Goal: Information Seeking & Learning: Compare options

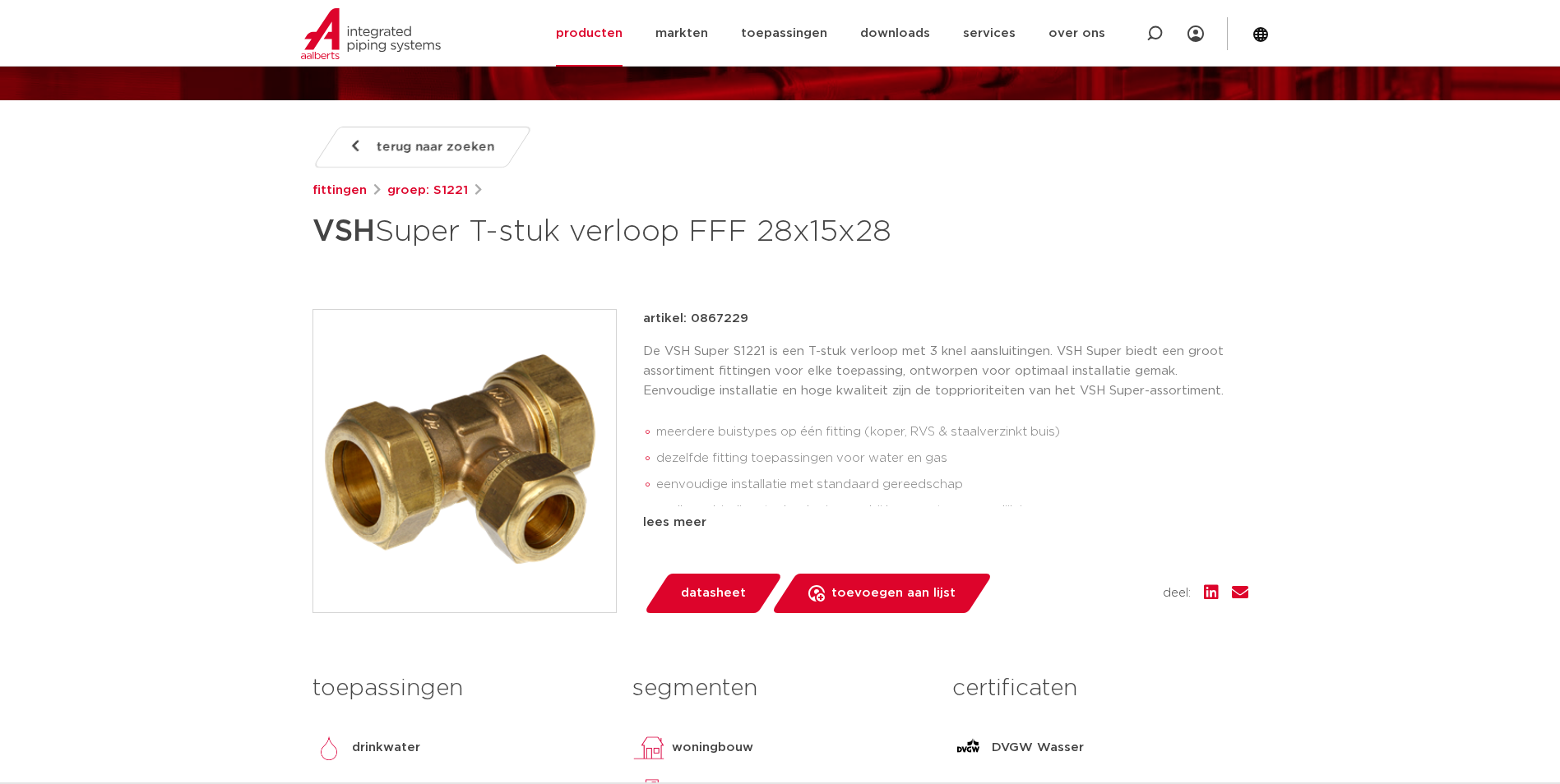
click at [925, 430] on li "meerdere buistypes op één fitting (koper, RVS & staalverzinkt buis)" at bounding box center [952, 432] width 592 height 26
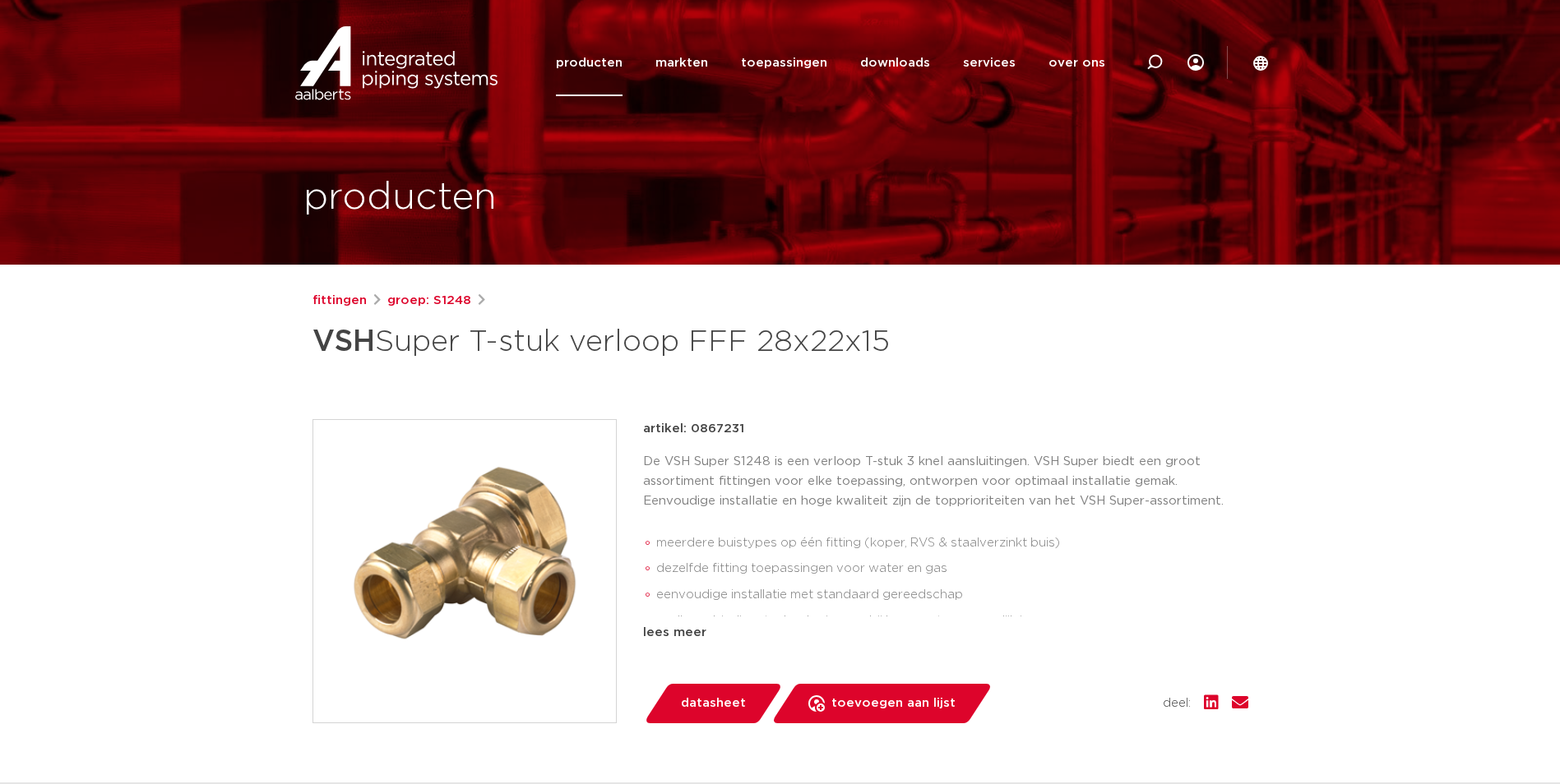
click at [900, 493] on p "De VSH Super S1248 is een verloop T-stuk 3 knel aansluitingen. VSH Super biedt …" at bounding box center [946, 481] width 605 height 59
click at [524, 538] on img at bounding box center [464, 571] width 303 height 303
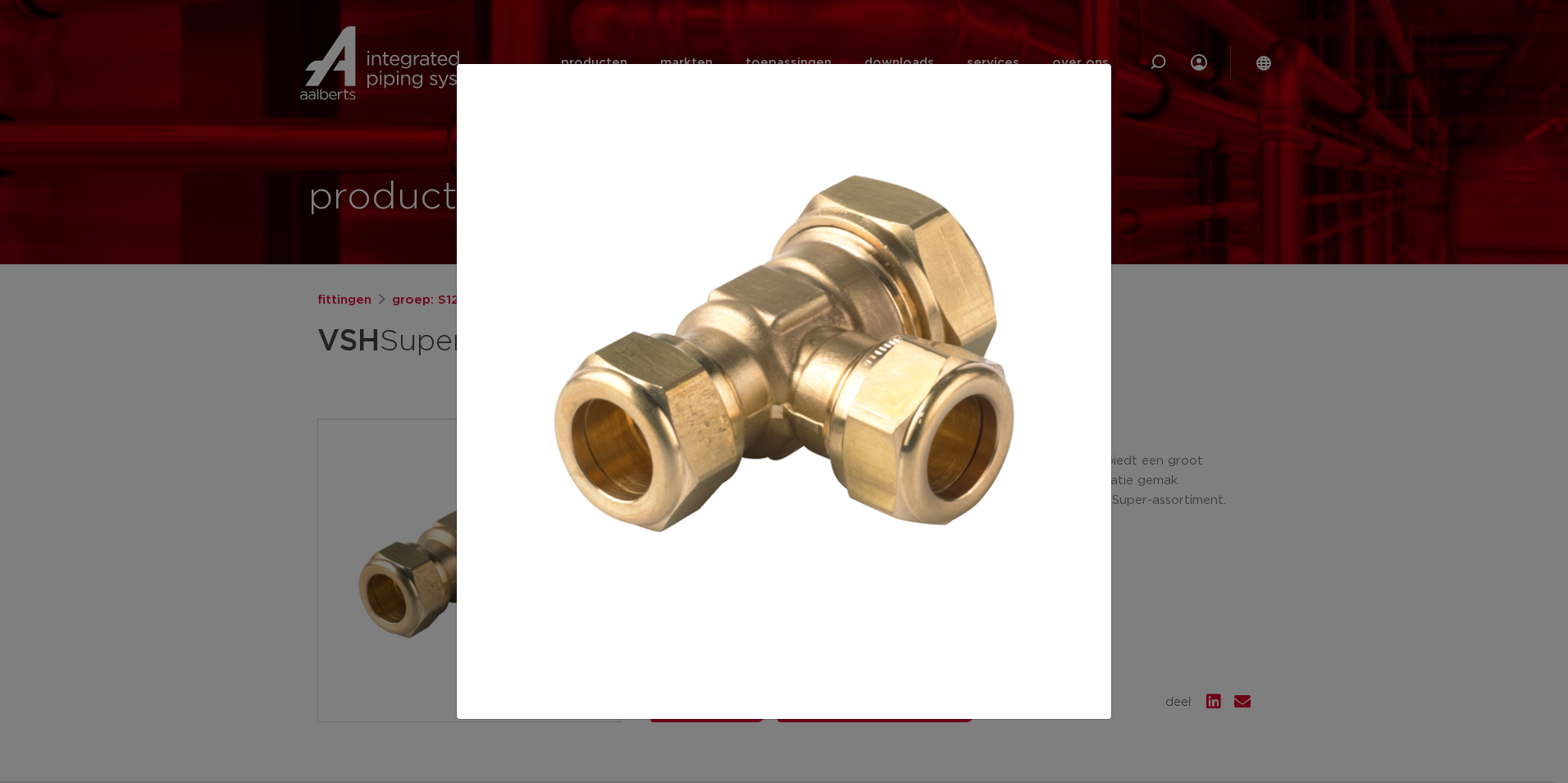
click at [193, 381] on div at bounding box center [784, 392] width 1568 height 783
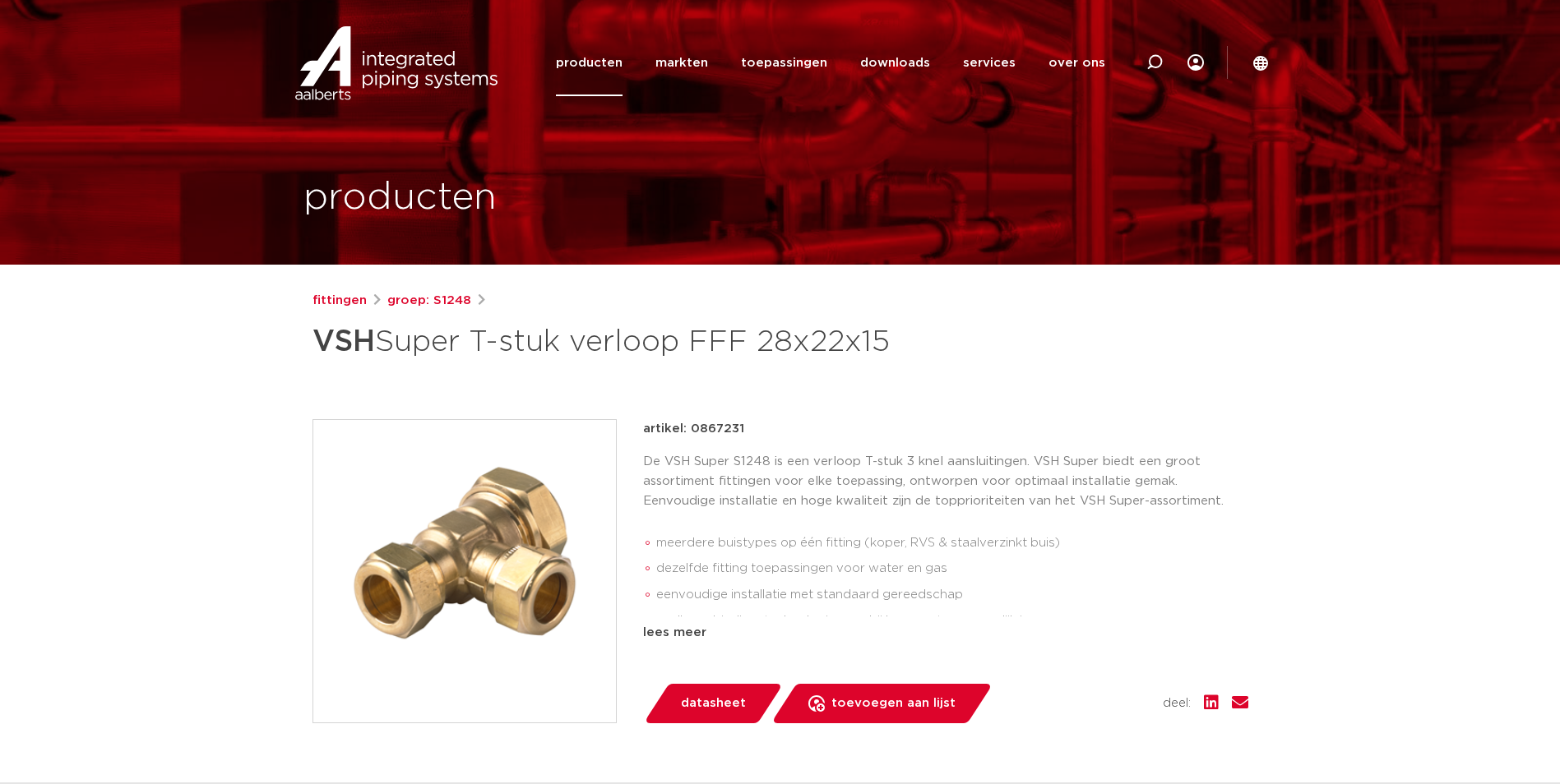
click at [510, 535] on img at bounding box center [464, 571] width 303 height 303
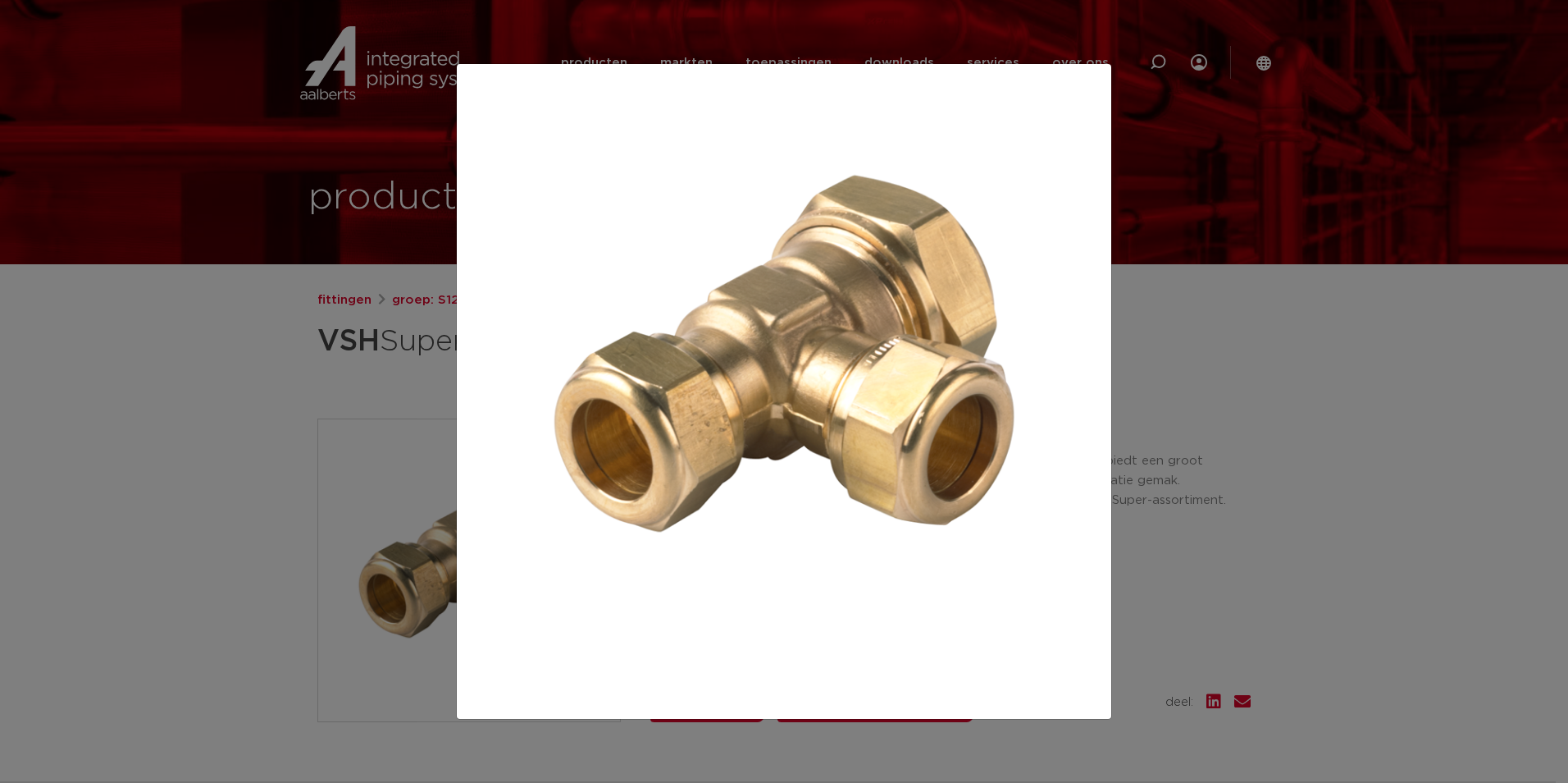
click at [1199, 588] on div at bounding box center [784, 392] width 1568 height 783
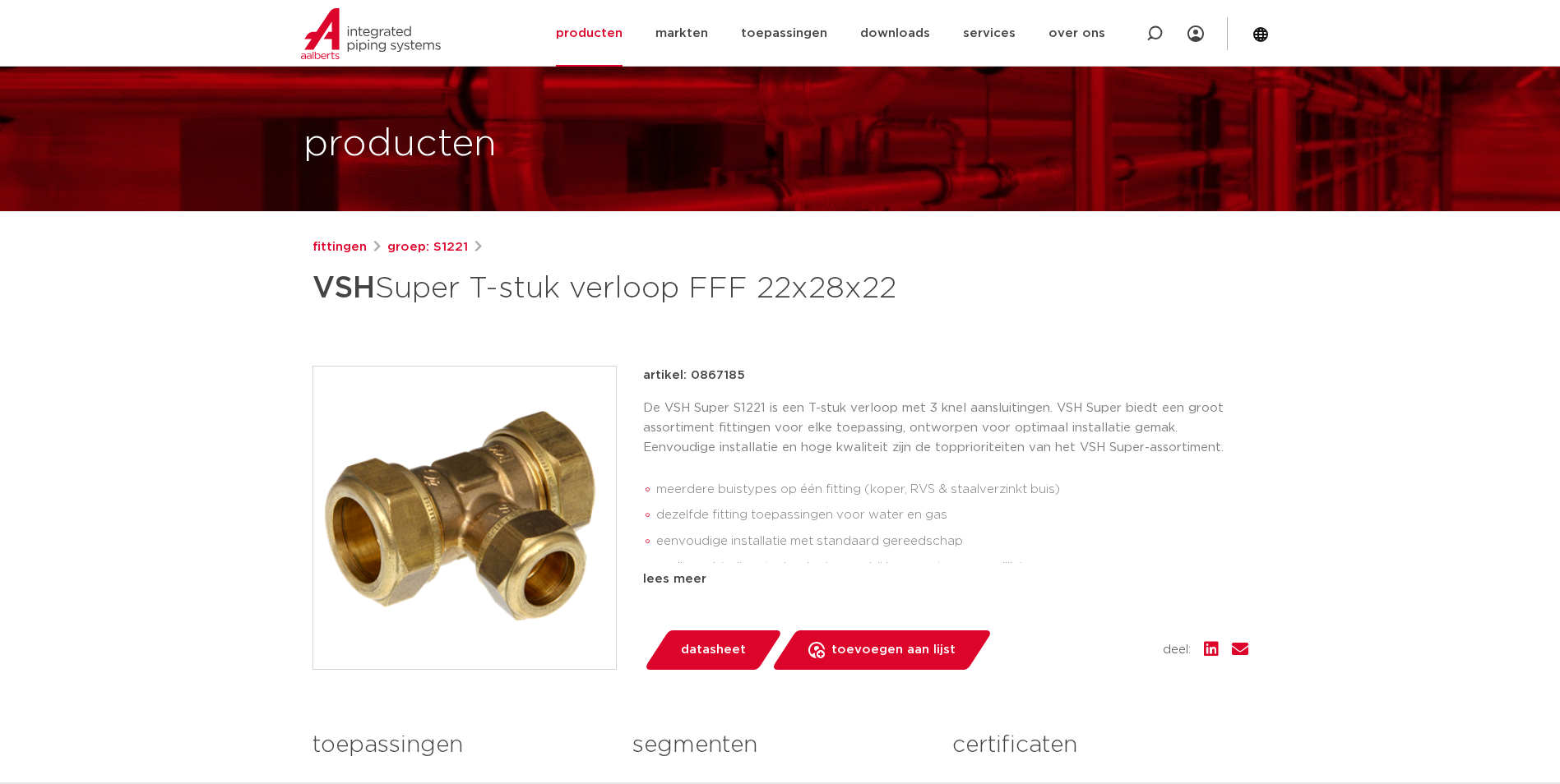
scroll to position [82, 0]
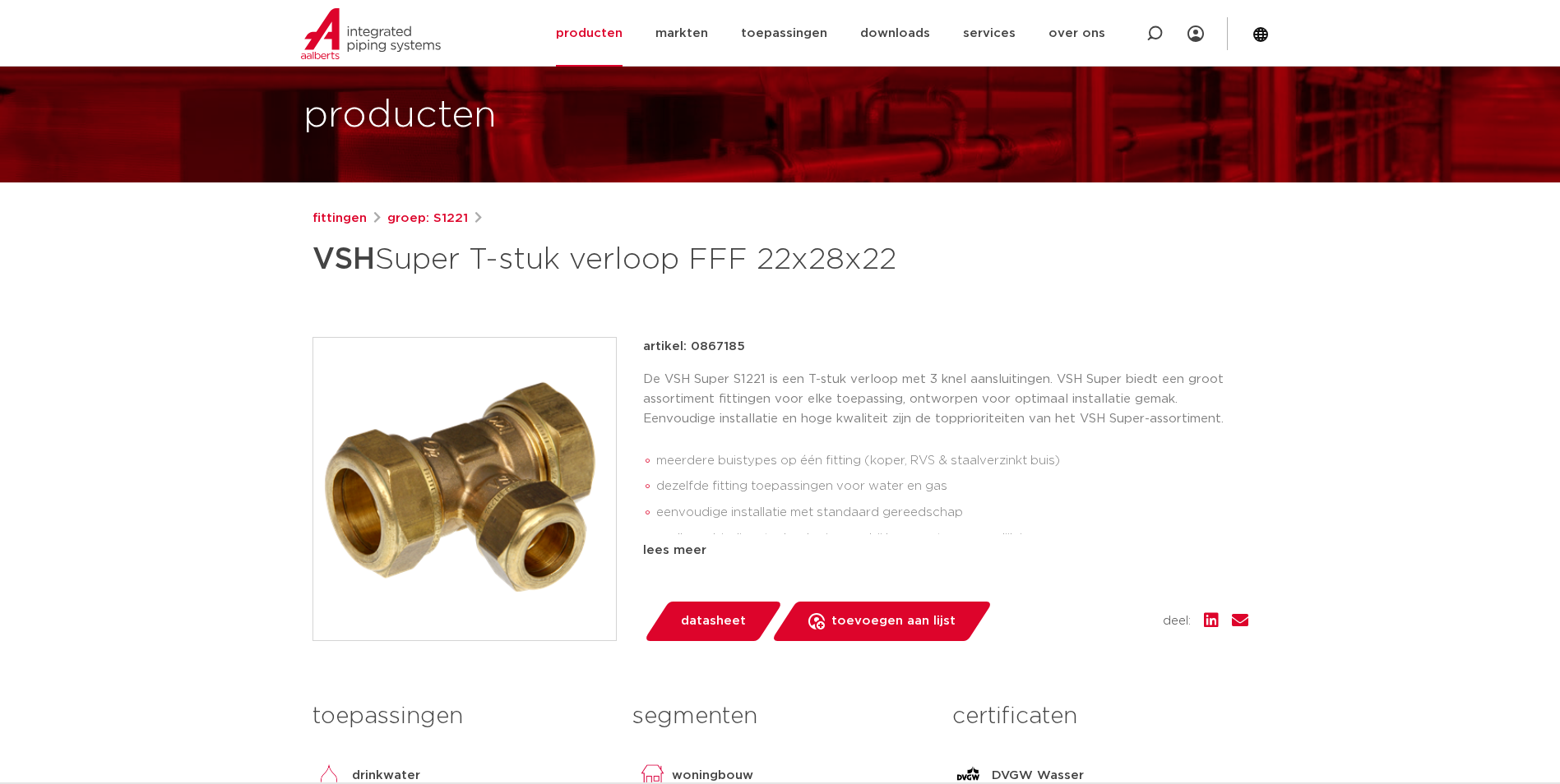
click at [472, 470] on img at bounding box center [464, 488] width 303 height 303
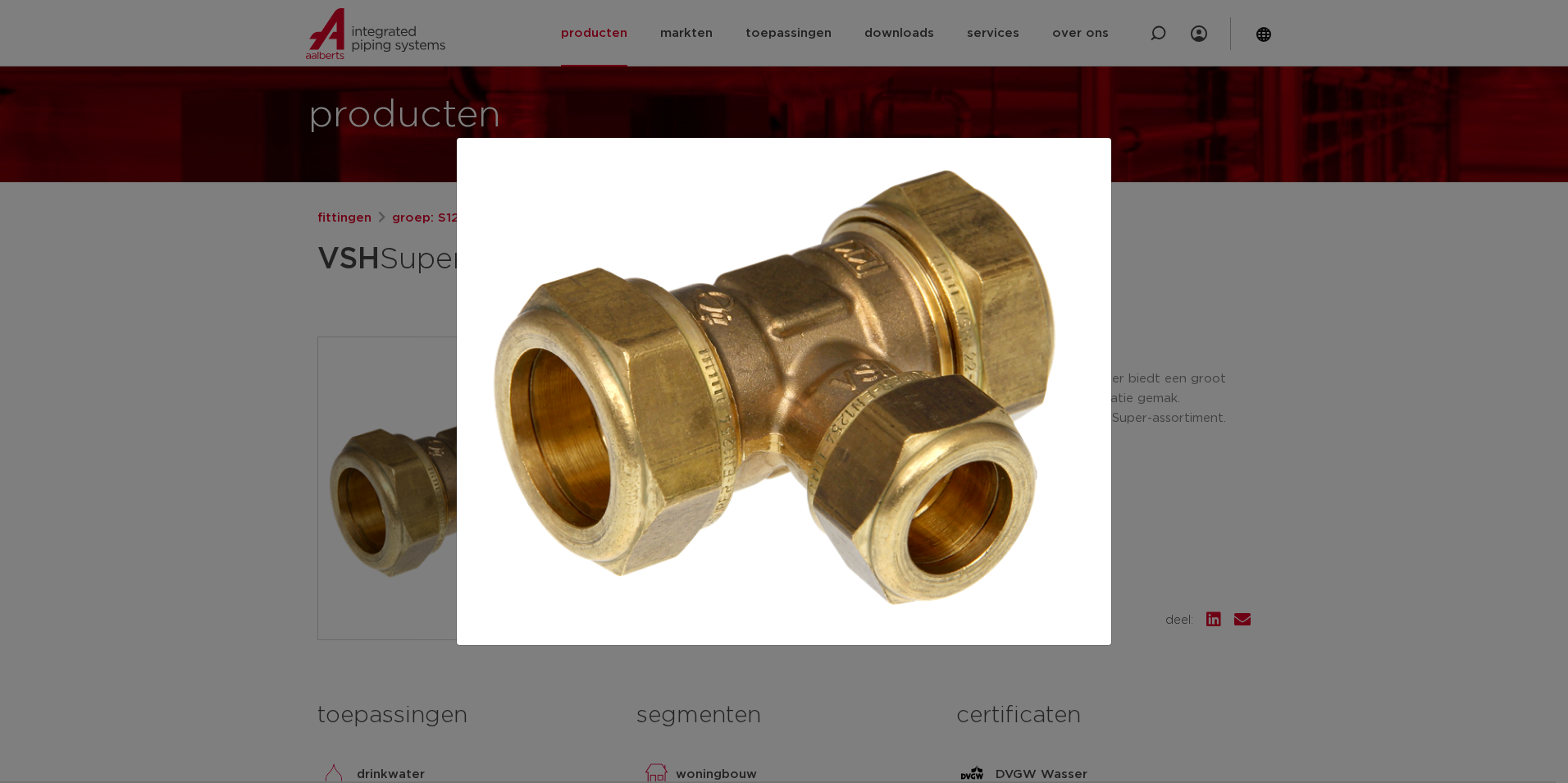
click at [221, 374] on div at bounding box center [784, 392] width 1568 height 783
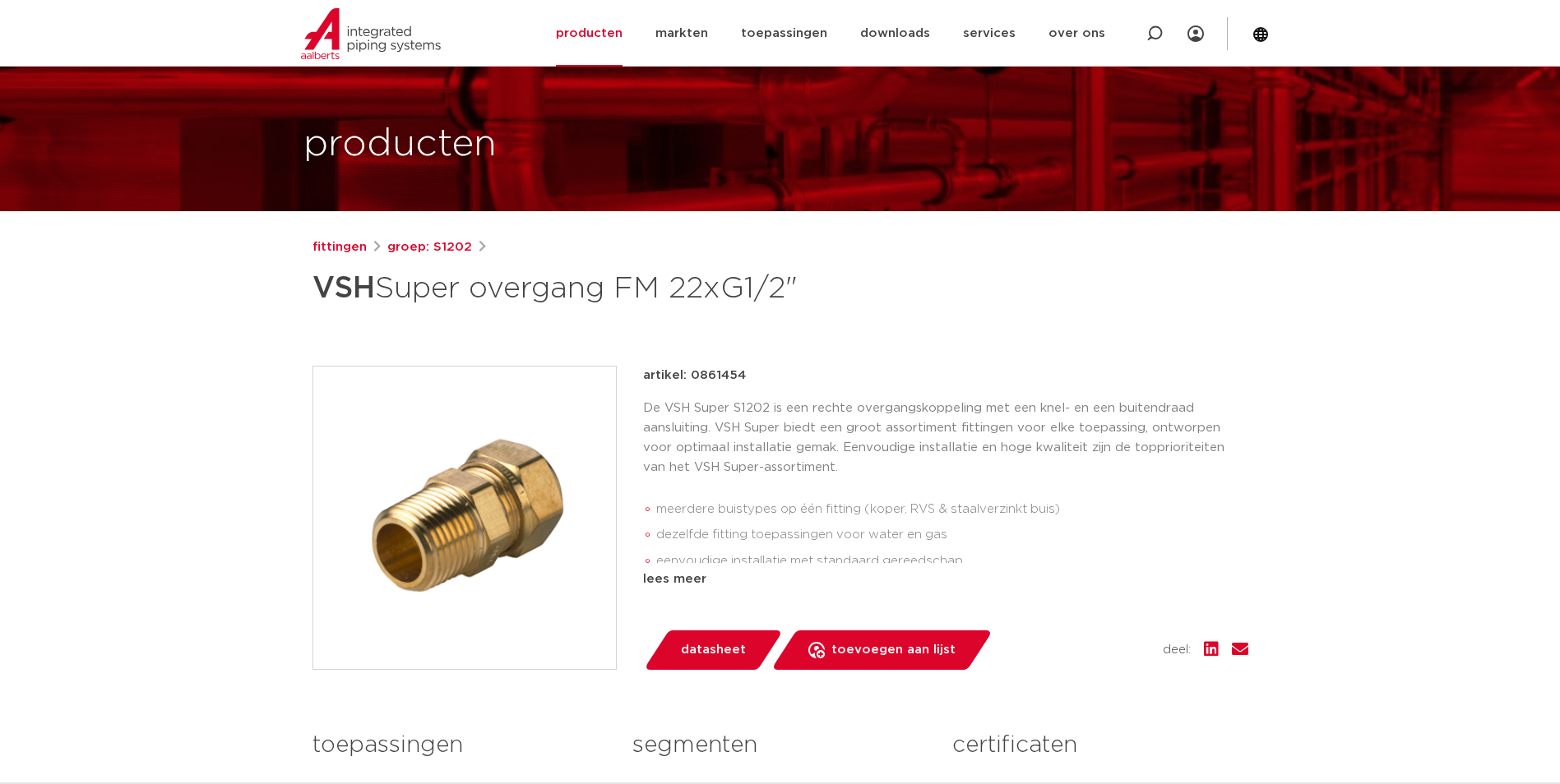
scroll to position [82, 0]
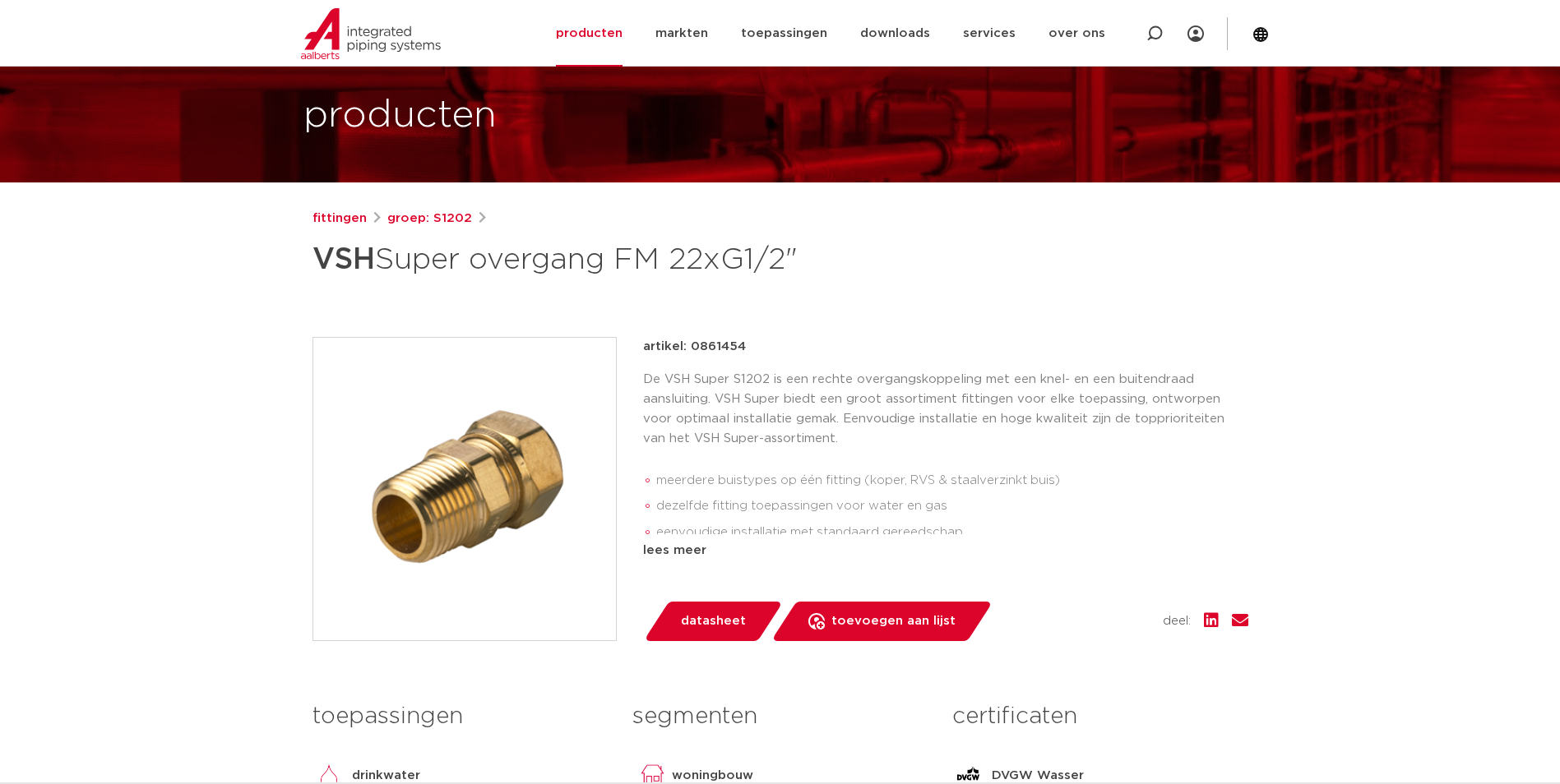
click at [514, 469] on img at bounding box center [464, 488] width 303 height 303
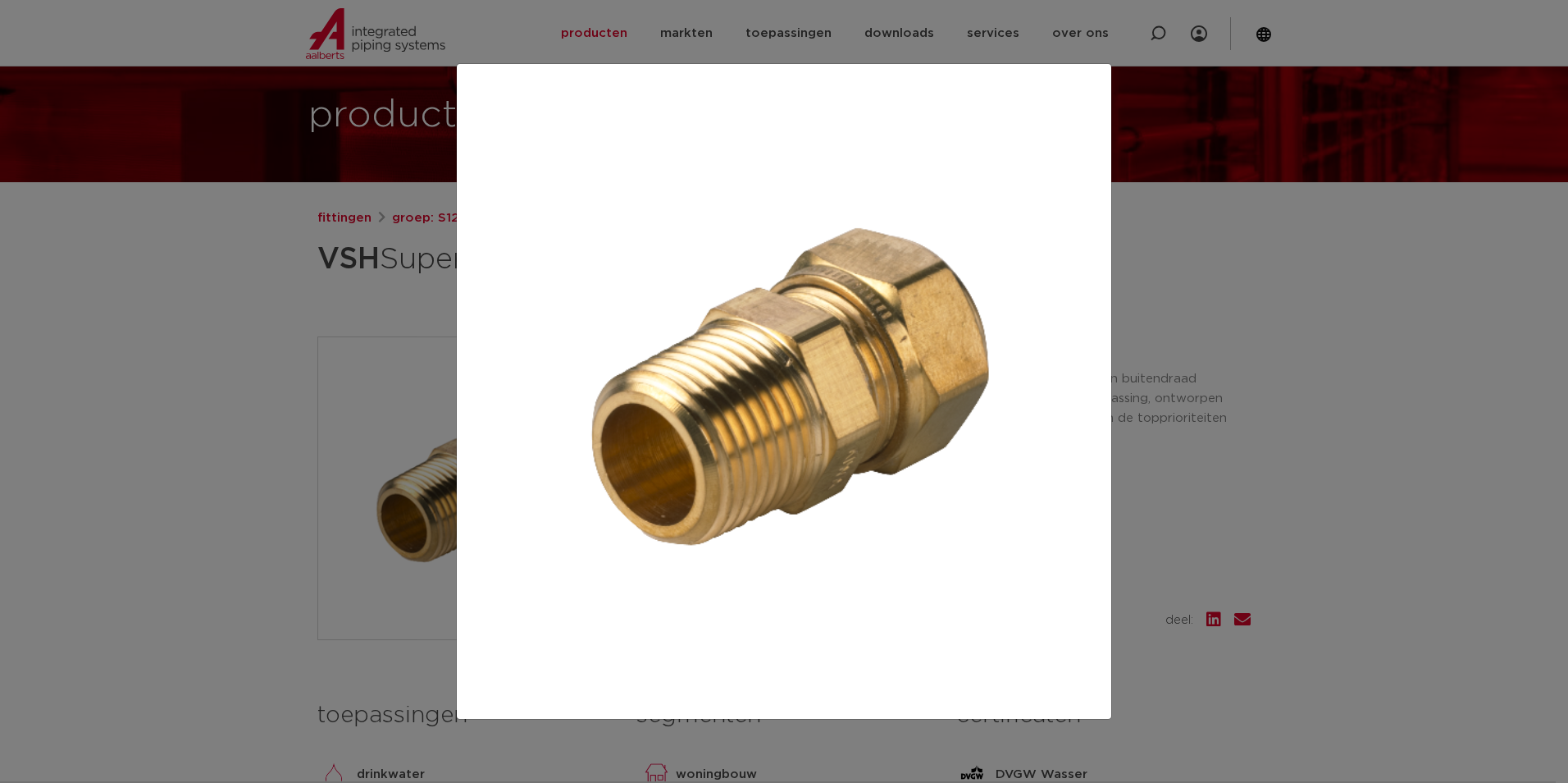
click at [1120, 451] on div at bounding box center [784, 392] width 1568 height 783
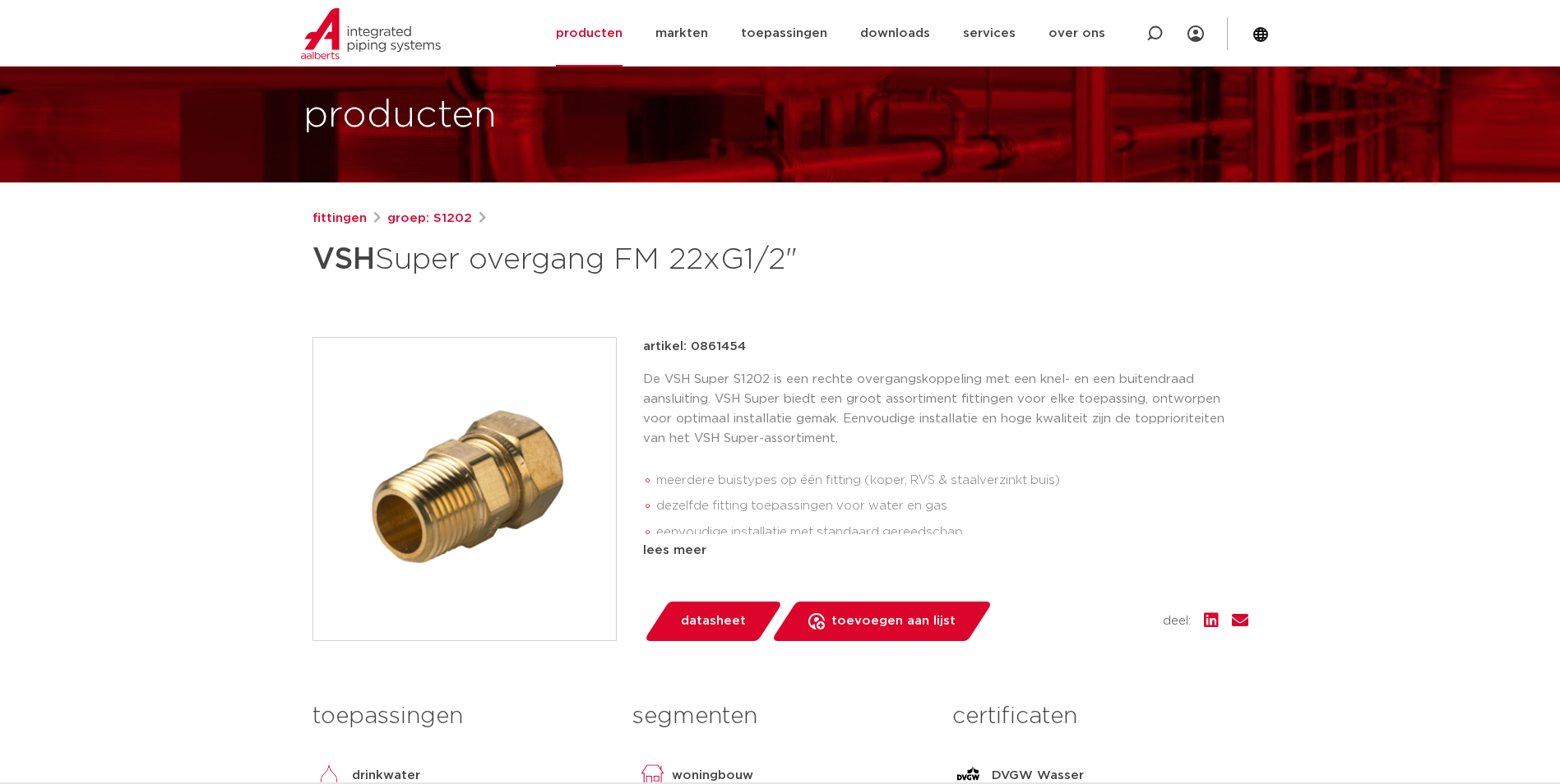
click at [477, 459] on img at bounding box center [464, 488] width 303 height 303
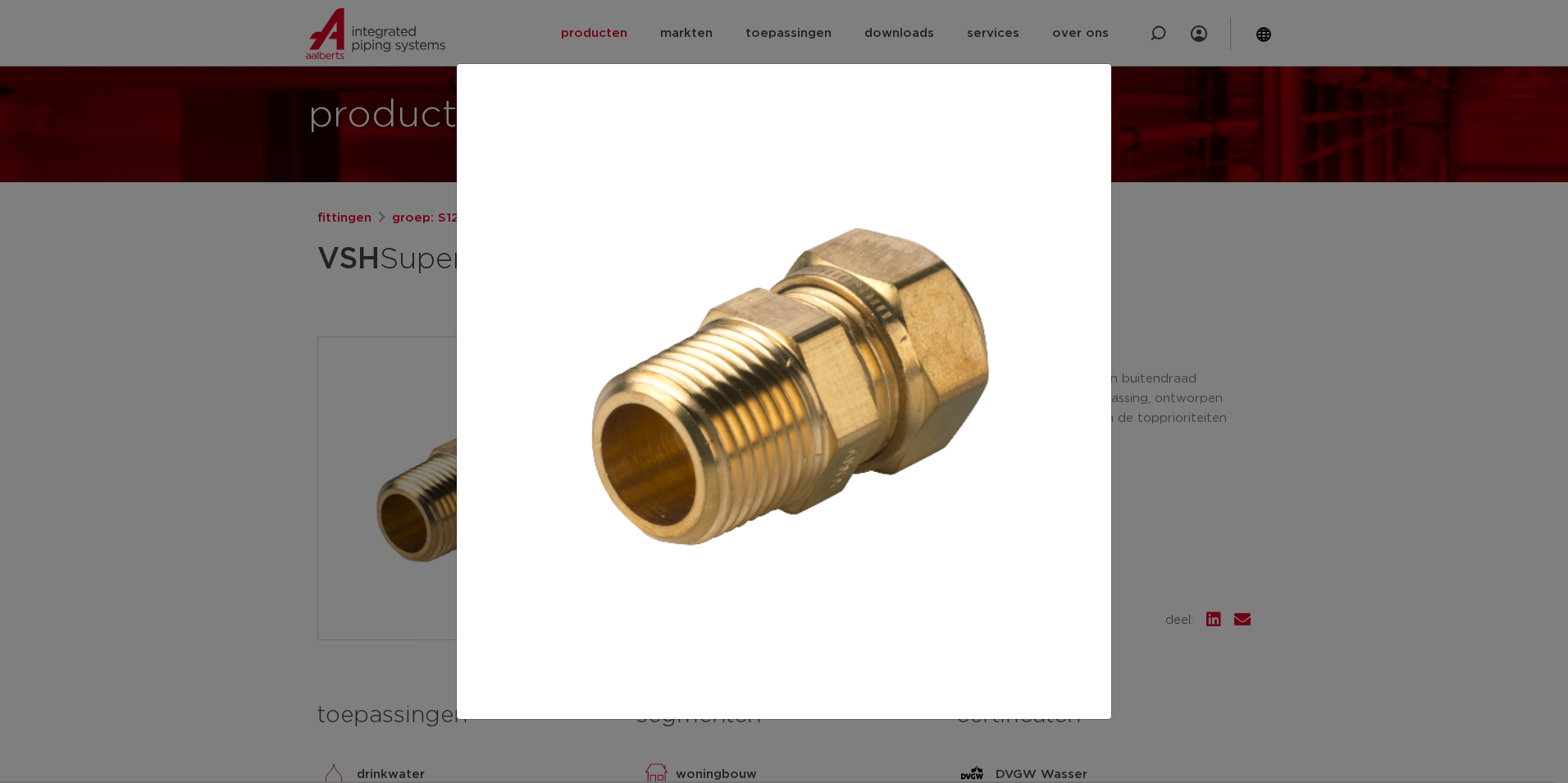
click at [1162, 494] on div at bounding box center [784, 392] width 1568 height 783
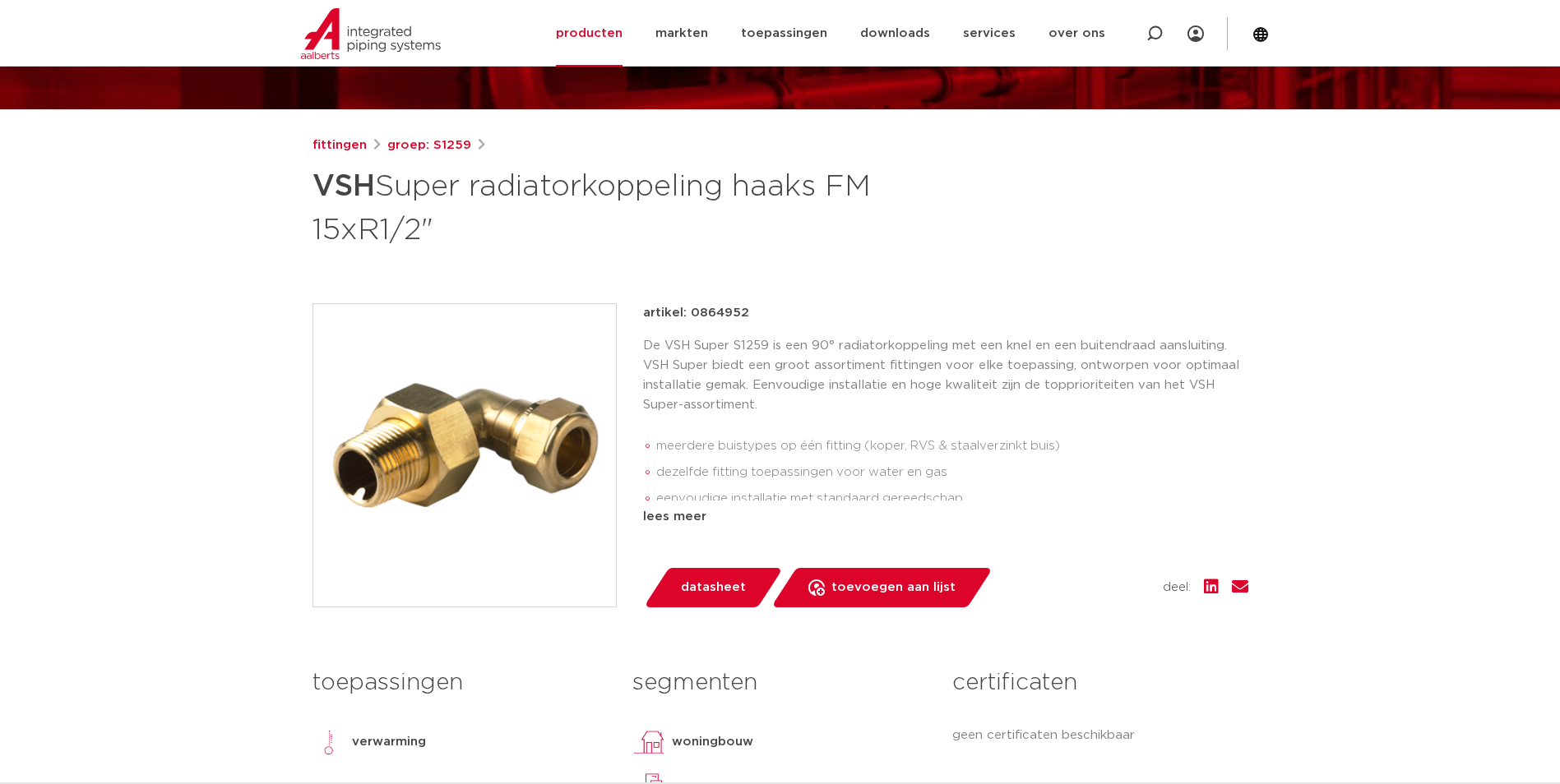
scroll to position [164, 0]
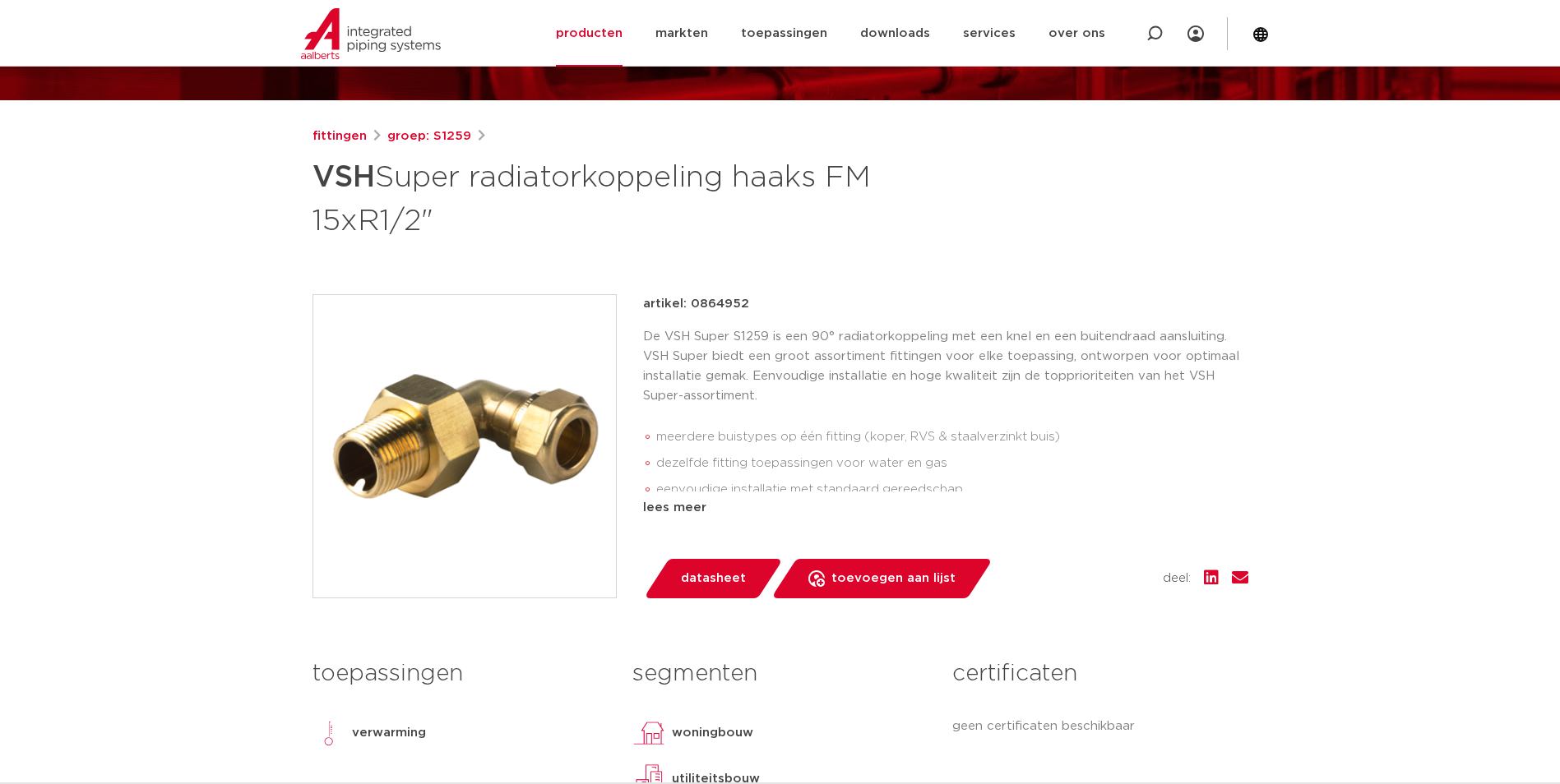
click at [445, 433] on img at bounding box center [464, 445] width 303 height 303
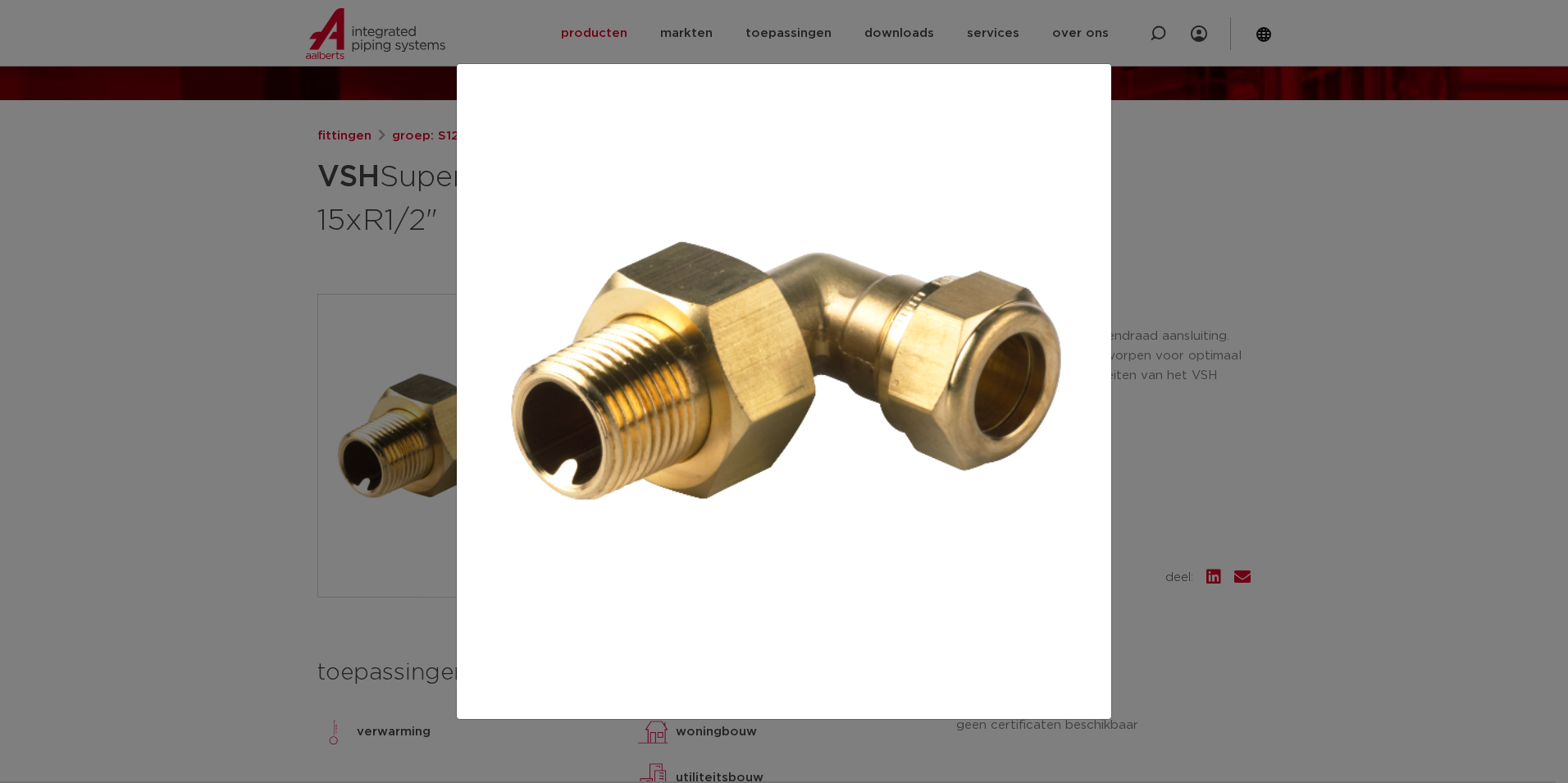
click at [246, 536] on div at bounding box center [784, 392] width 1568 height 783
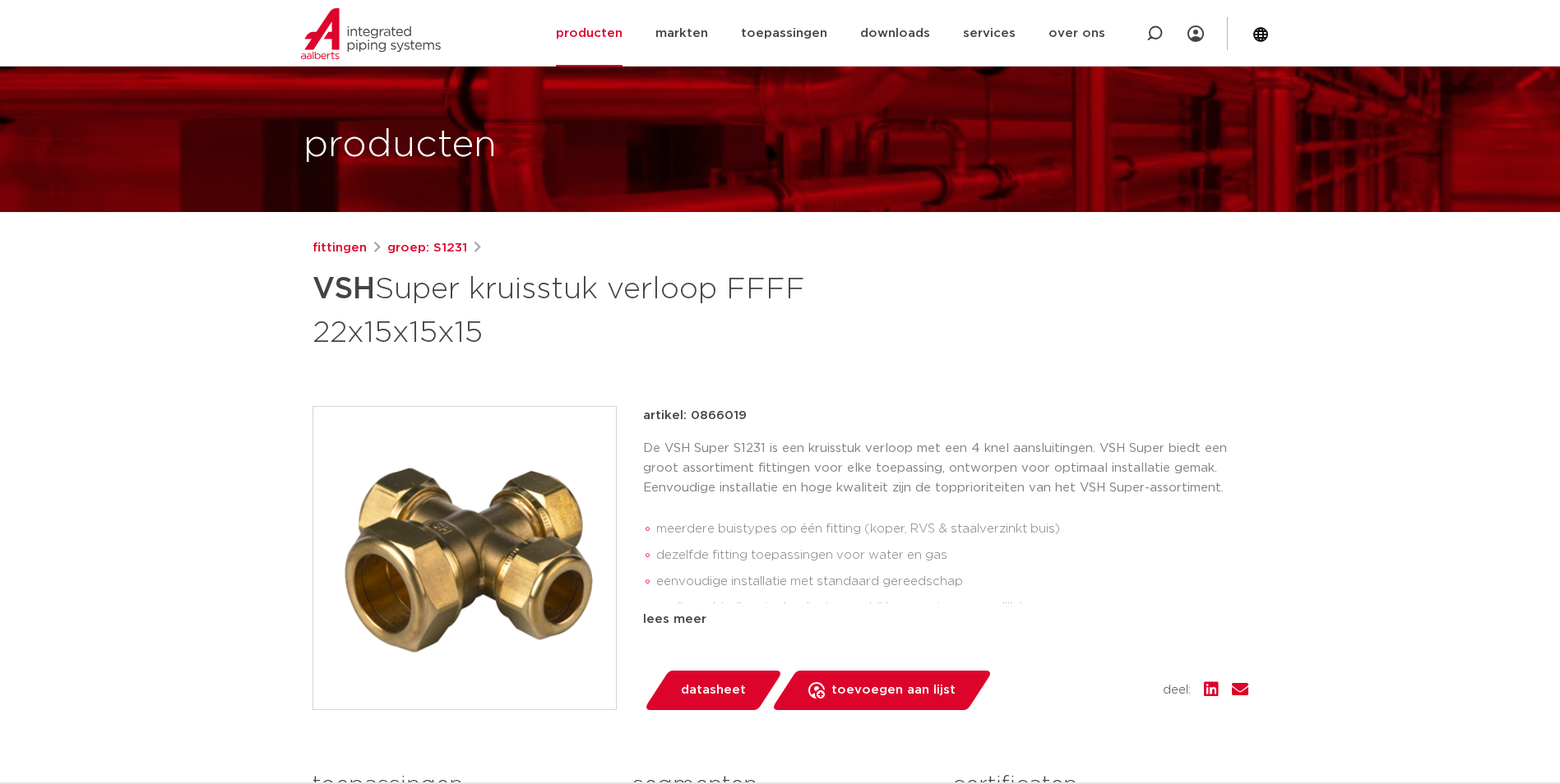
scroll to position [82, 0]
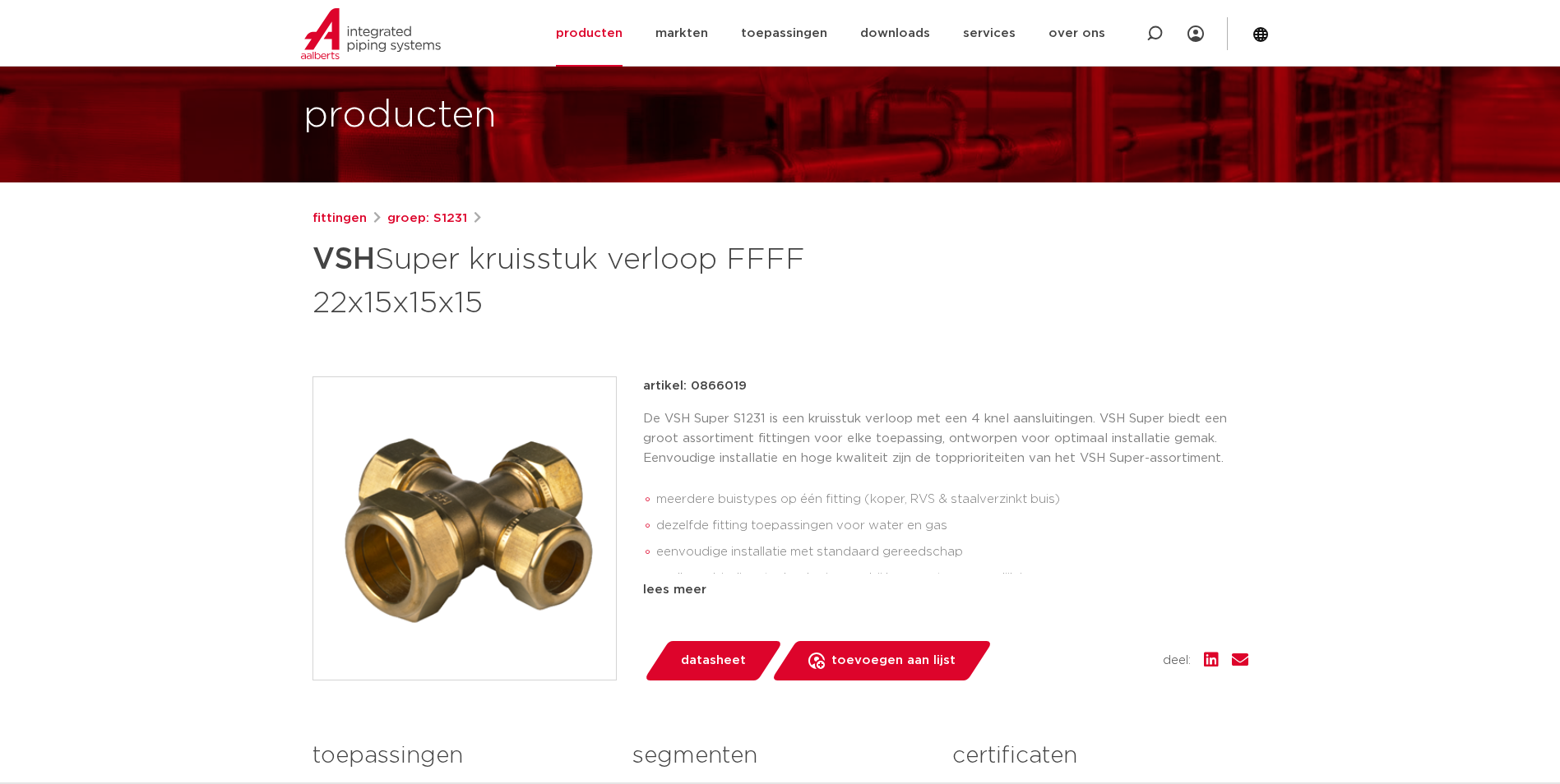
click at [476, 518] on img at bounding box center [464, 528] width 303 height 303
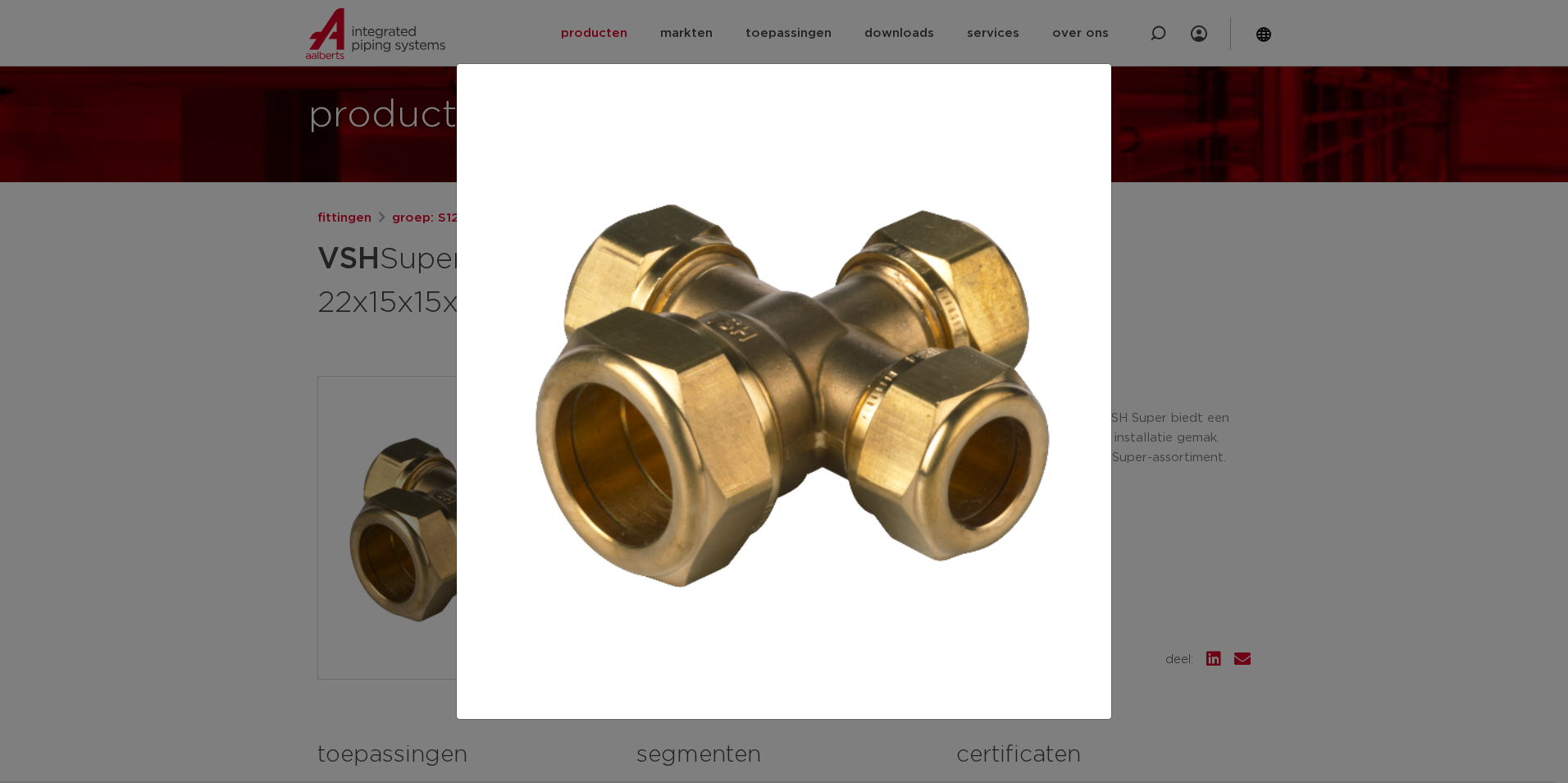
click at [239, 338] on div at bounding box center [784, 392] width 1568 height 783
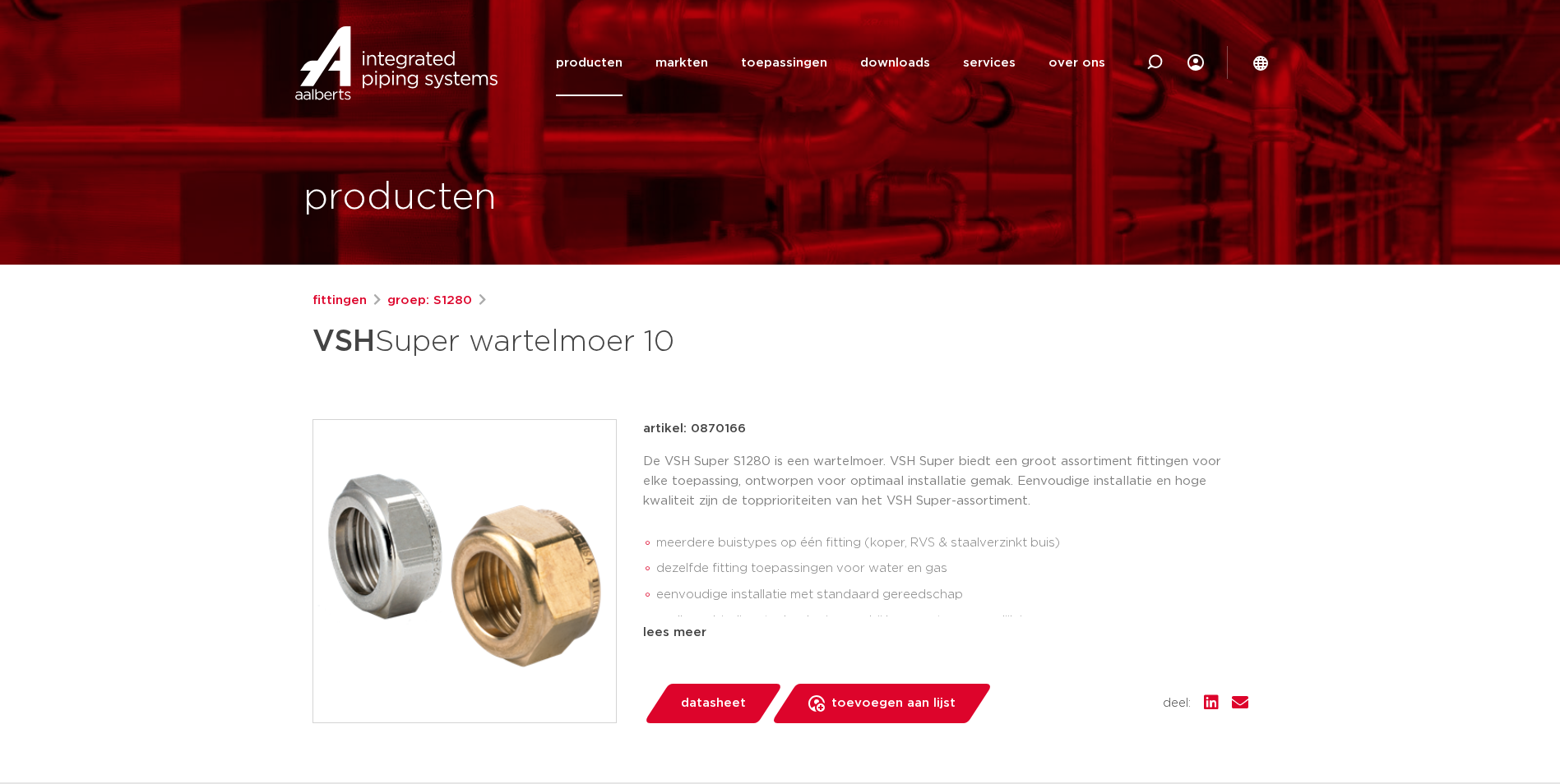
click at [552, 563] on img at bounding box center [464, 571] width 303 height 303
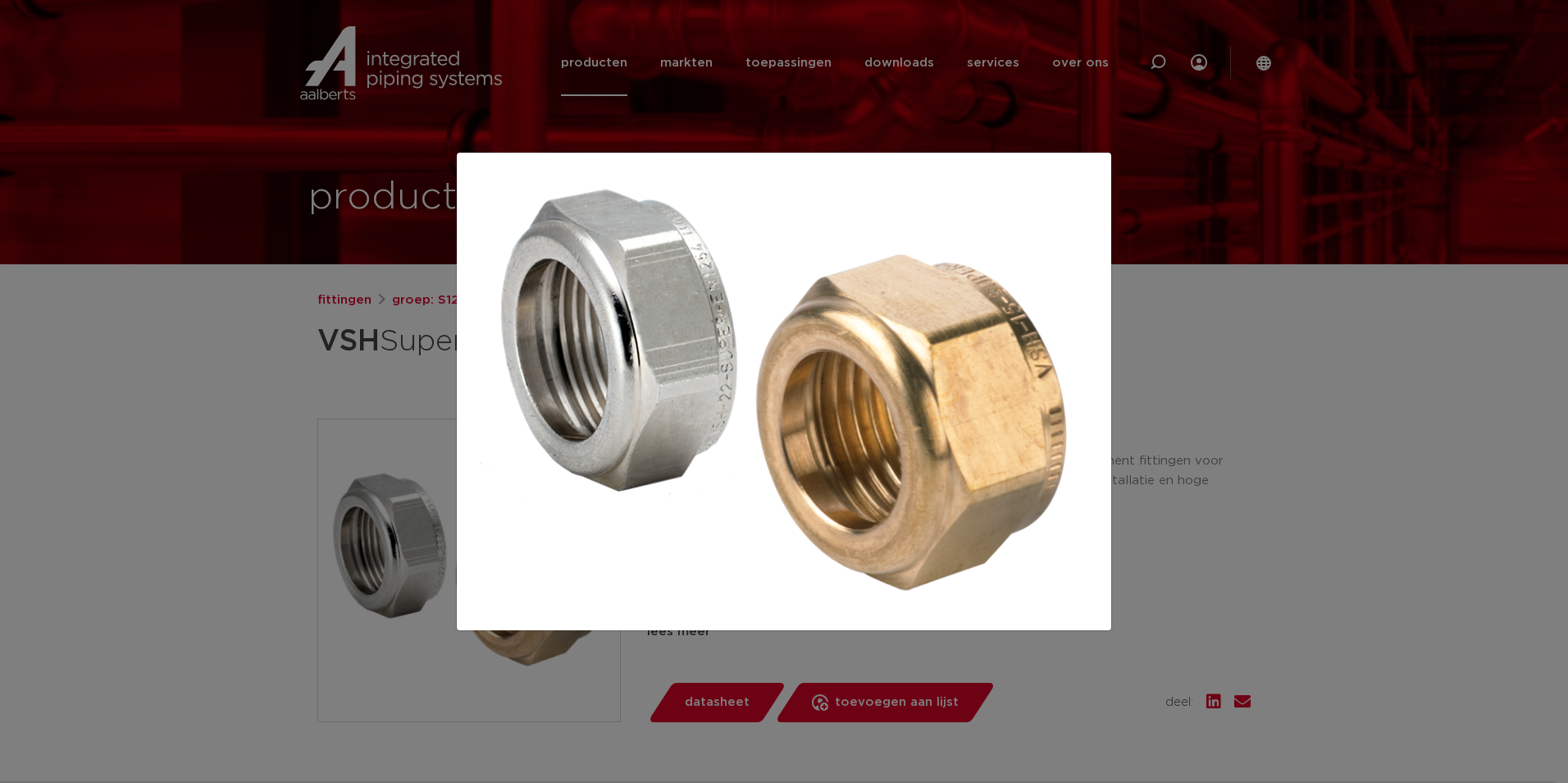
click at [242, 370] on div at bounding box center [784, 392] width 1568 height 783
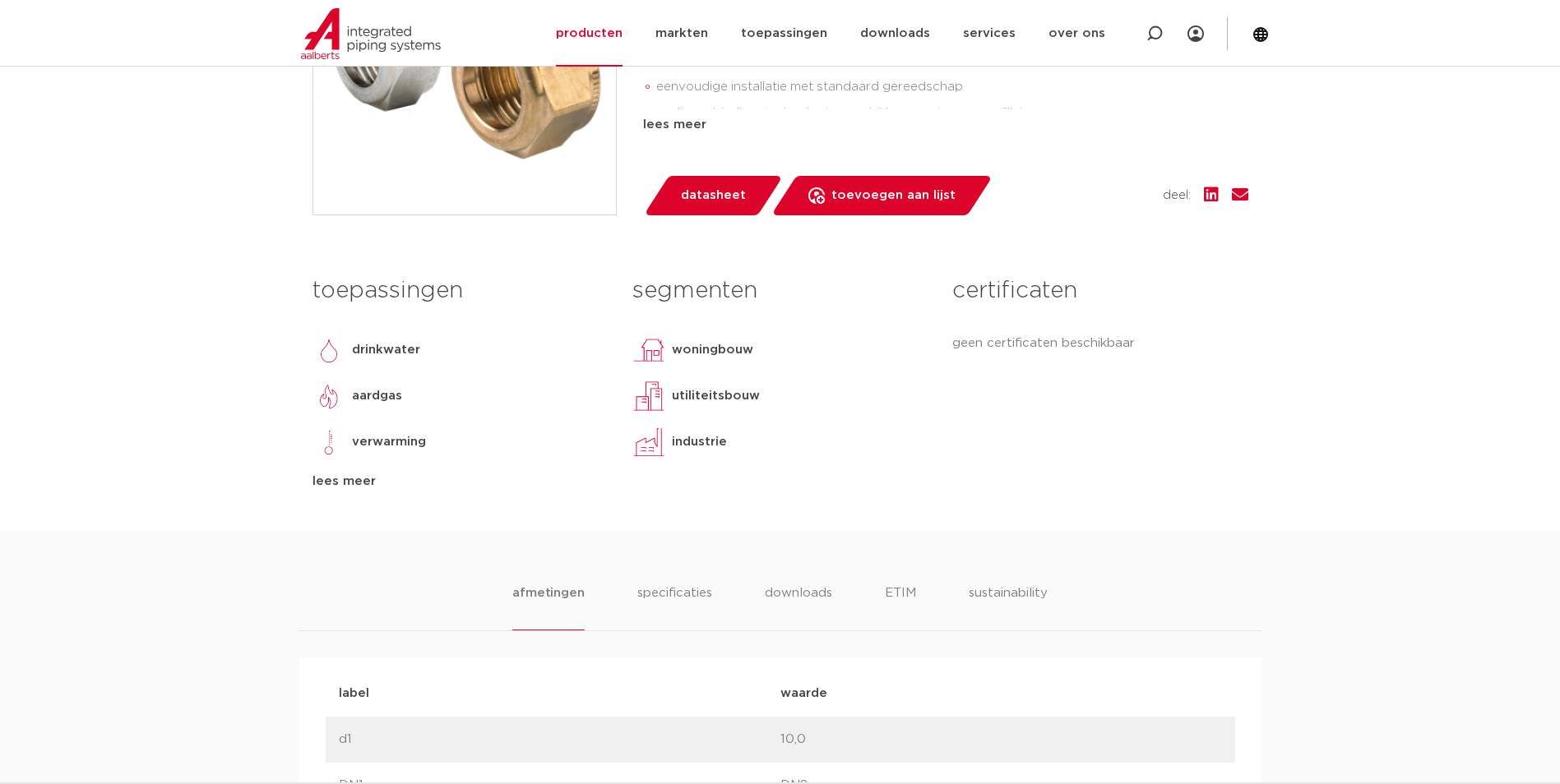
scroll to position [822, 0]
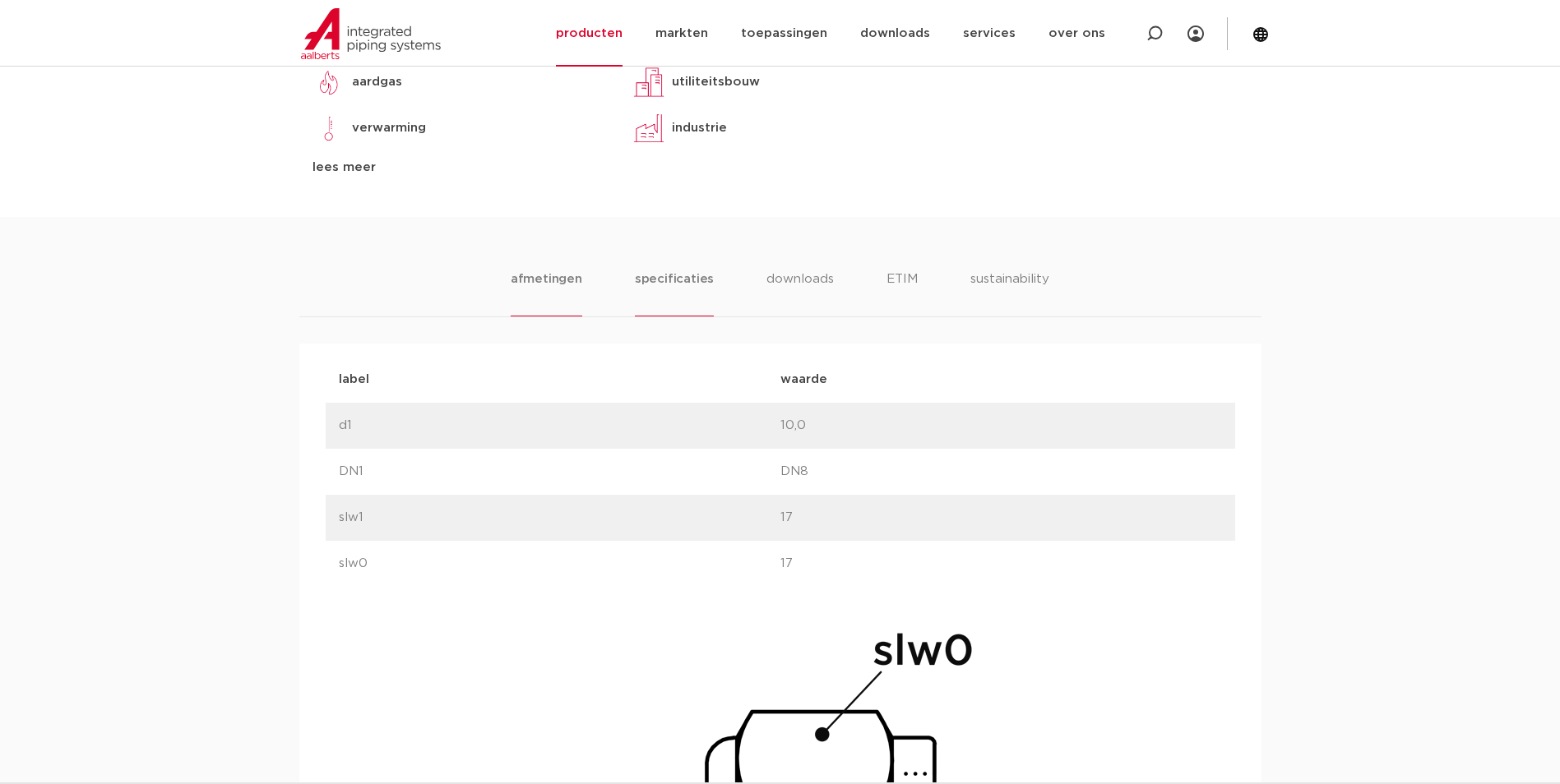
click at [681, 289] on li "specificaties" at bounding box center [673, 293] width 79 height 47
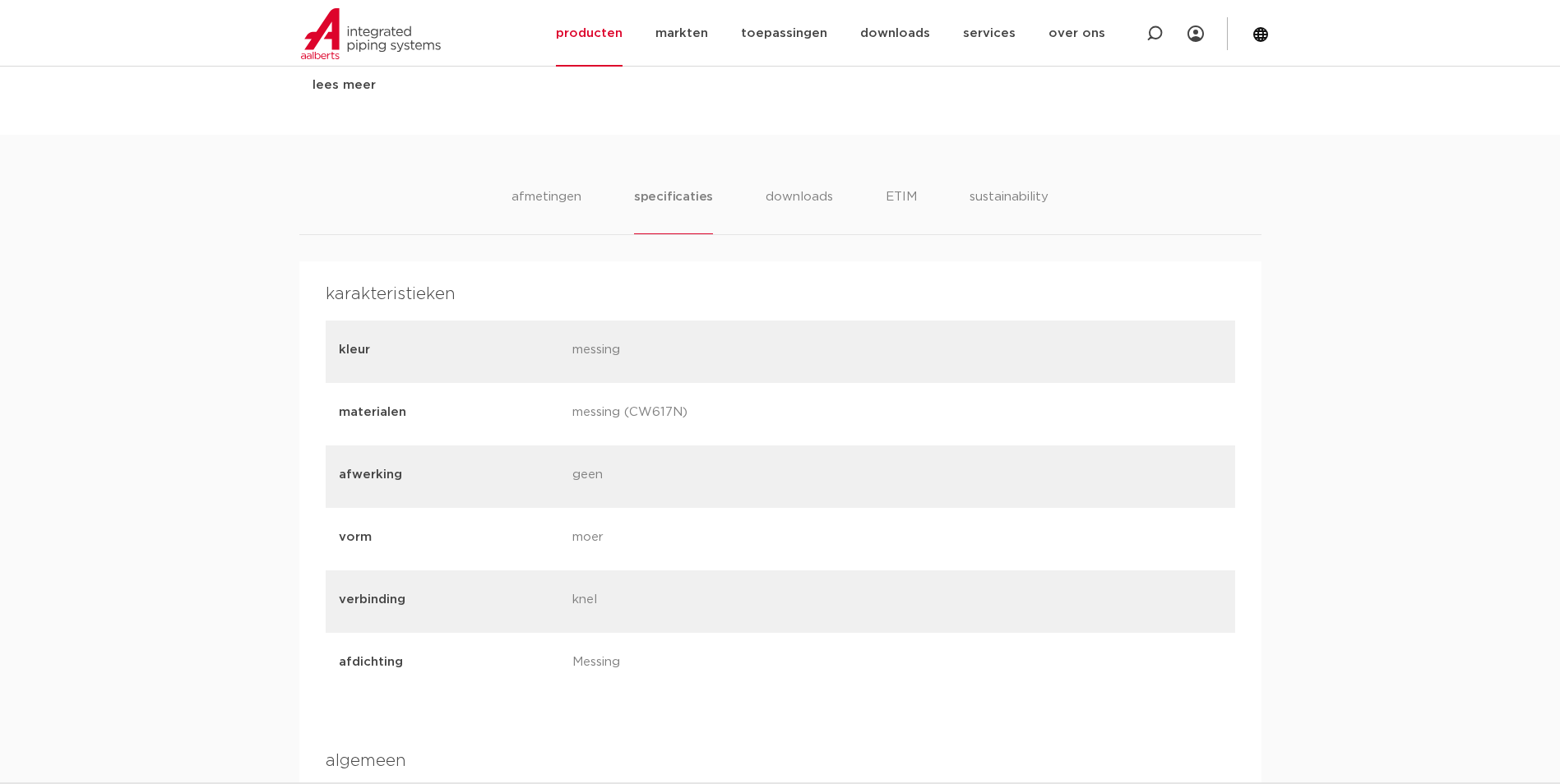
scroll to position [575, 0]
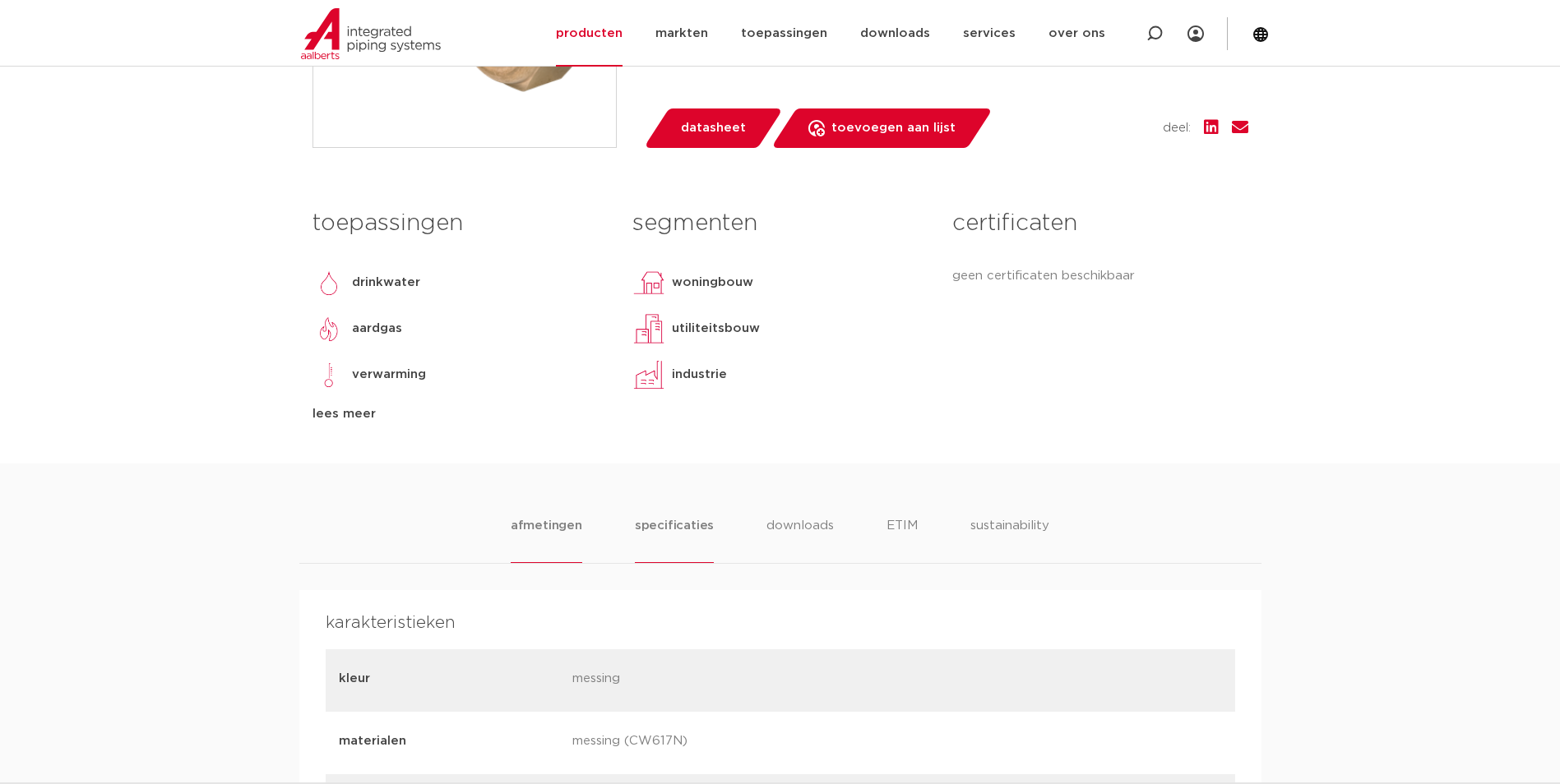
click at [539, 527] on li "afmetingen" at bounding box center [546, 540] width 71 height 47
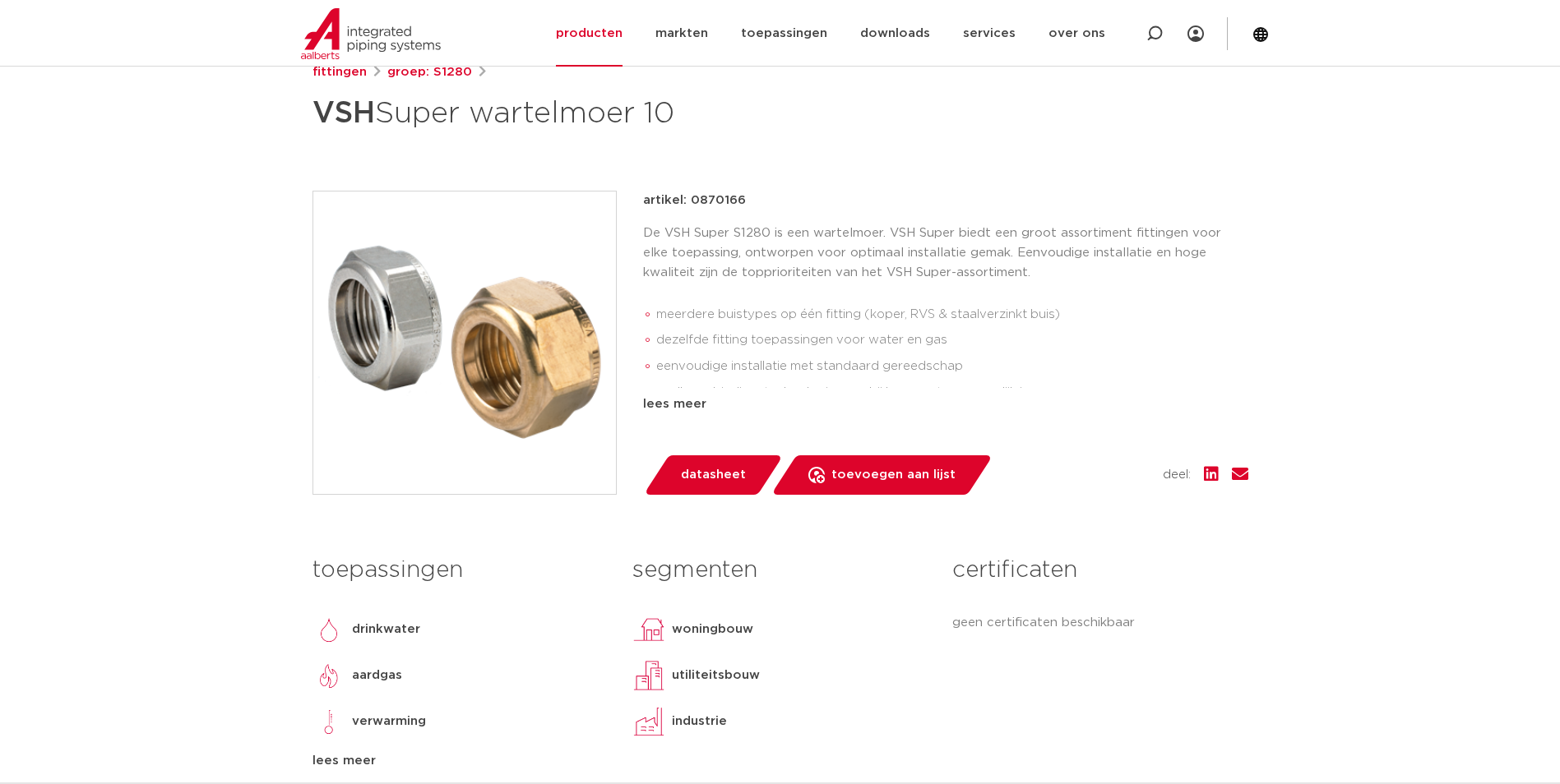
scroll to position [0, 0]
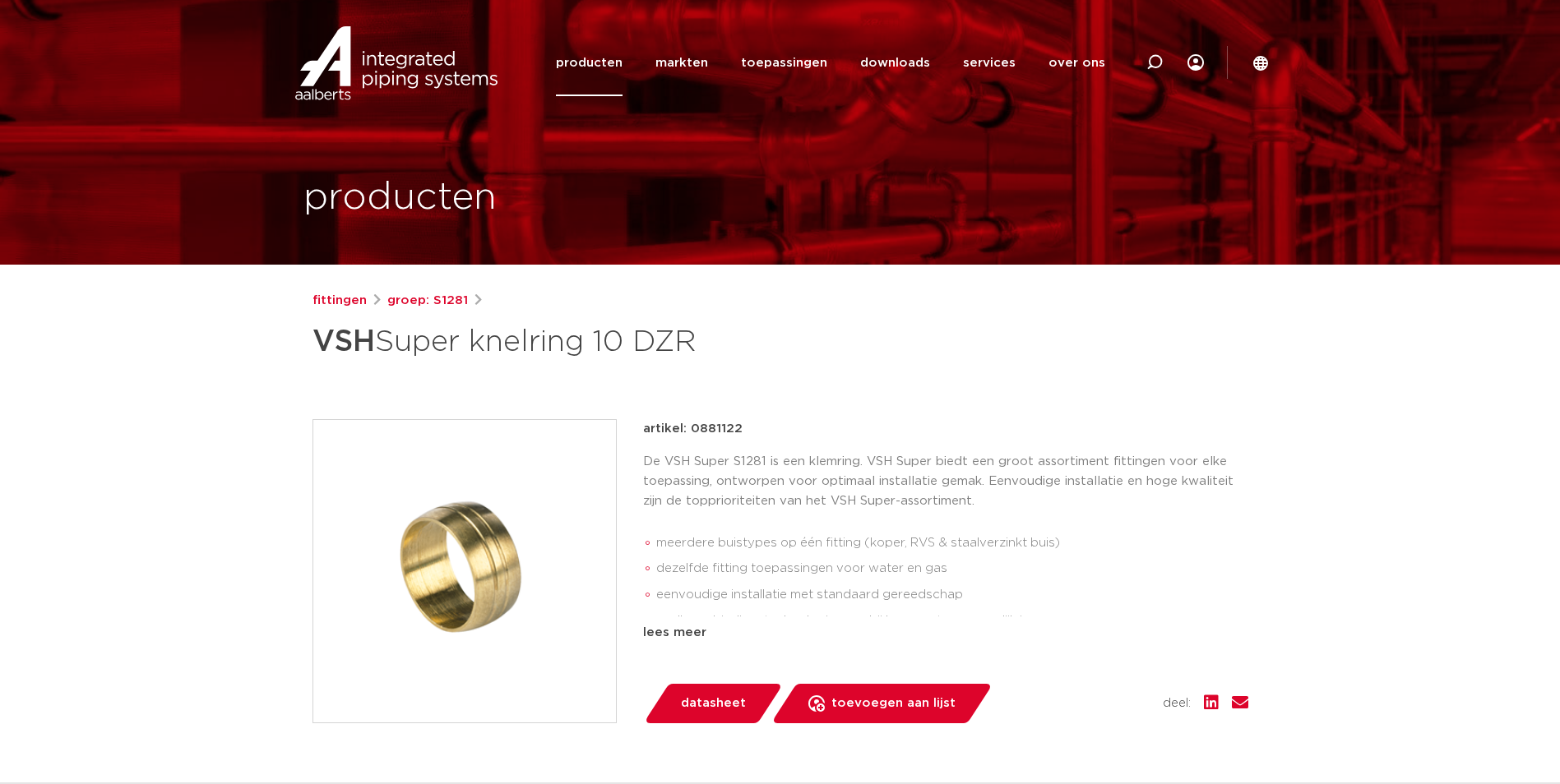
click at [744, 436] on div "artikel: 0881122" at bounding box center [946, 429] width 605 height 19
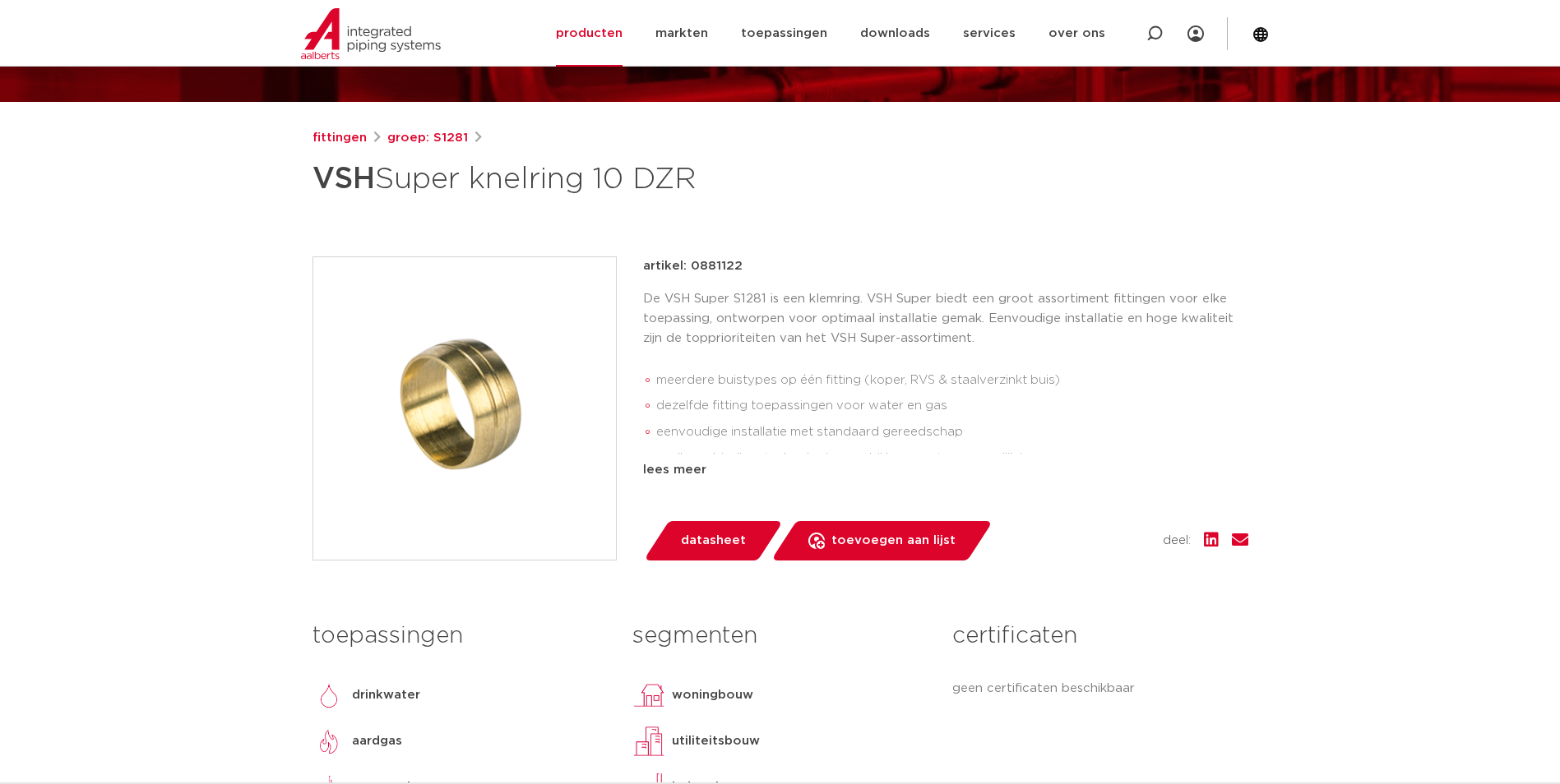
scroll to position [164, 0]
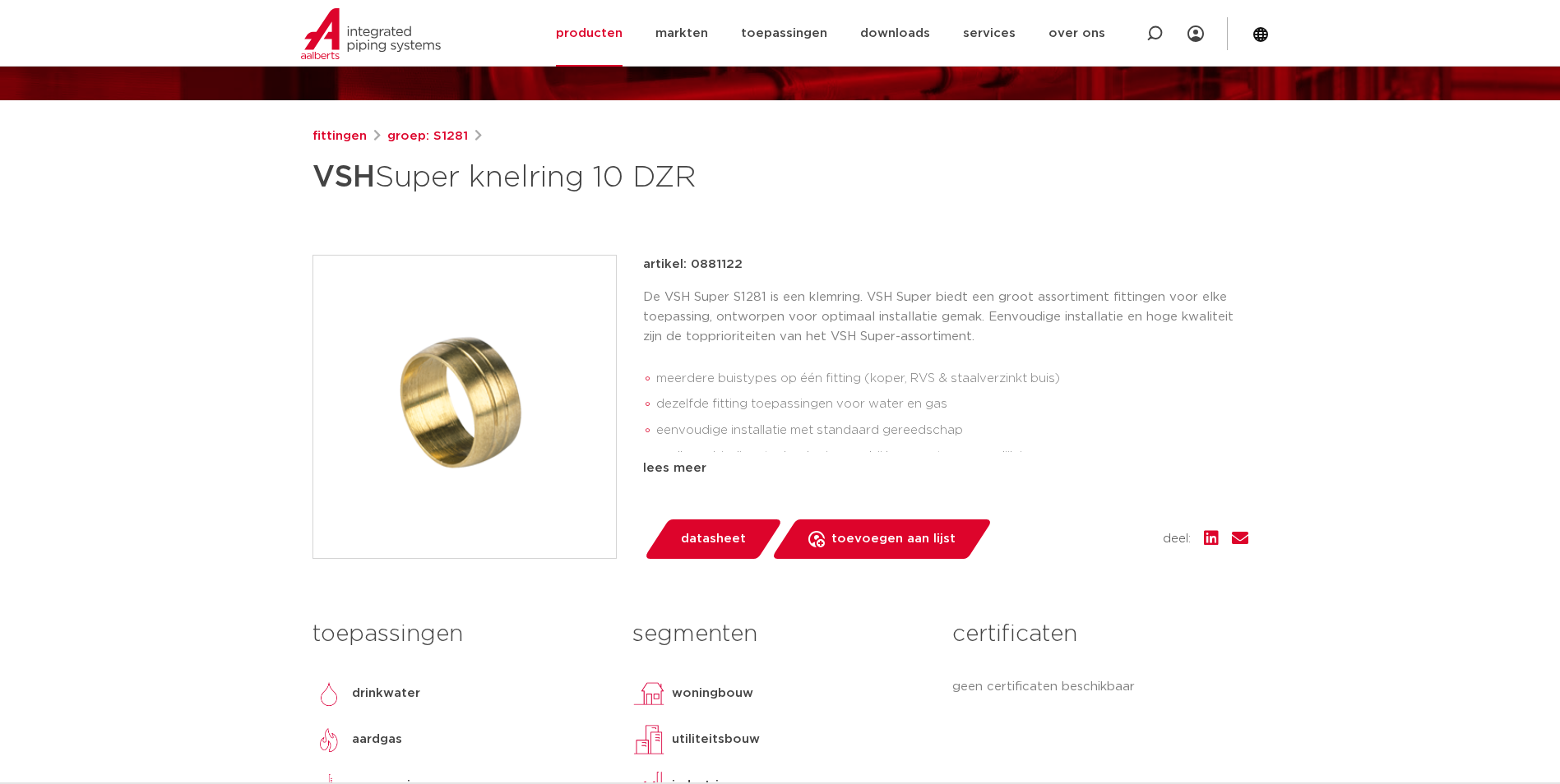
click at [801, 337] on p "De VSH Super S1281 is een klemring. VSH Super biedt een groot assortiment fitti…" at bounding box center [946, 317] width 605 height 59
click at [744, 347] on p "De VSH Super S1281 is een klemring. VSH Super biedt een groot assortiment fitti…" at bounding box center [946, 317] width 605 height 59
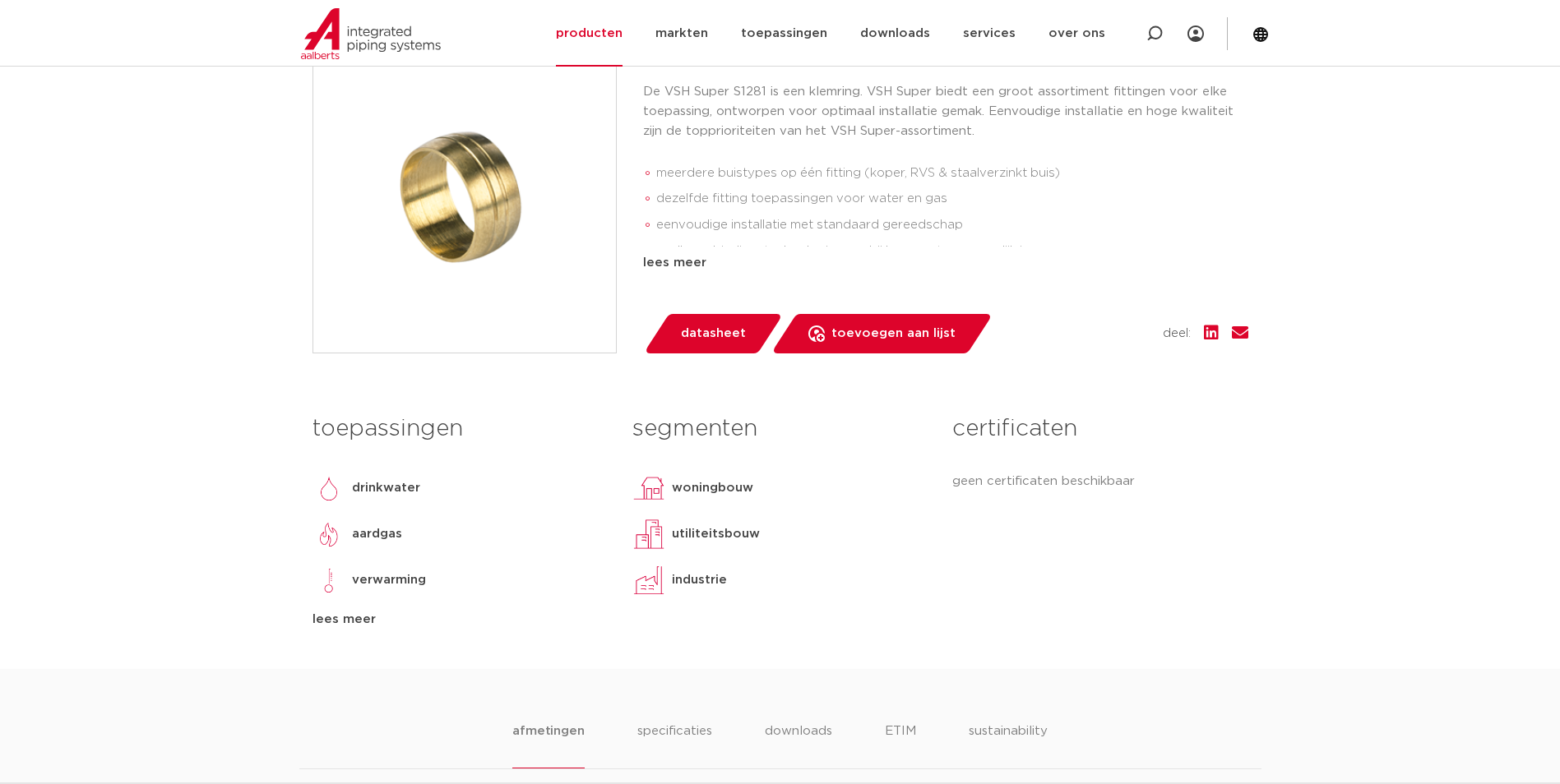
scroll to position [410, 0]
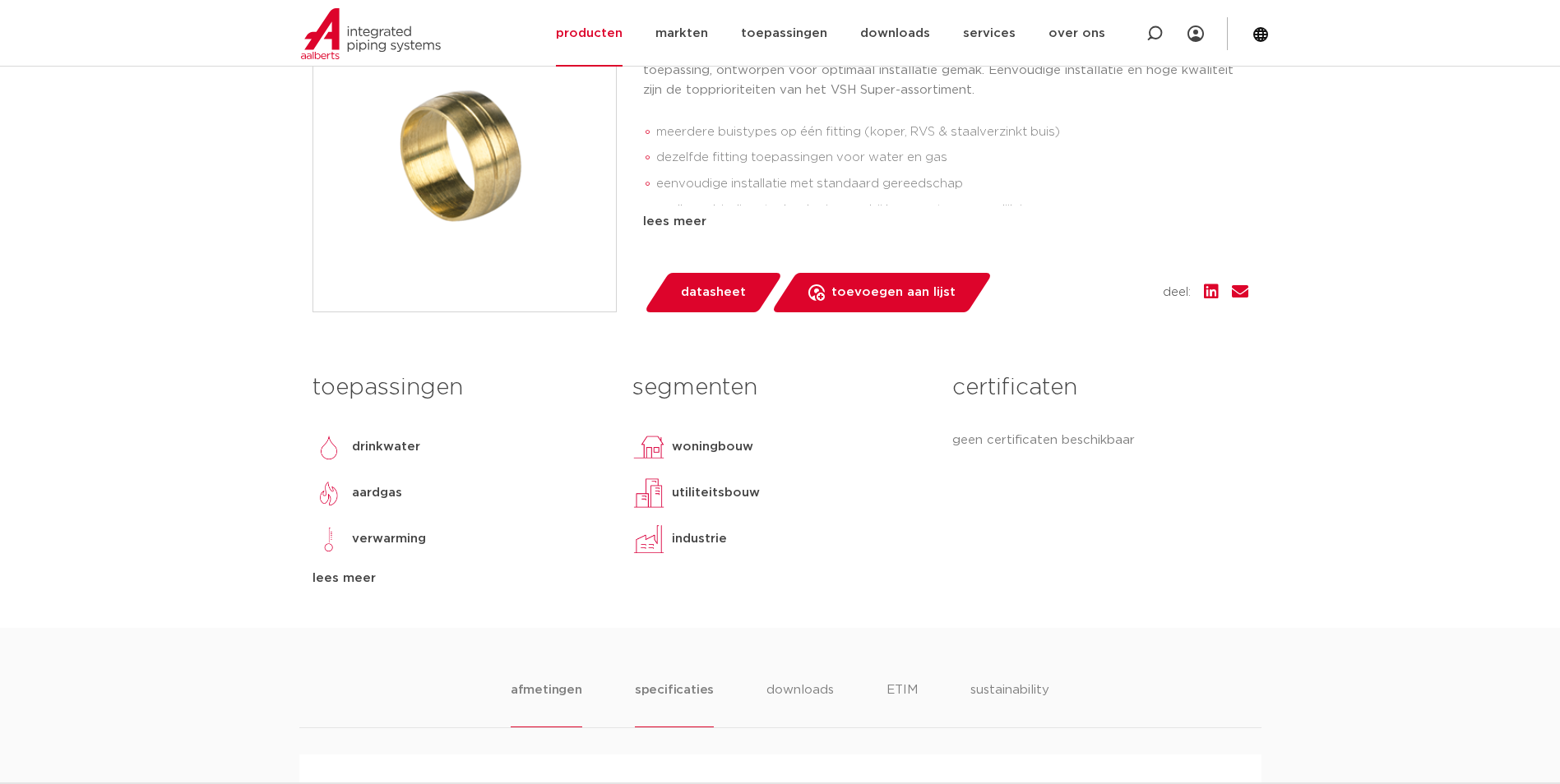
click at [685, 691] on li "specificaties" at bounding box center [673, 704] width 79 height 47
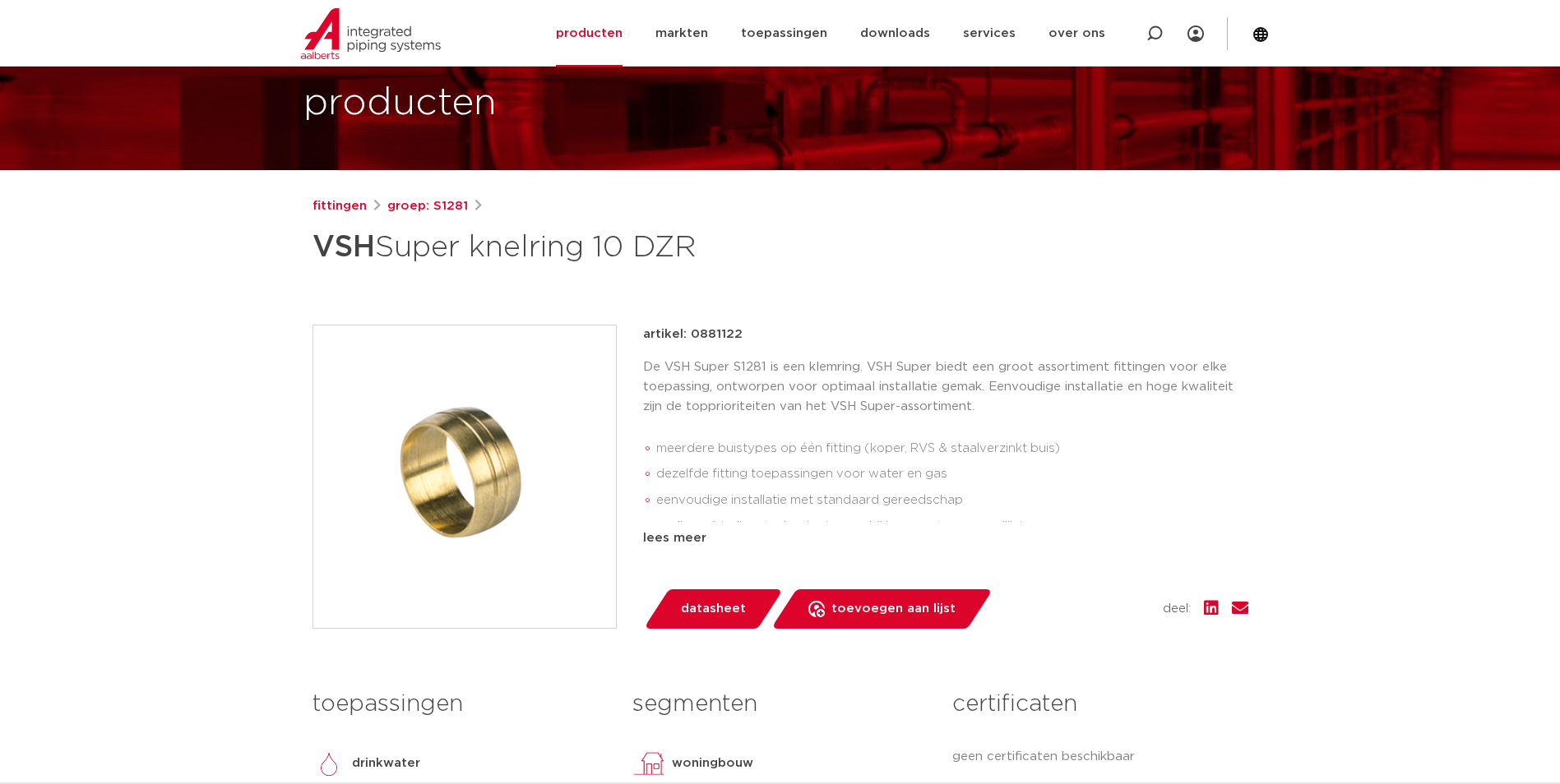
scroll to position [0, 0]
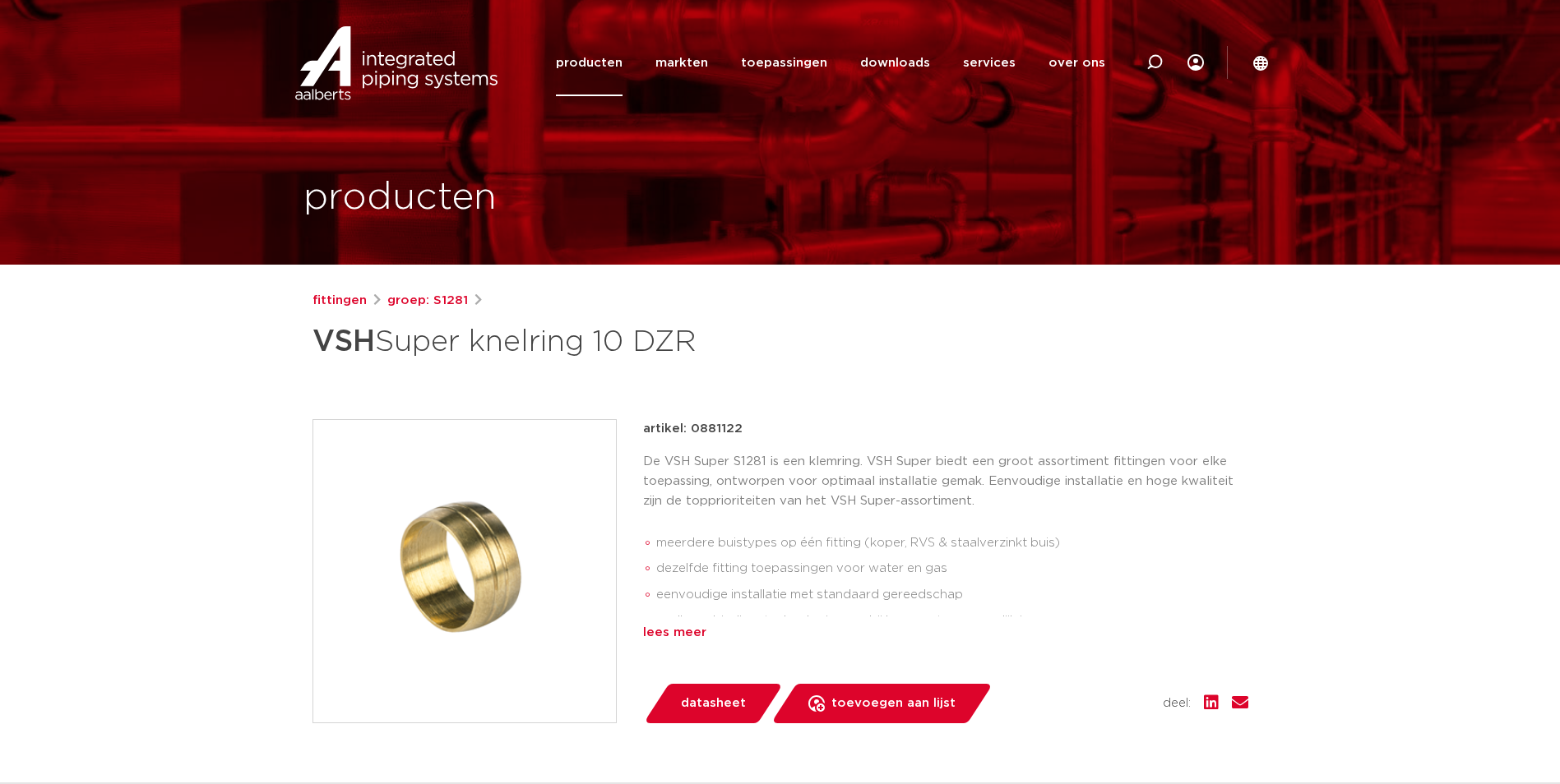
click at [676, 631] on div "lees meer" at bounding box center [946, 632] width 605 height 19
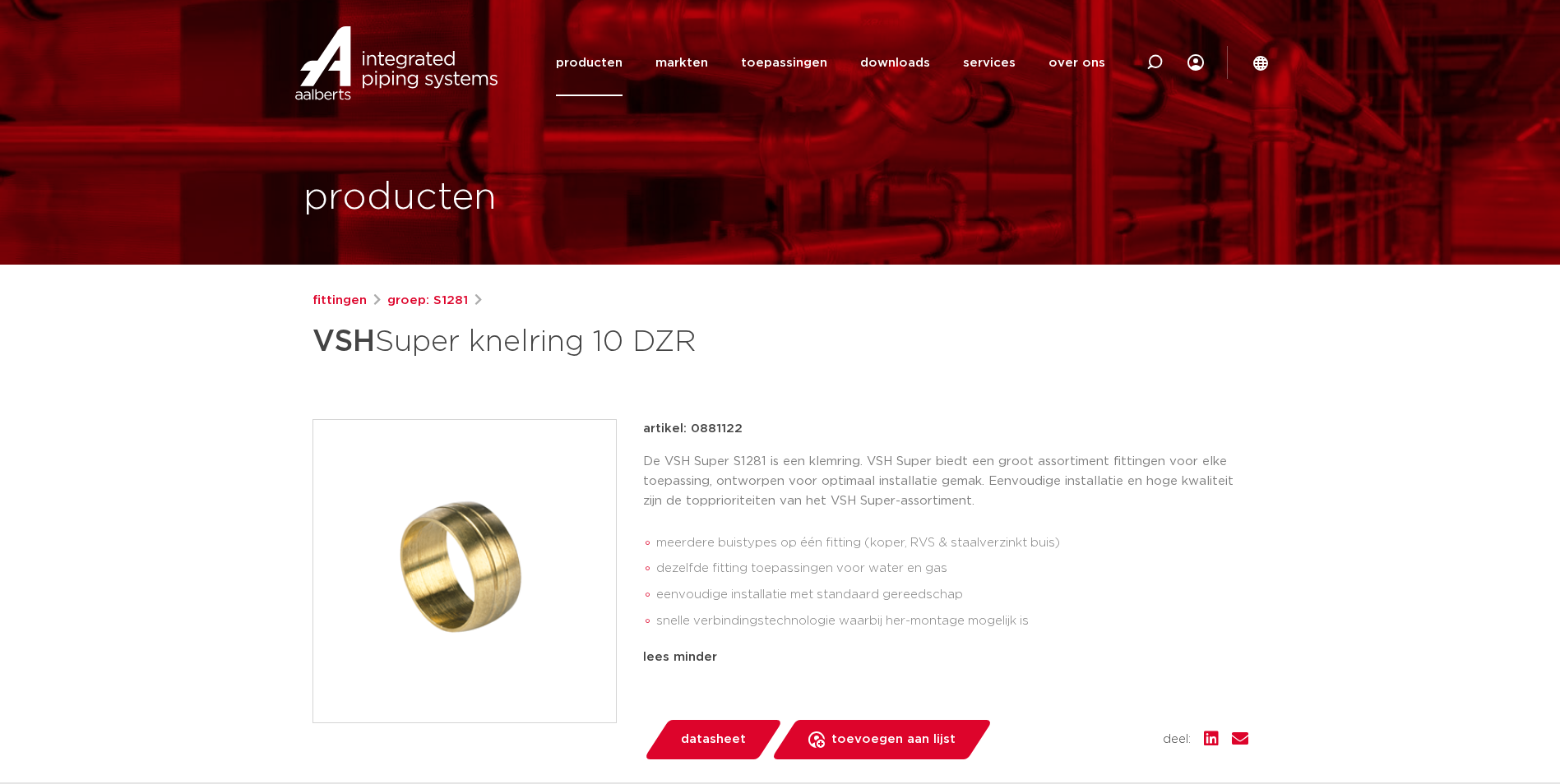
click at [733, 509] on p "De VSH Super S1281 is een klemring. VSH Super biedt een groot assortiment fitti…" at bounding box center [946, 481] width 605 height 59
click at [500, 506] on img at bounding box center [464, 571] width 303 height 303
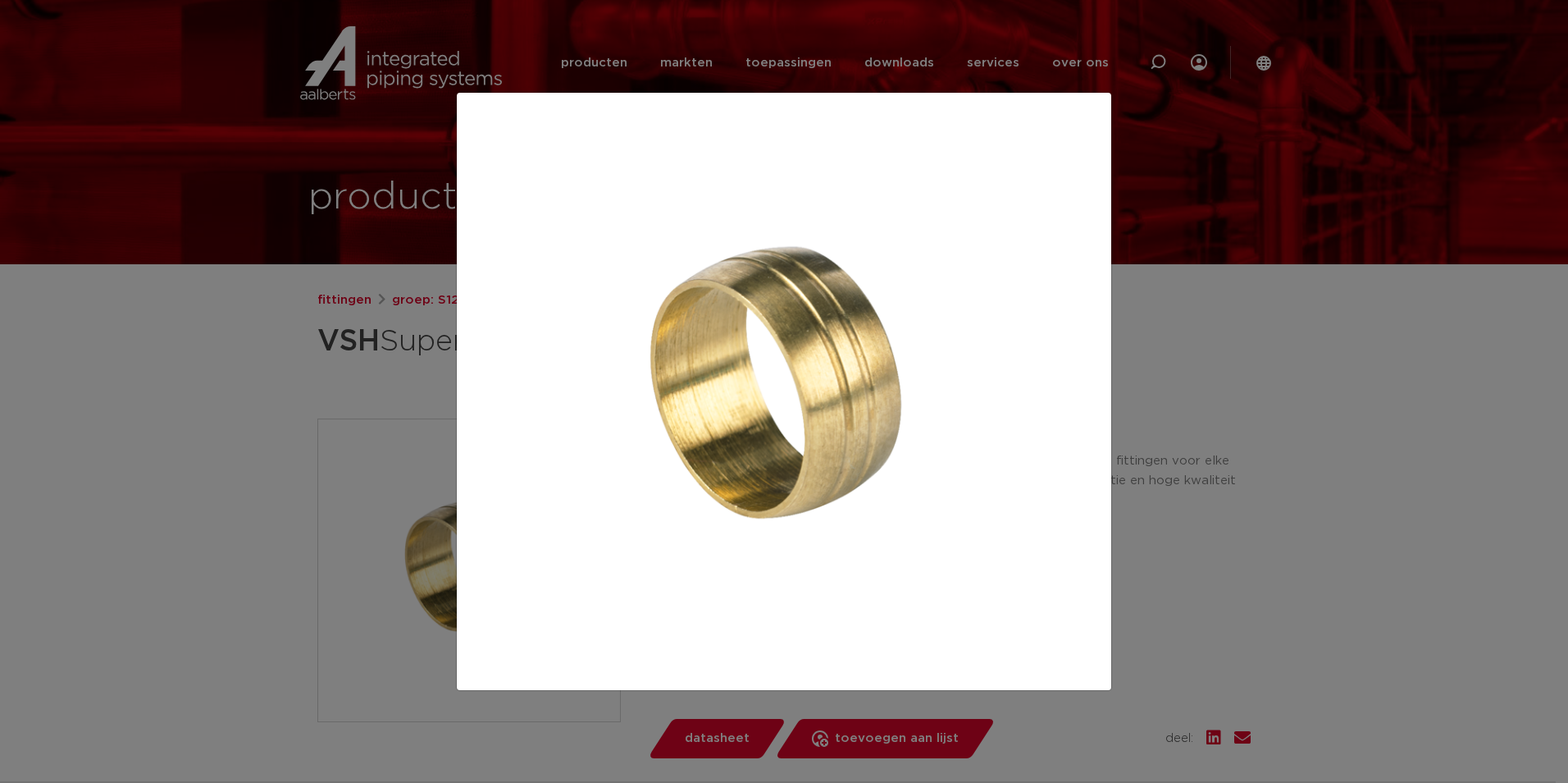
drag, startPoint x: 1427, startPoint y: 659, endPoint x: 1419, endPoint y: 655, distance: 8.9
click at [1427, 659] on div at bounding box center [784, 392] width 1568 height 783
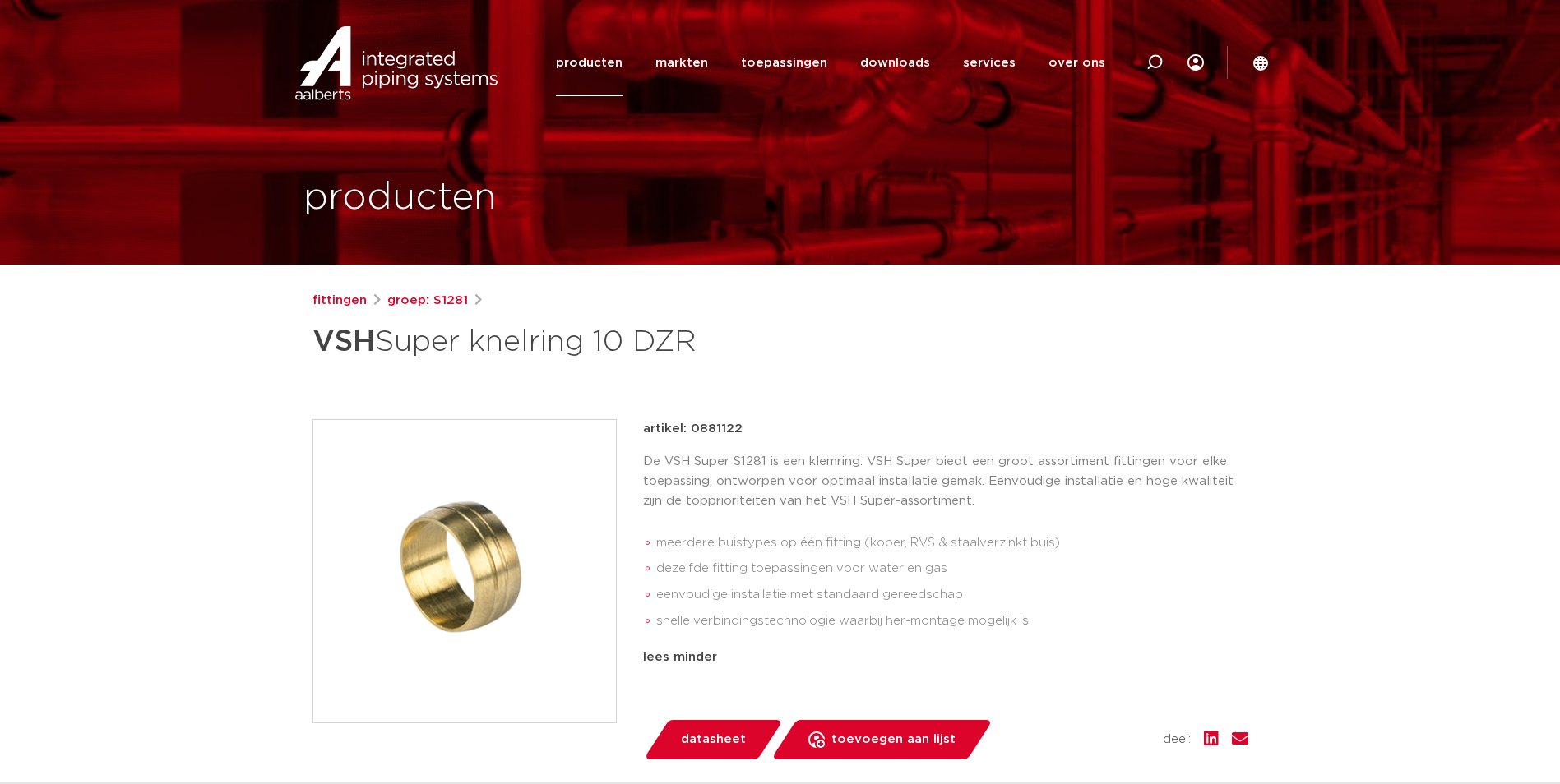
drag, startPoint x: 432, startPoint y: 506, endPoint x: 241, endPoint y: 461, distance: 196.2
click at [432, 506] on img at bounding box center [464, 571] width 303 height 303
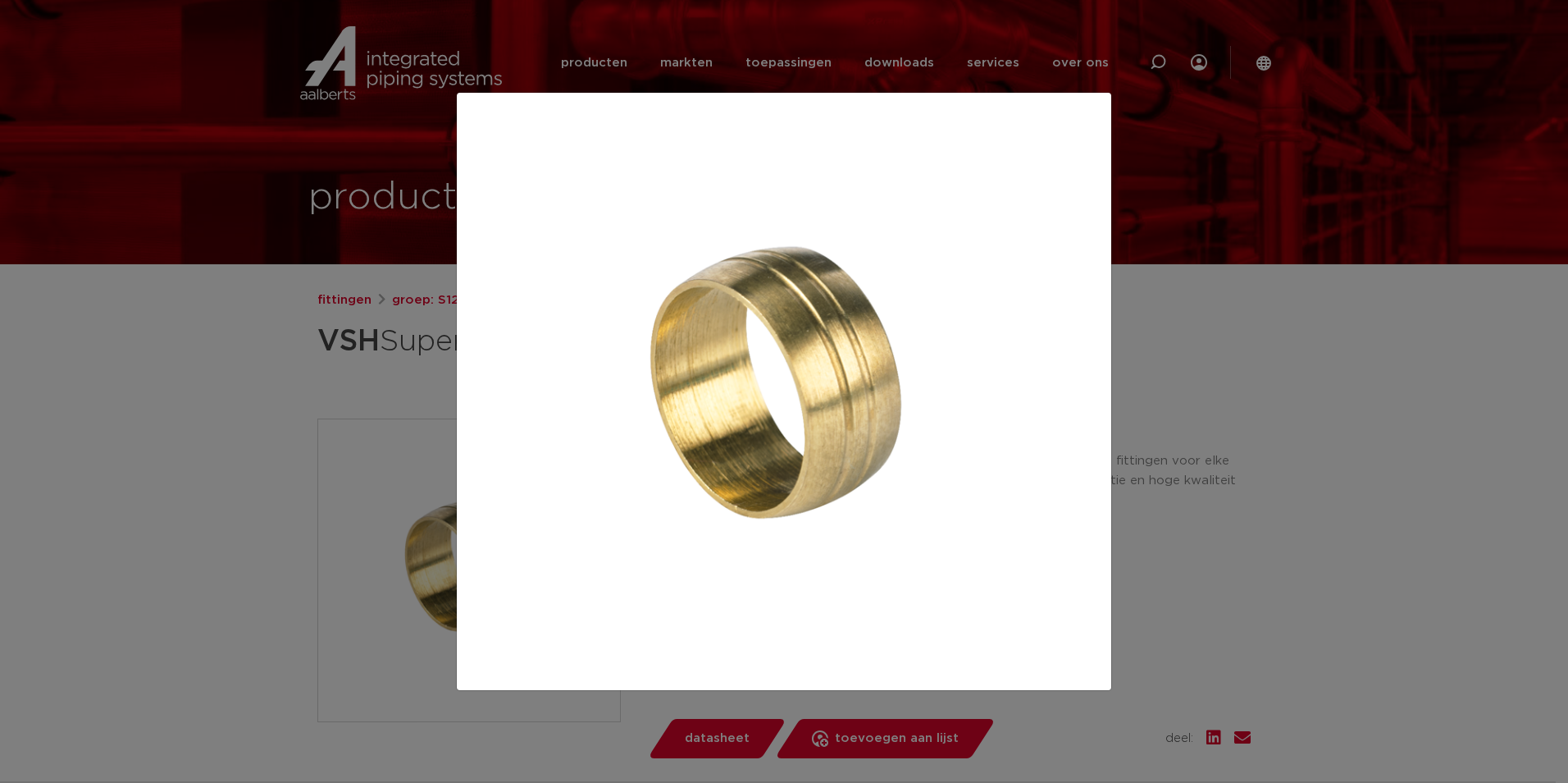
drag, startPoint x: 185, startPoint y: 435, endPoint x: 21, endPoint y: 436, distance: 164.0
click at [185, 435] on div at bounding box center [784, 392] width 1568 height 783
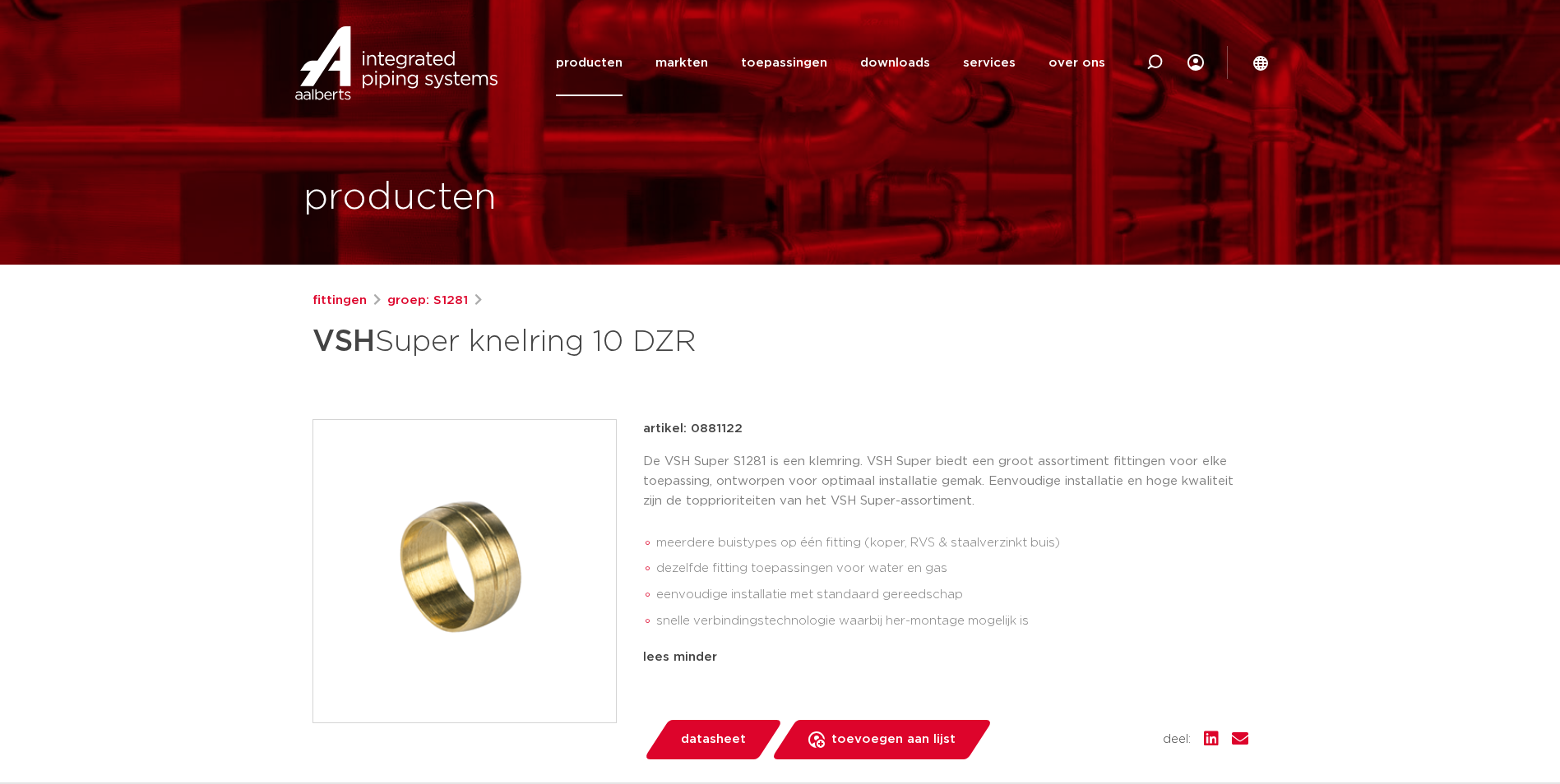
click at [458, 529] on img at bounding box center [464, 571] width 303 height 303
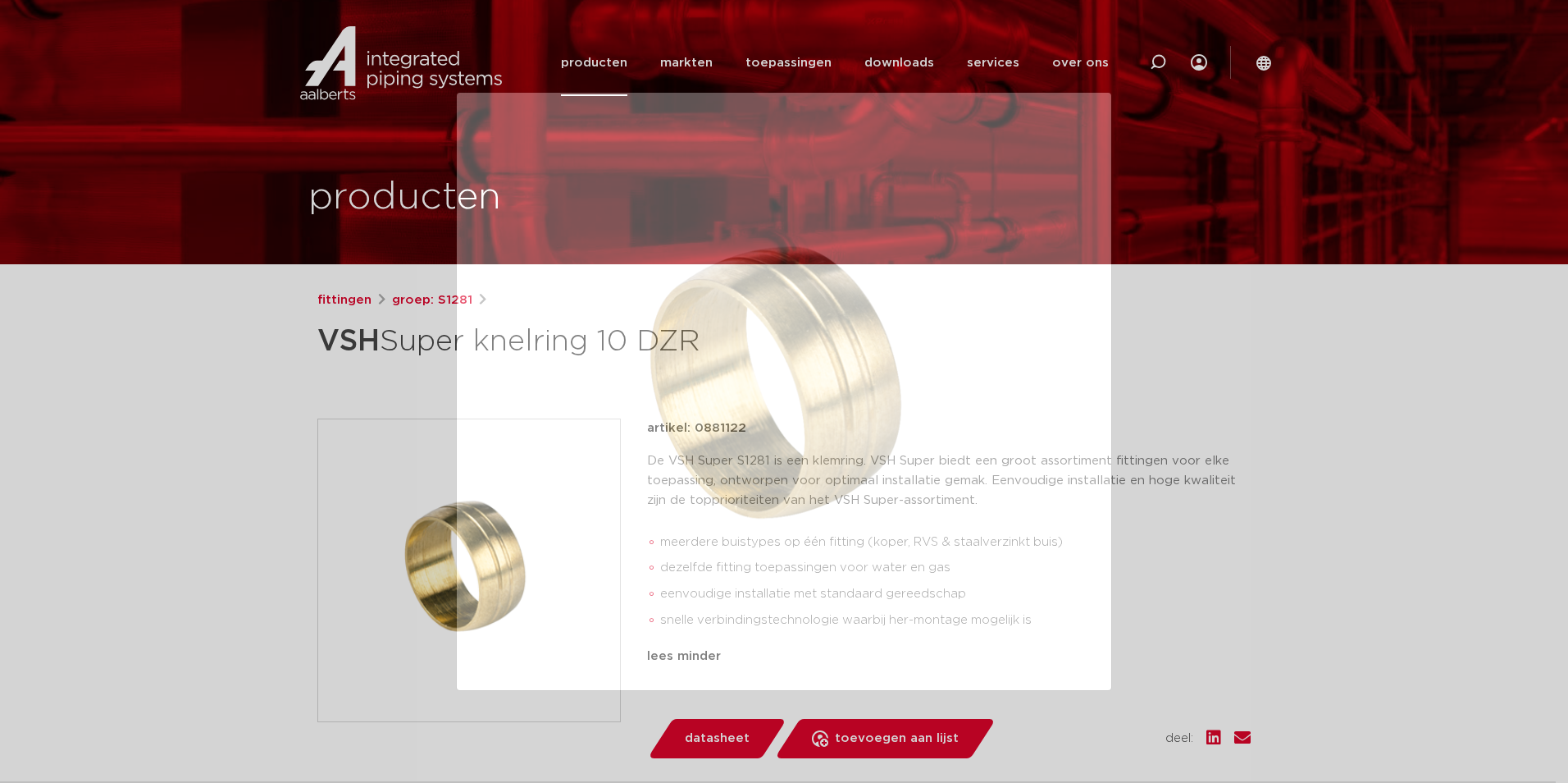
click at [1199, 630] on div at bounding box center [784, 392] width 1568 height 783
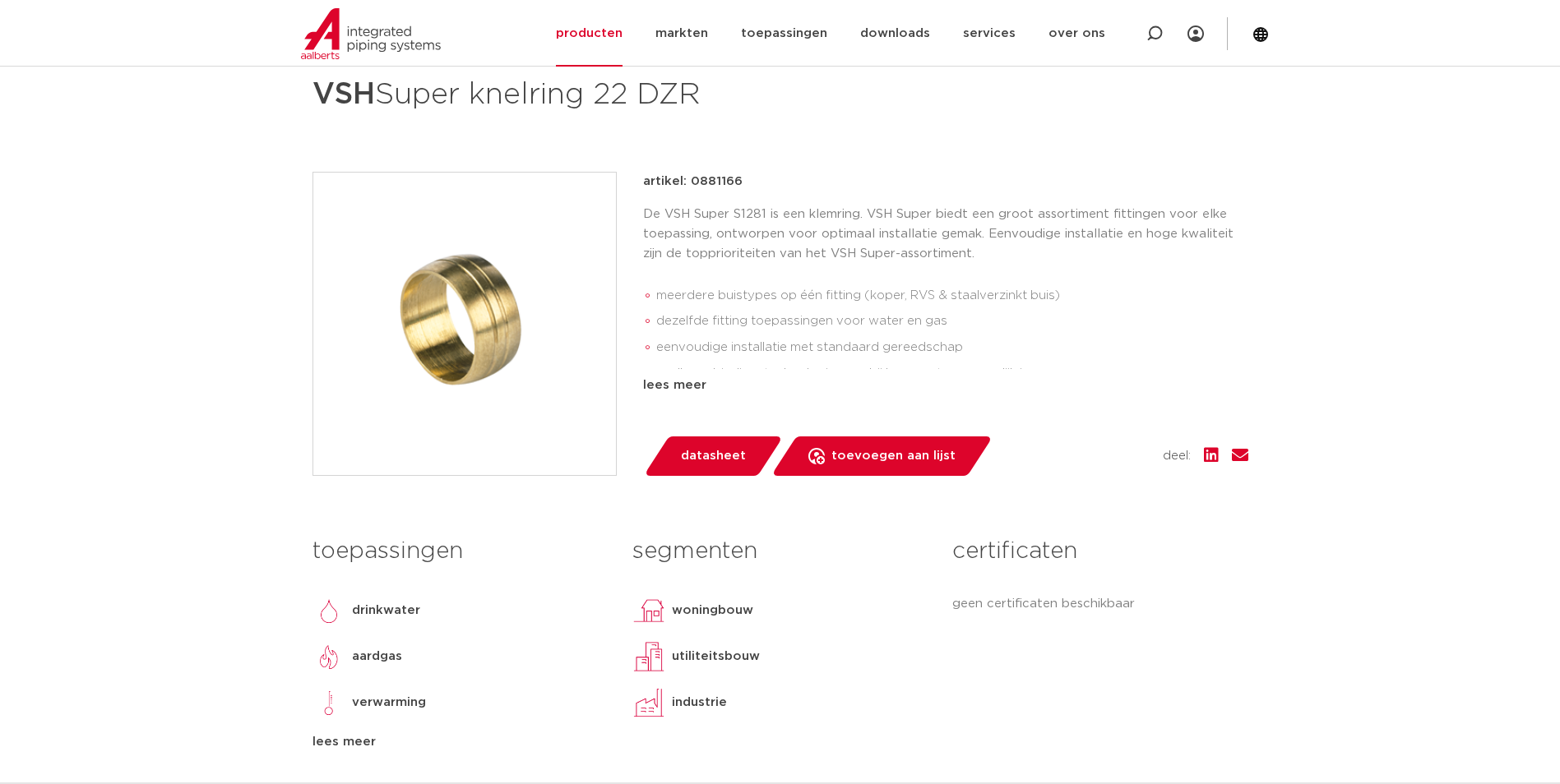
scroll to position [246, 0]
click at [669, 381] on div "lees meer" at bounding box center [946, 386] width 605 height 19
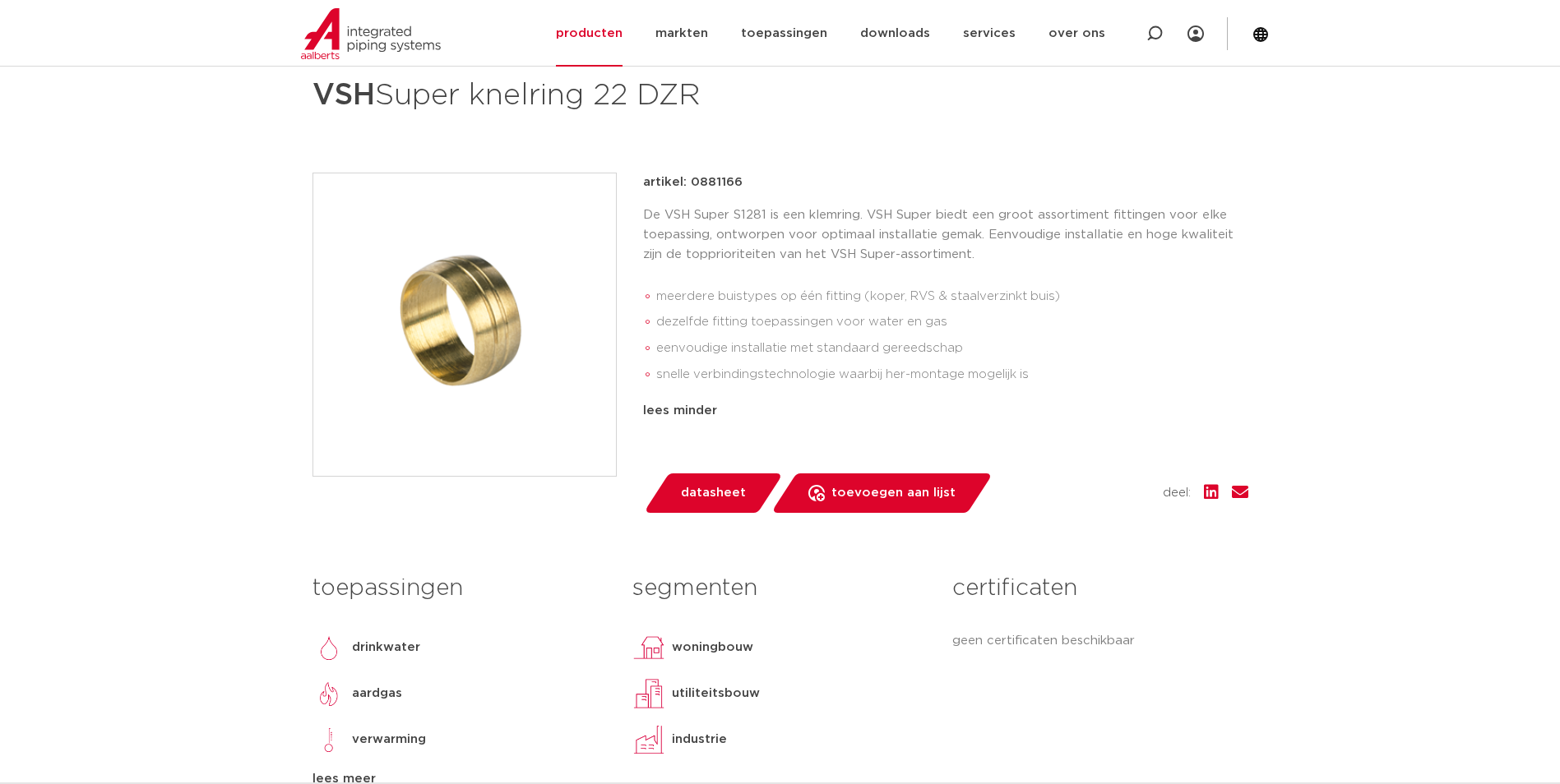
drag, startPoint x: 534, startPoint y: 314, endPoint x: 416, endPoint y: 301, distance: 118.7
click at [534, 314] on img at bounding box center [464, 324] width 303 height 303
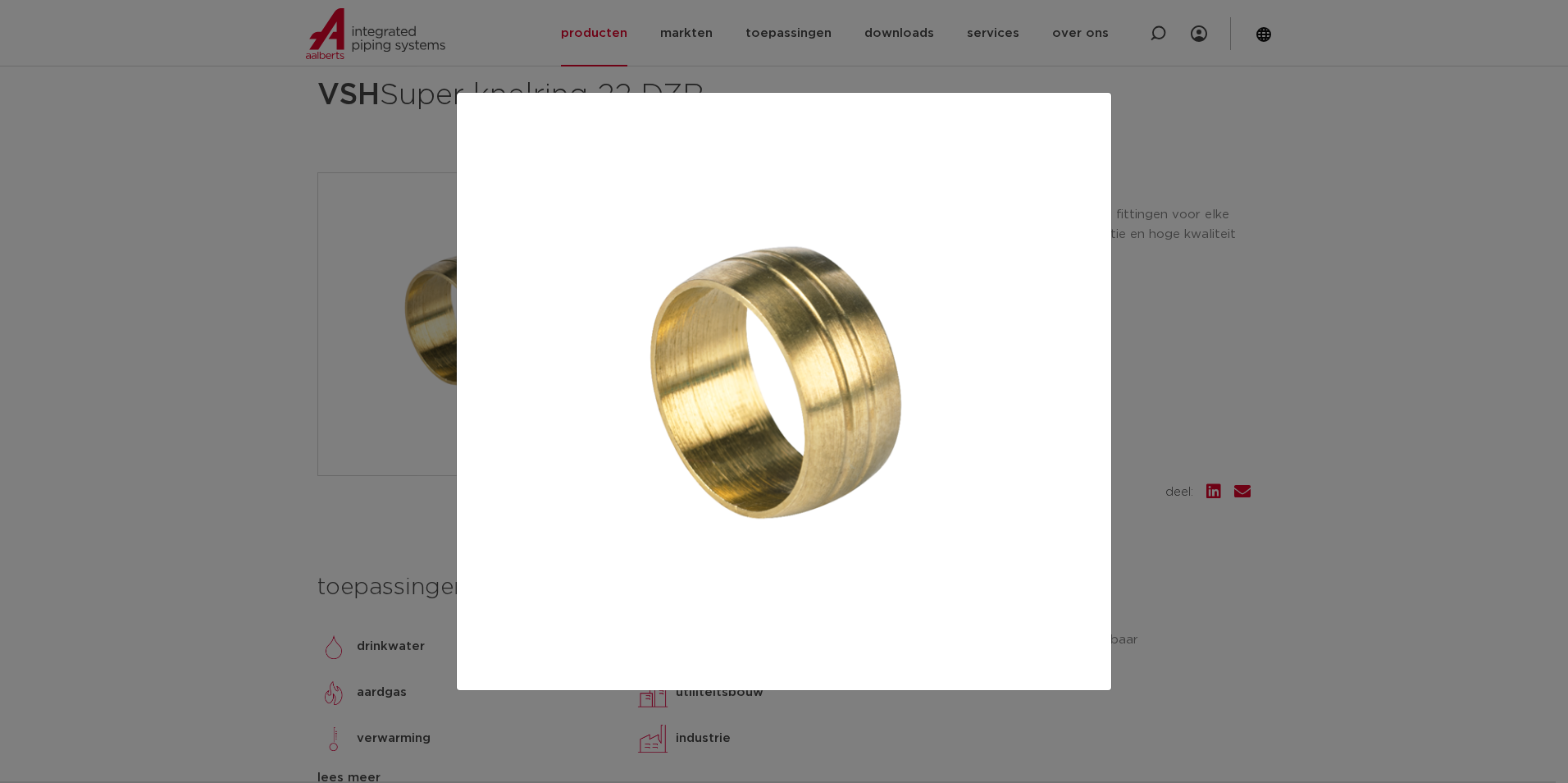
click at [239, 389] on div at bounding box center [784, 392] width 1568 height 783
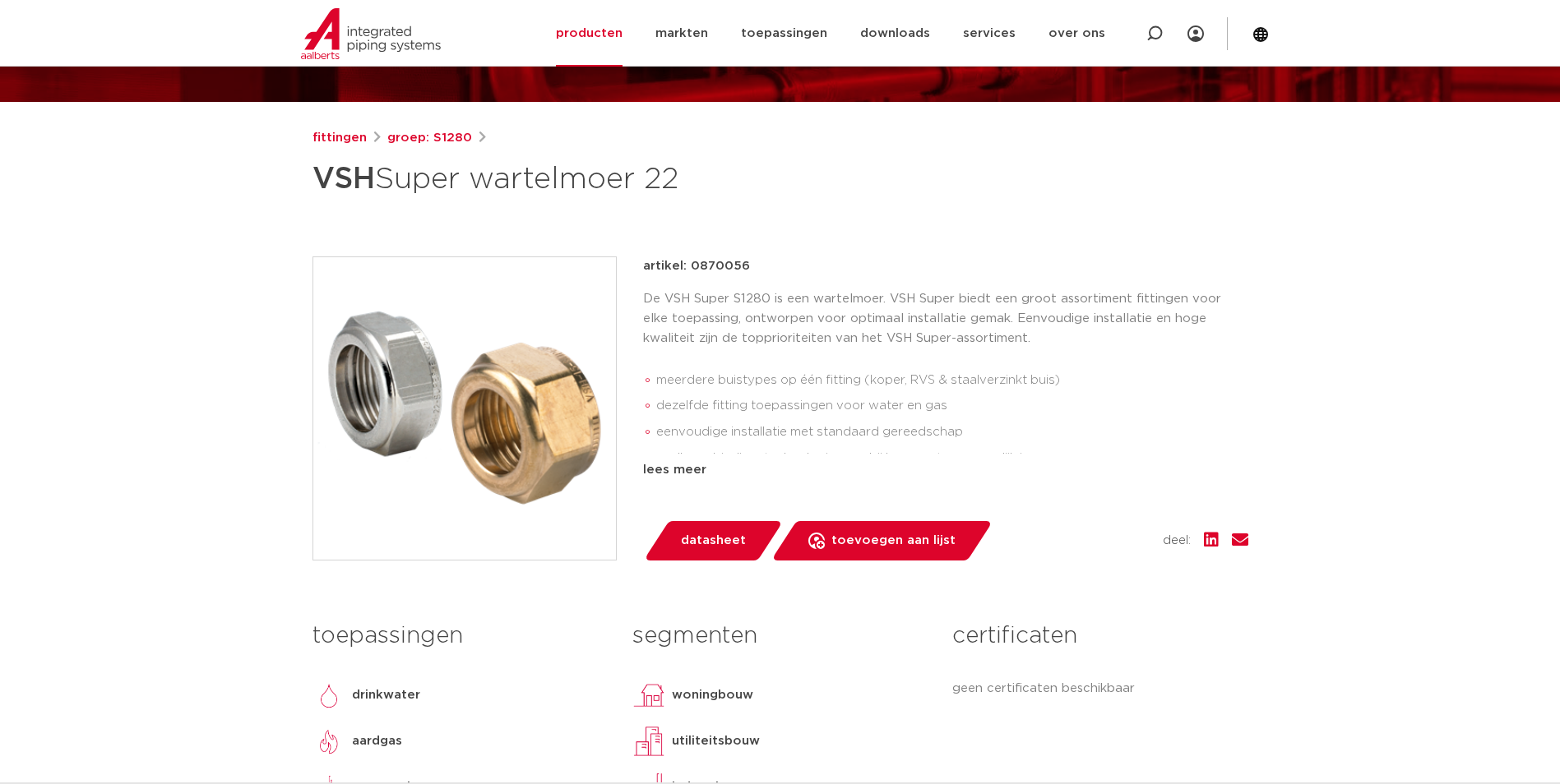
scroll to position [164, 0]
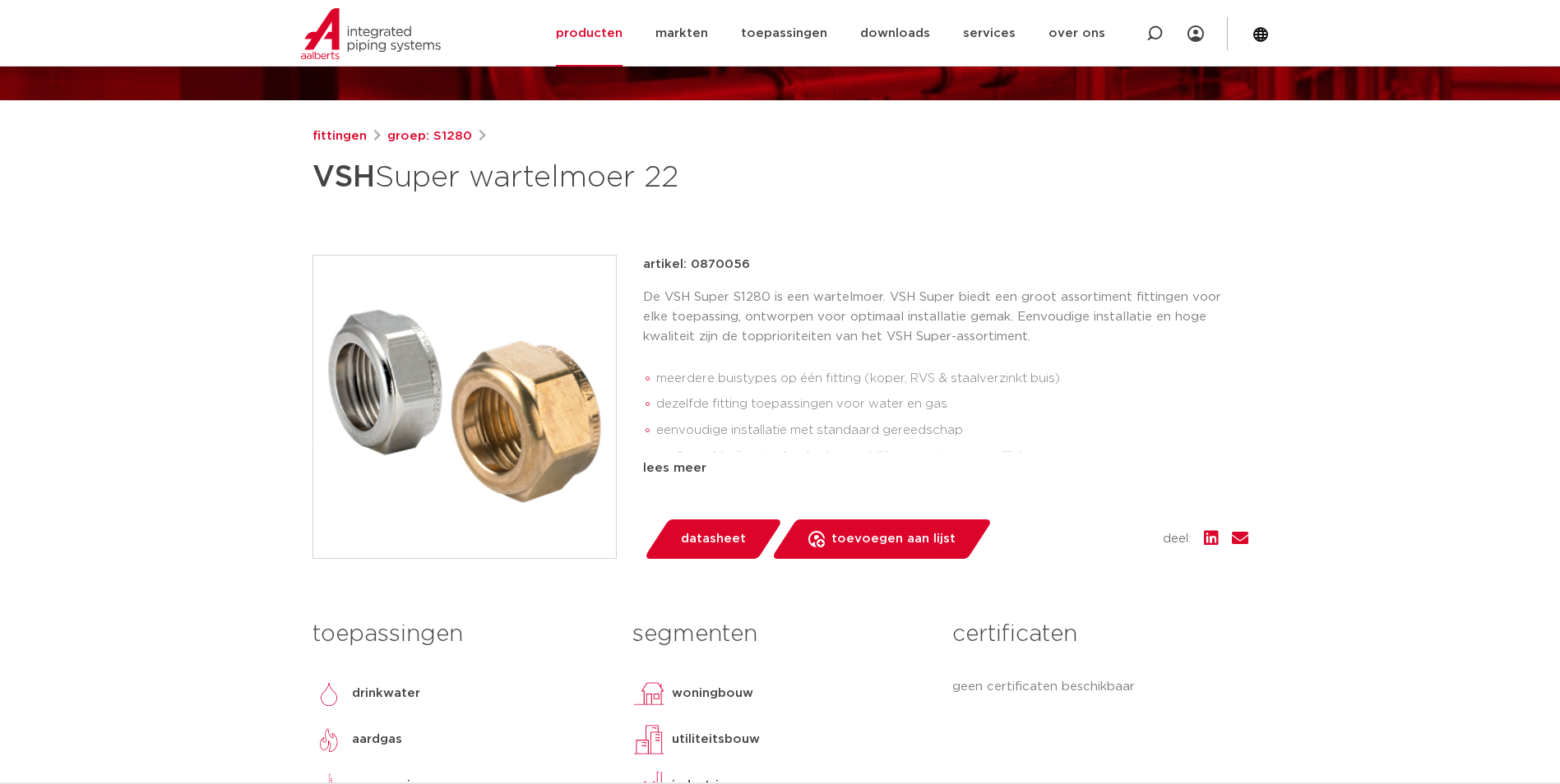
click at [526, 414] on img at bounding box center [464, 407] width 303 height 303
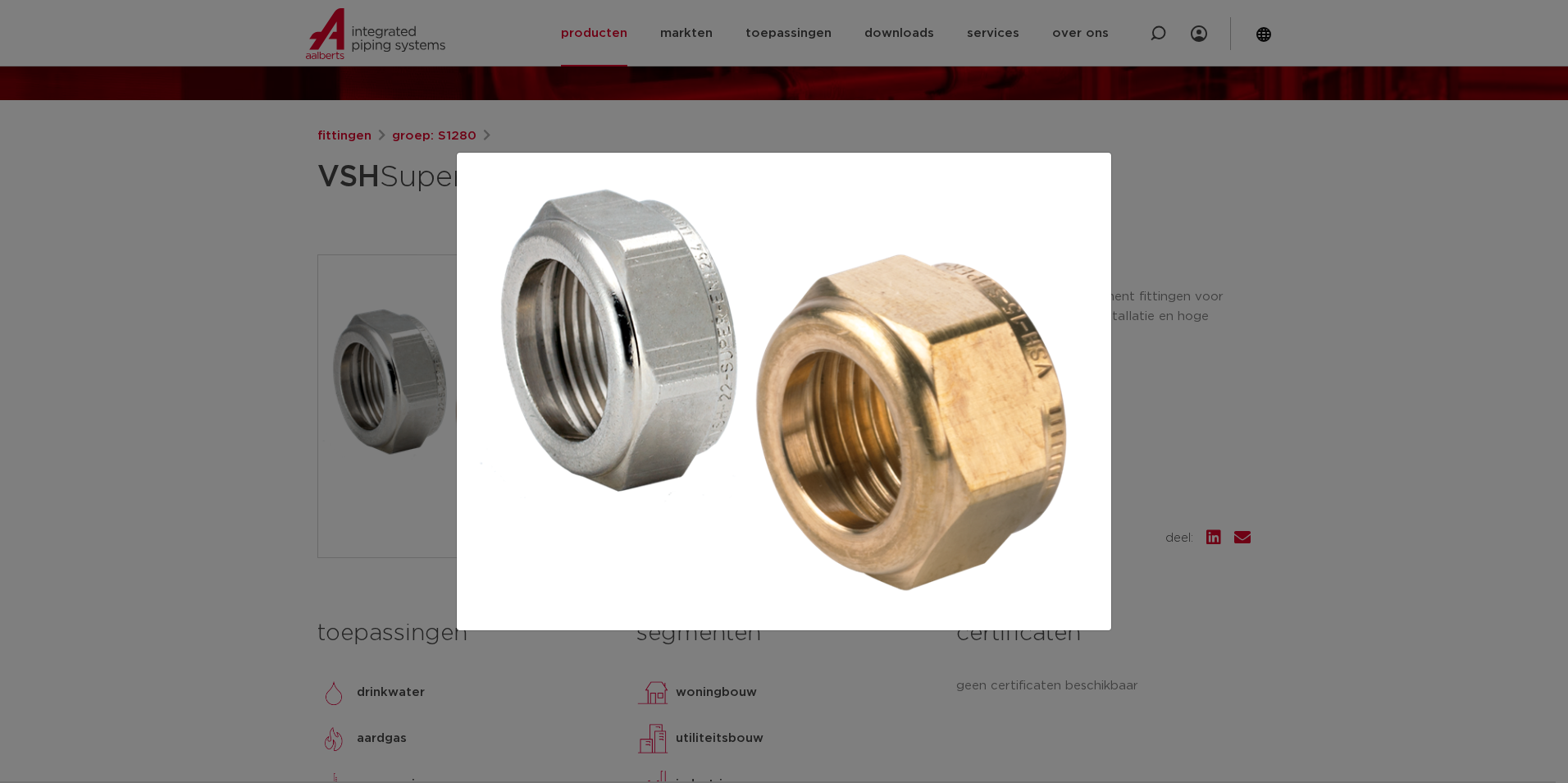
click at [1156, 239] on div at bounding box center [784, 392] width 1568 height 783
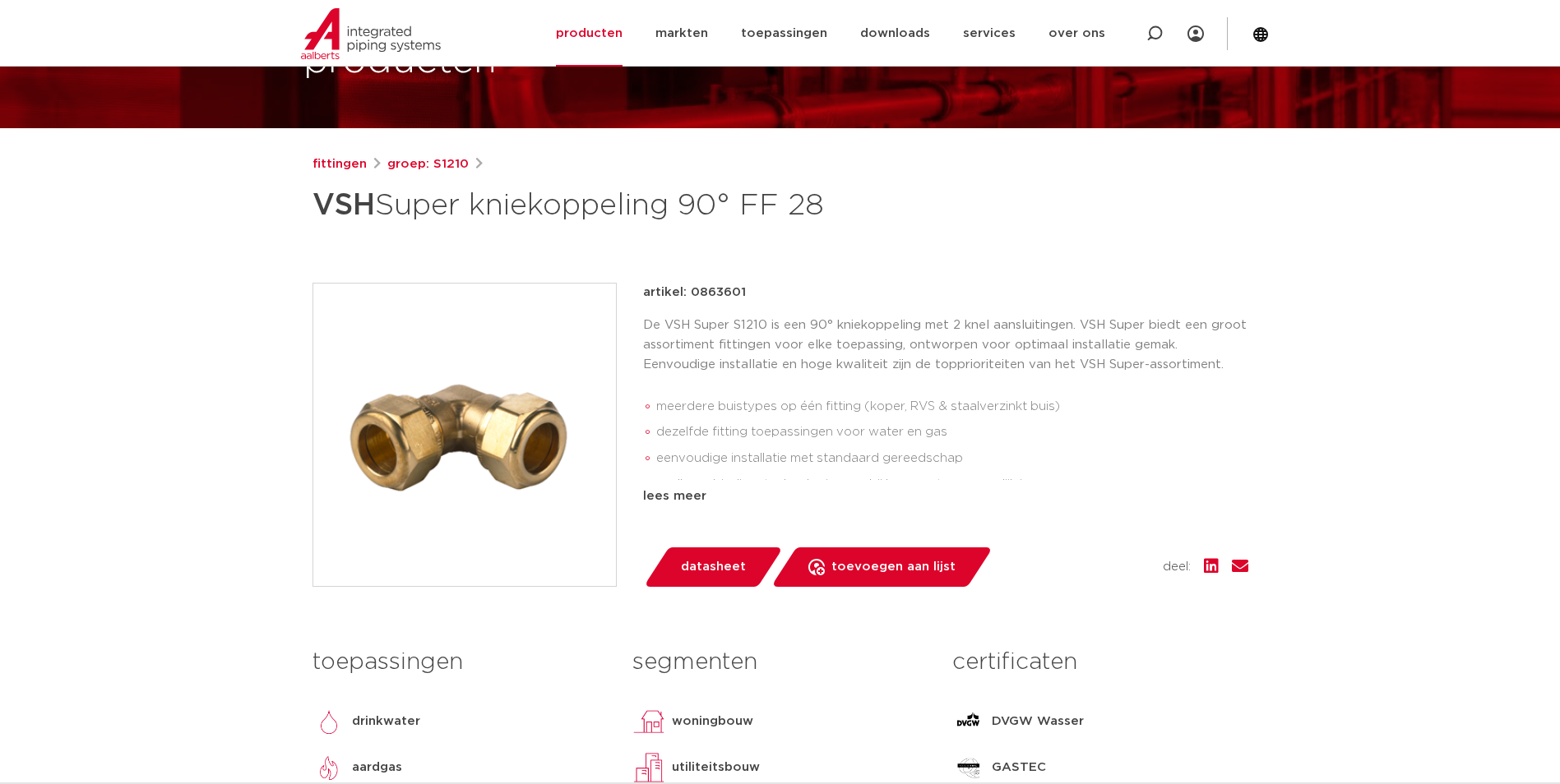
scroll to position [164, 0]
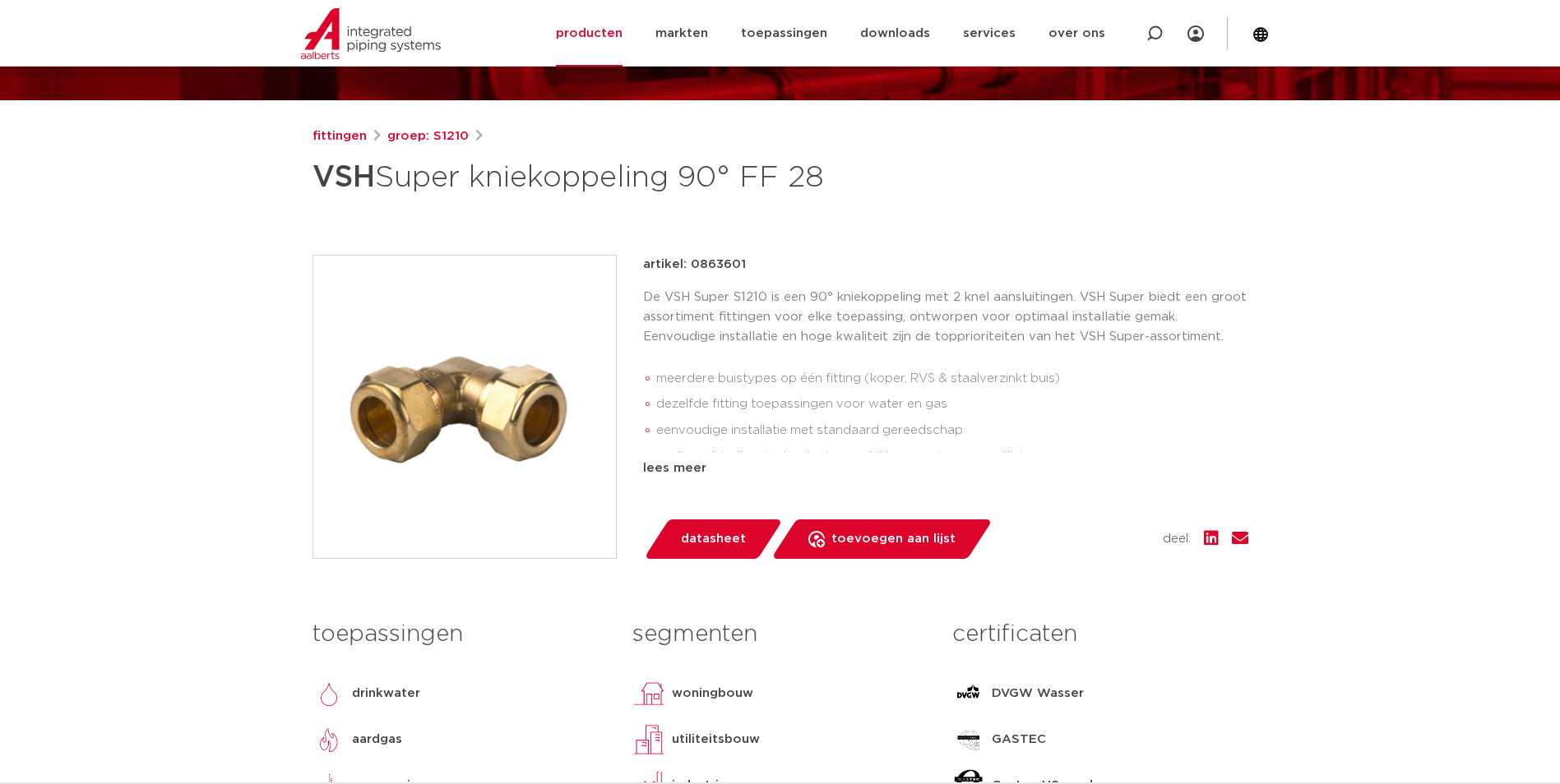
click at [511, 399] on img at bounding box center [464, 407] width 303 height 303
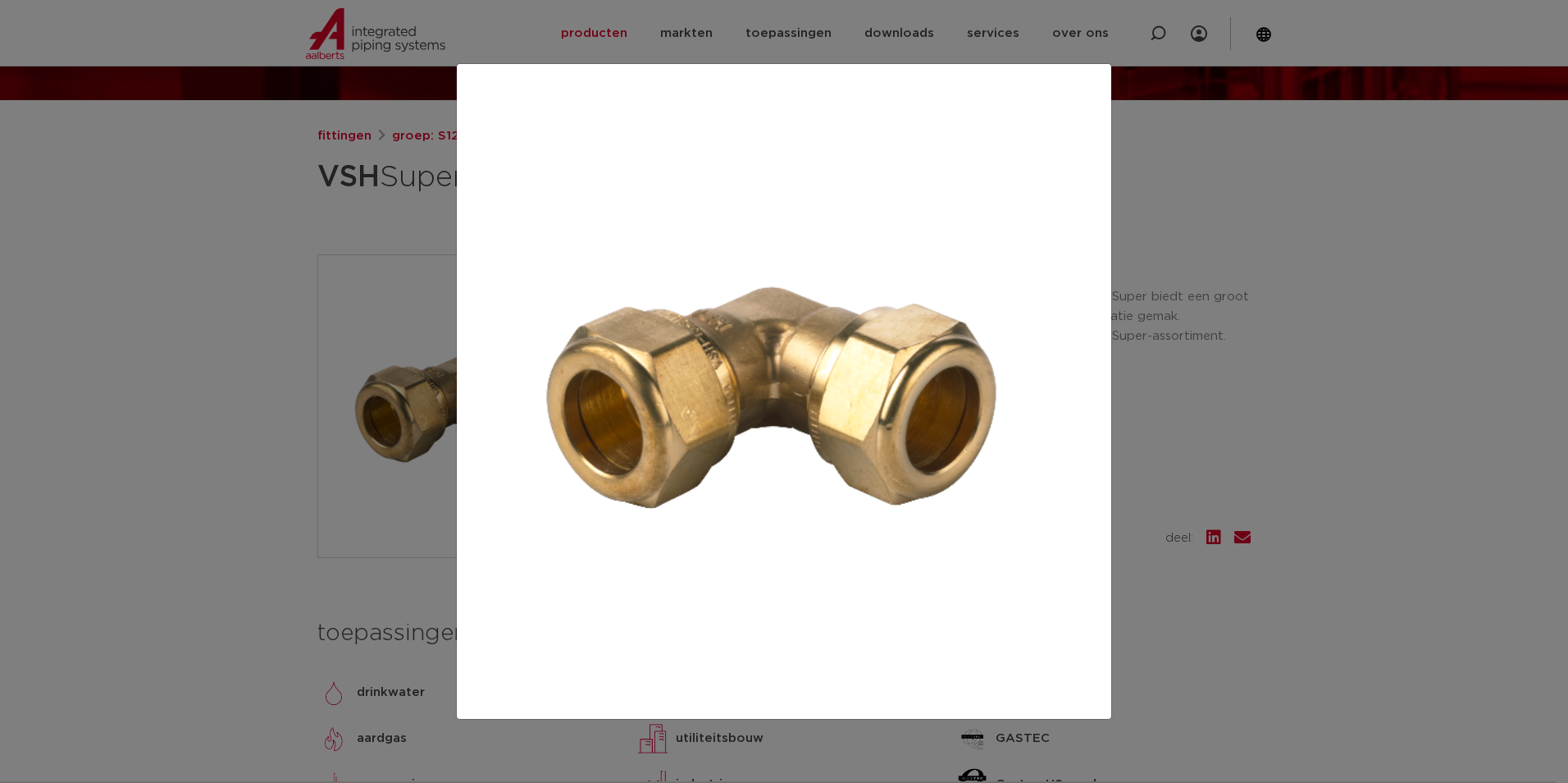
click at [1150, 399] on div at bounding box center [784, 392] width 1568 height 783
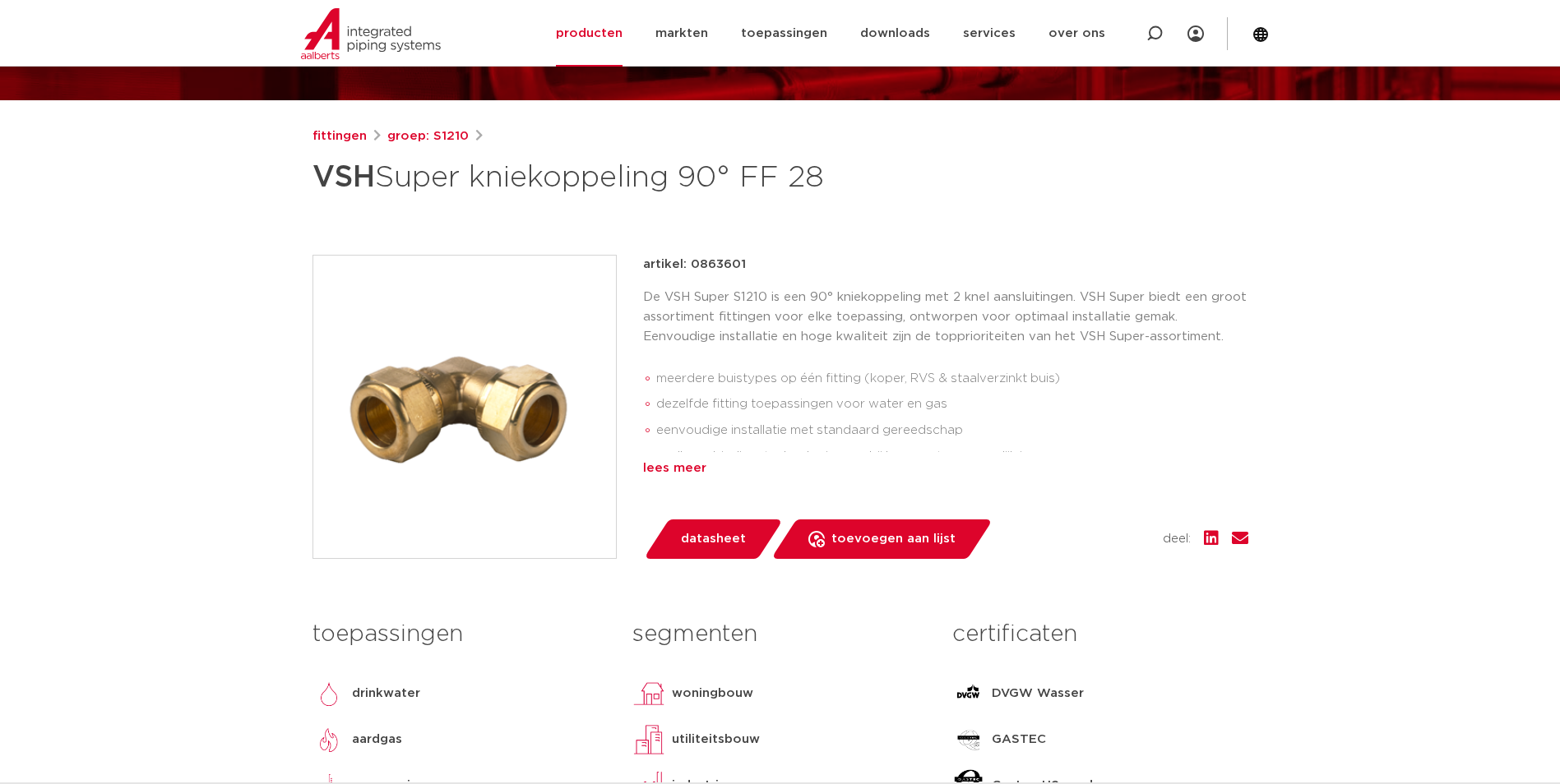
click at [681, 462] on div "lees meer" at bounding box center [946, 468] width 605 height 19
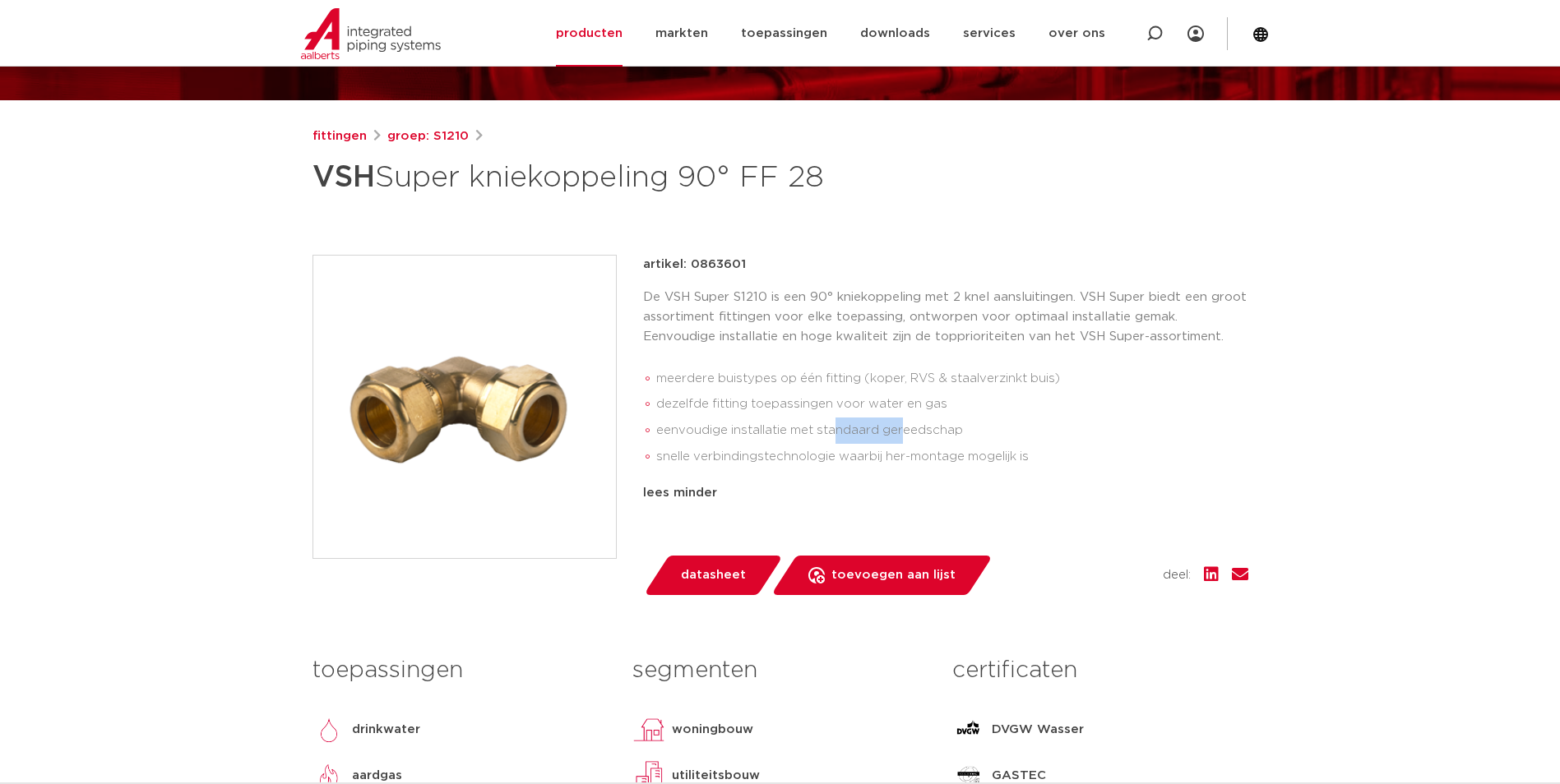
drag, startPoint x: 873, startPoint y: 426, endPoint x: 902, endPoint y: 430, distance: 29.3
click at [902, 430] on li "eenvoudige installatie met standaard gereedschap" at bounding box center [952, 430] width 592 height 26
click at [900, 432] on li "eenvoudige installatie met standaard gereedschap" at bounding box center [952, 430] width 592 height 26
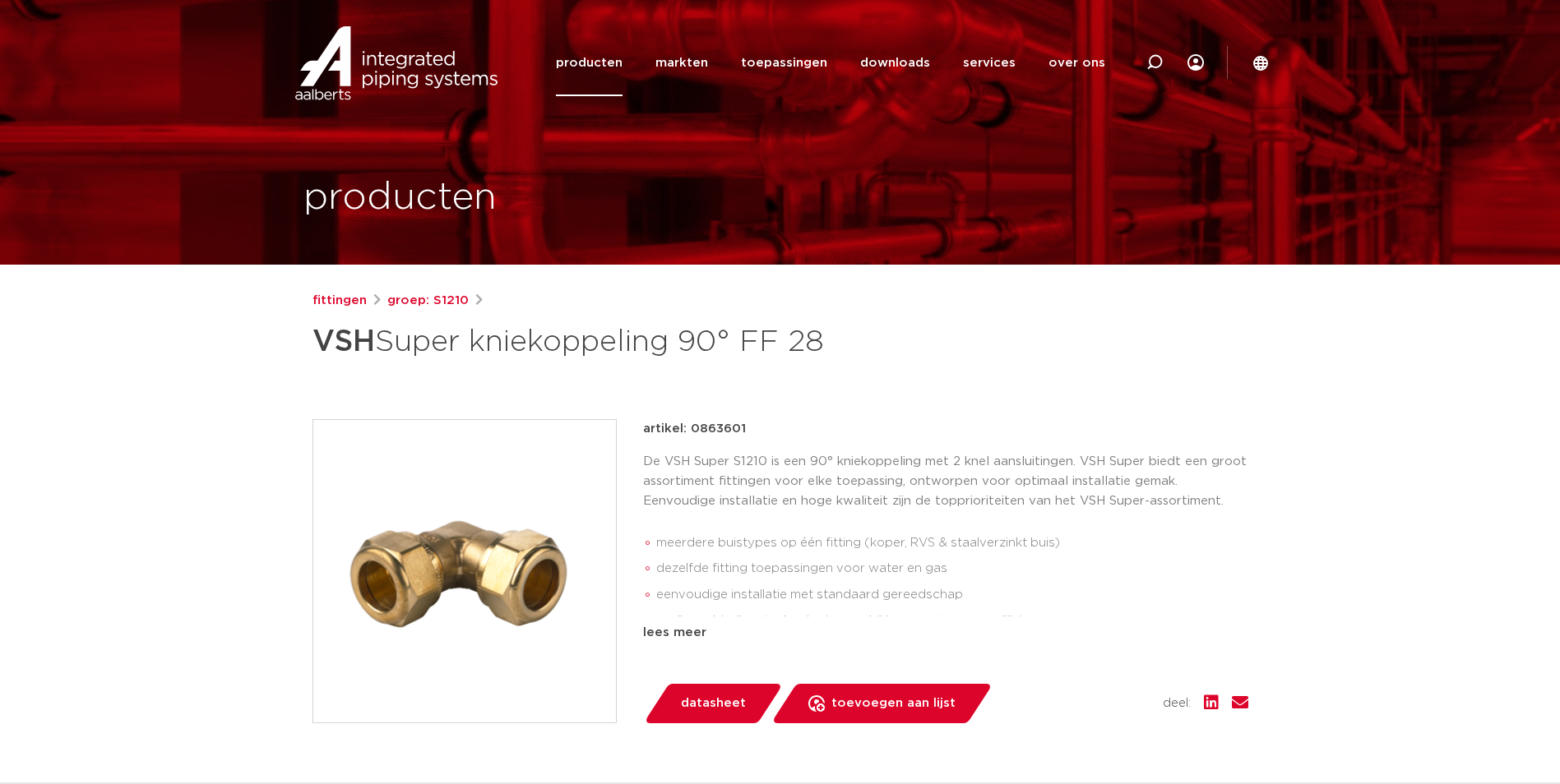
click at [517, 489] on img at bounding box center [464, 571] width 303 height 303
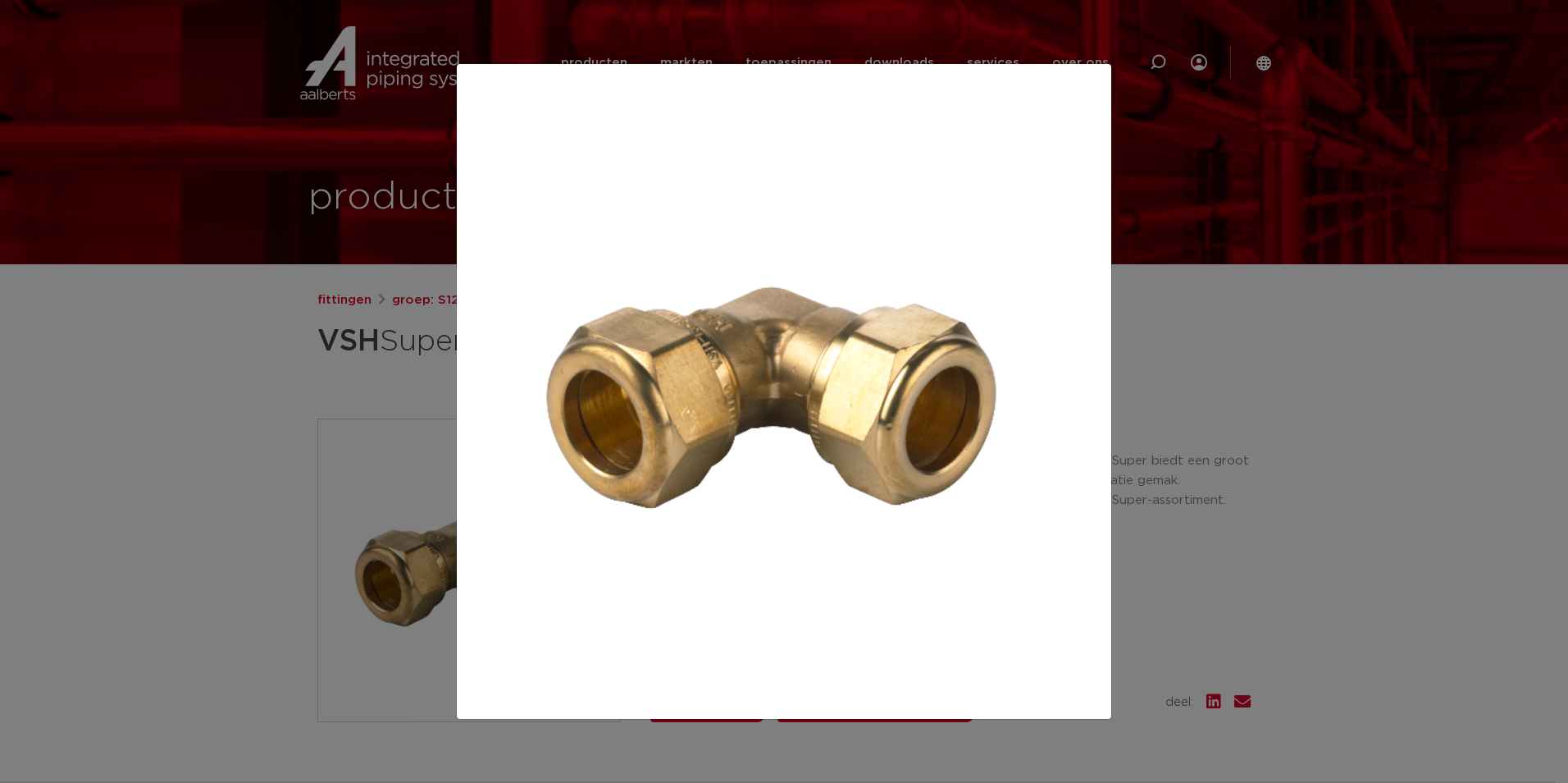
click at [1162, 430] on div at bounding box center [784, 392] width 1568 height 783
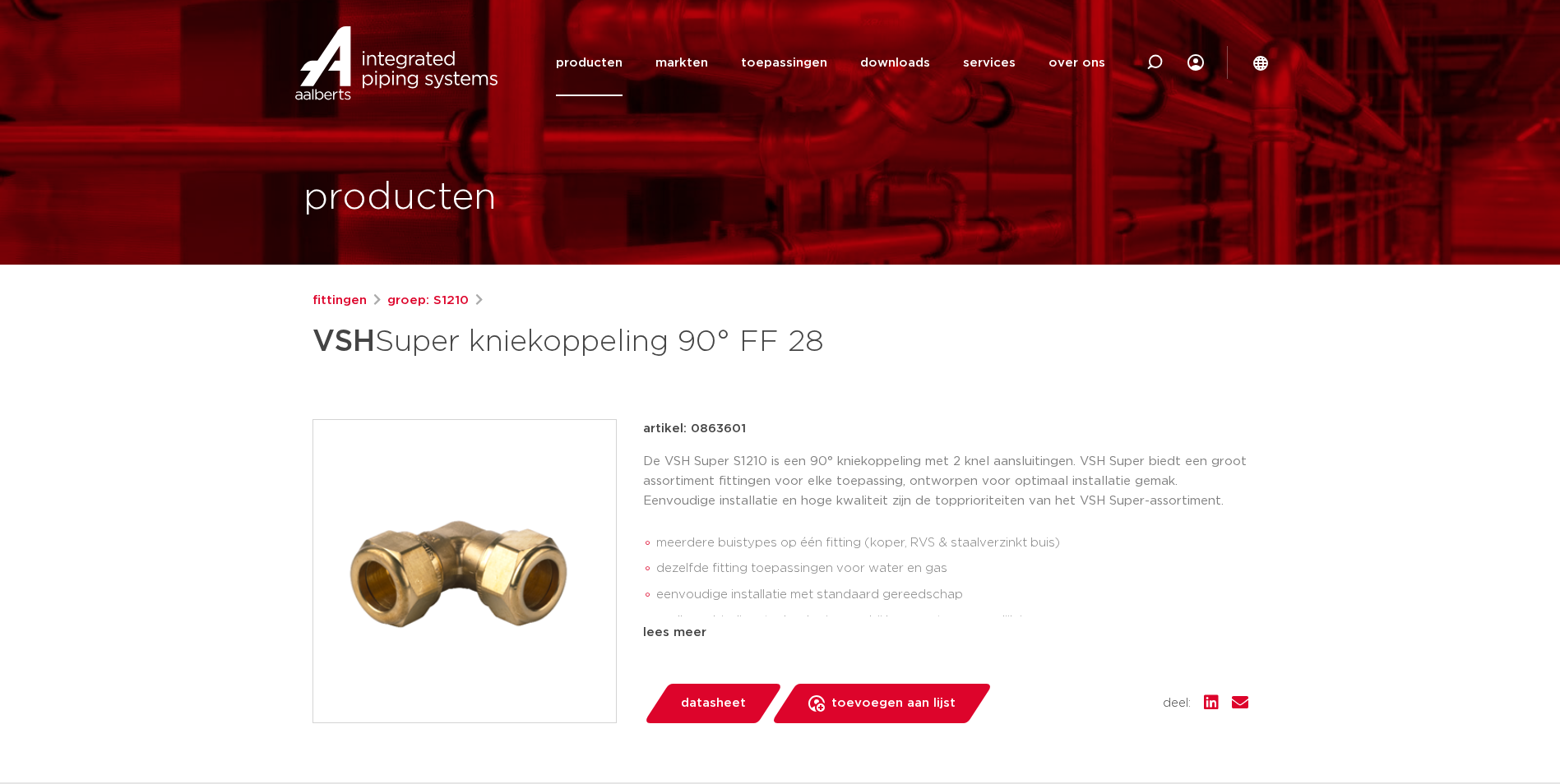
click at [781, 505] on p "De VSH Super S1210 is een 90° kniekoppeling met 2 knel aansluitingen. VSH Super…" at bounding box center [946, 481] width 605 height 59
click at [730, 484] on p "De VSH Super S1210 is een 90° kniekoppeling met 2 knel aansluitingen. VSH Super…" at bounding box center [946, 481] width 605 height 59
click at [715, 509] on p "De VSH Super S1210 is een 90° kniekoppeling met 2 knel aansluitingen. VSH Super…" at bounding box center [946, 481] width 605 height 59
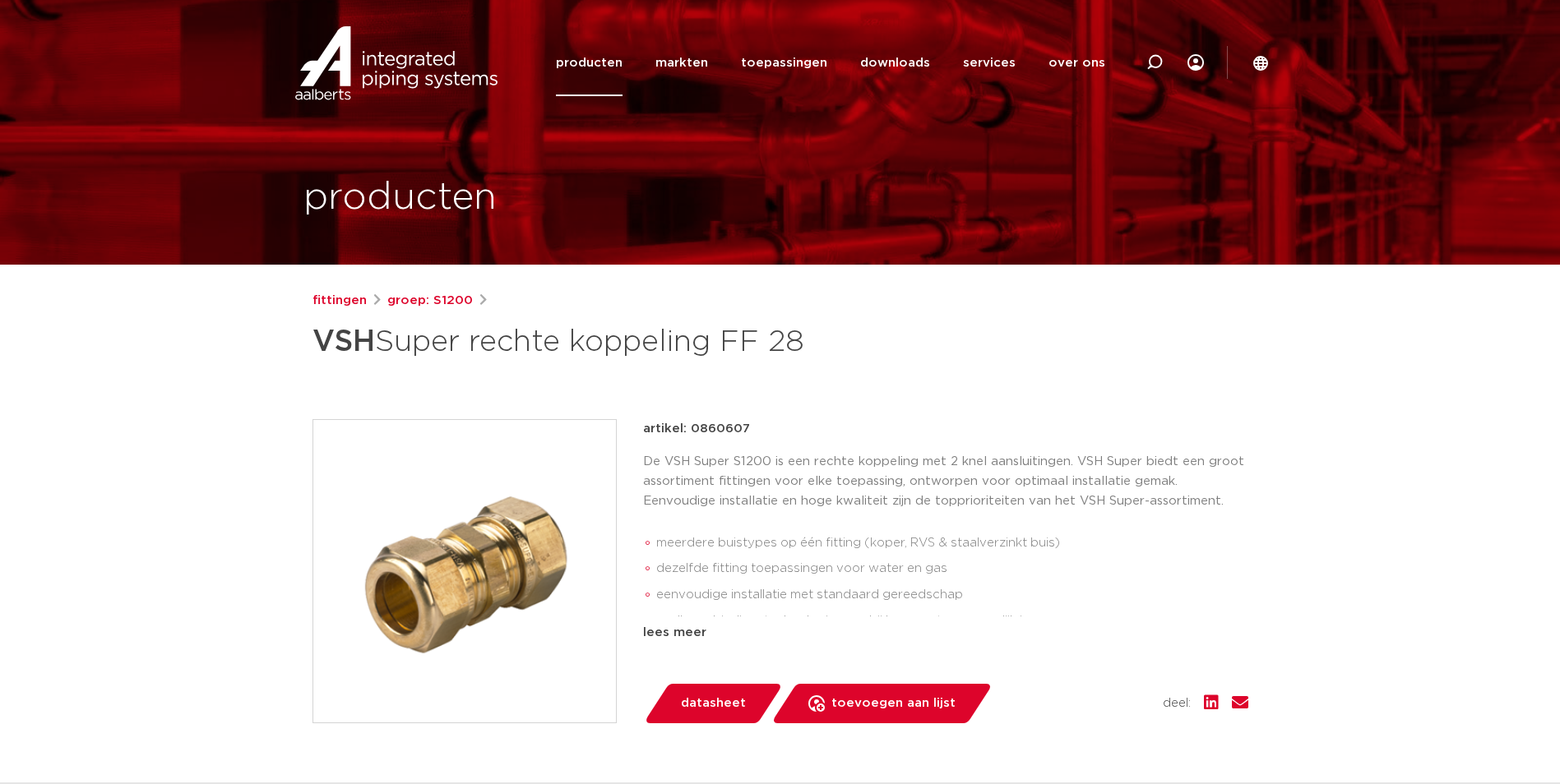
click at [499, 526] on img at bounding box center [464, 571] width 303 height 303
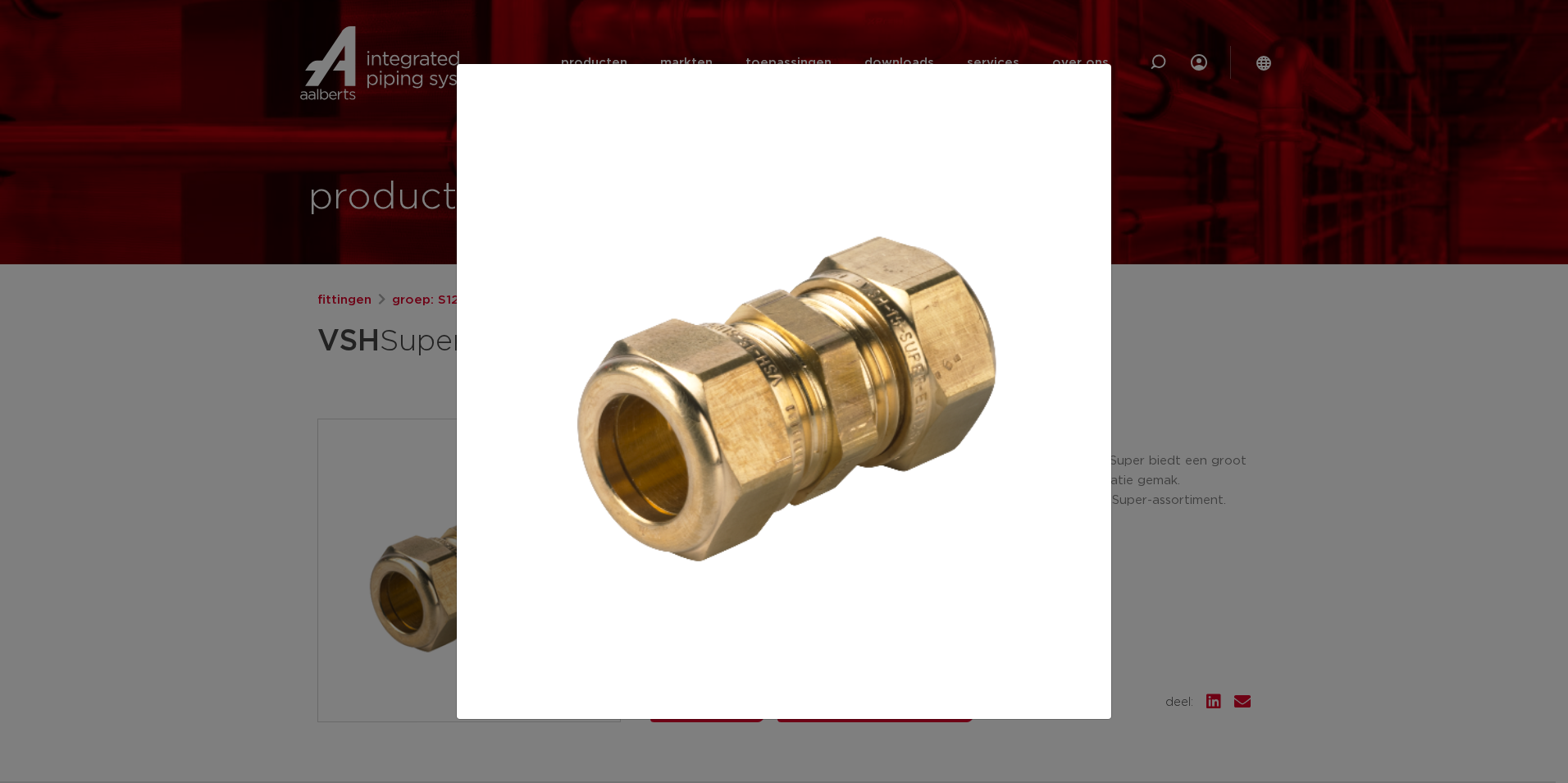
click at [1165, 357] on div at bounding box center [784, 392] width 1568 height 783
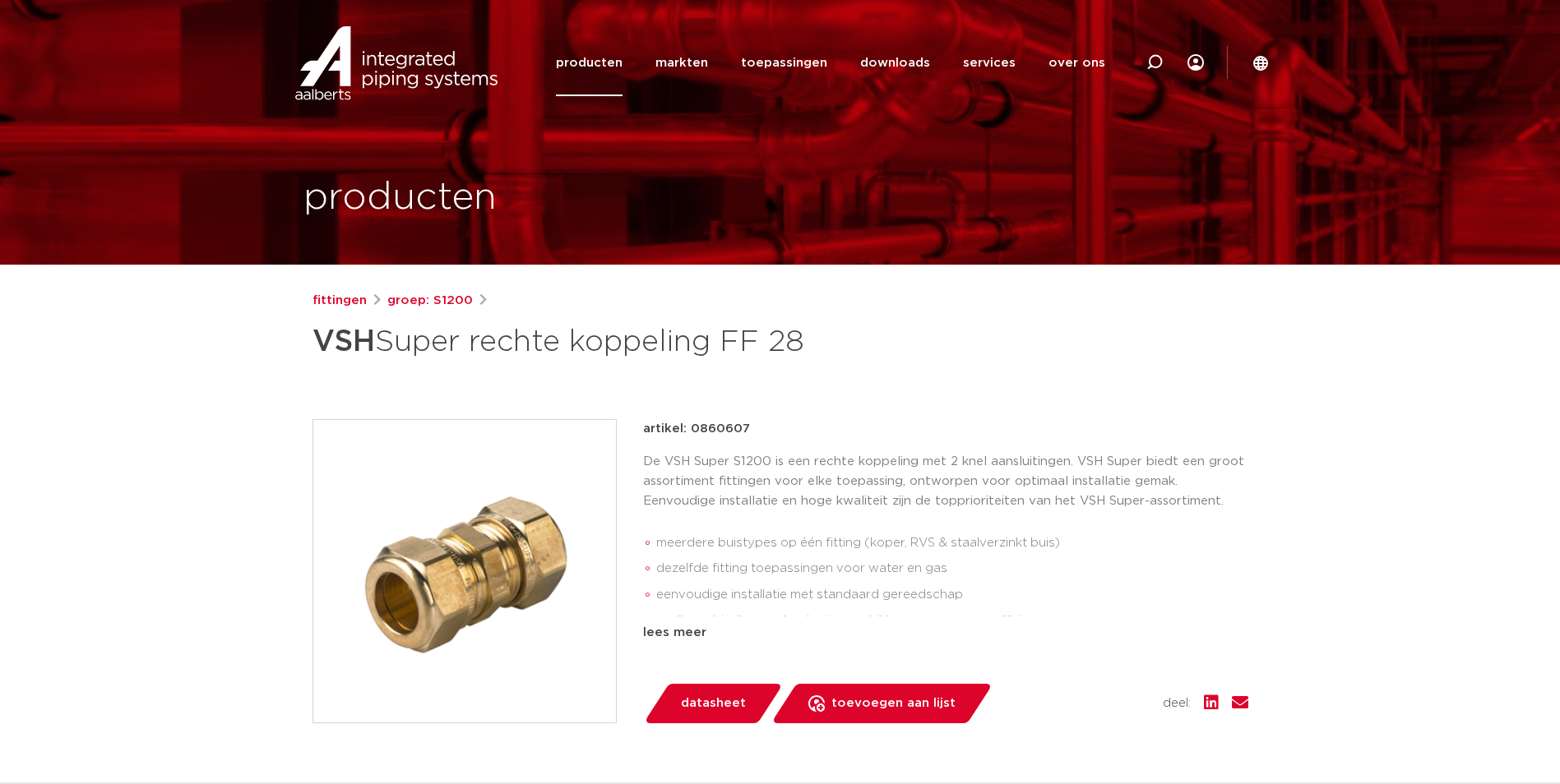
click at [731, 466] on p "De VSH Super S1200 is een rechte koppeling met 2 knel aansluitingen. VSH Super …" at bounding box center [946, 481] width 605 height 59
click at [468, 568] on img at bounding box center [464, 571] width 303 height 303
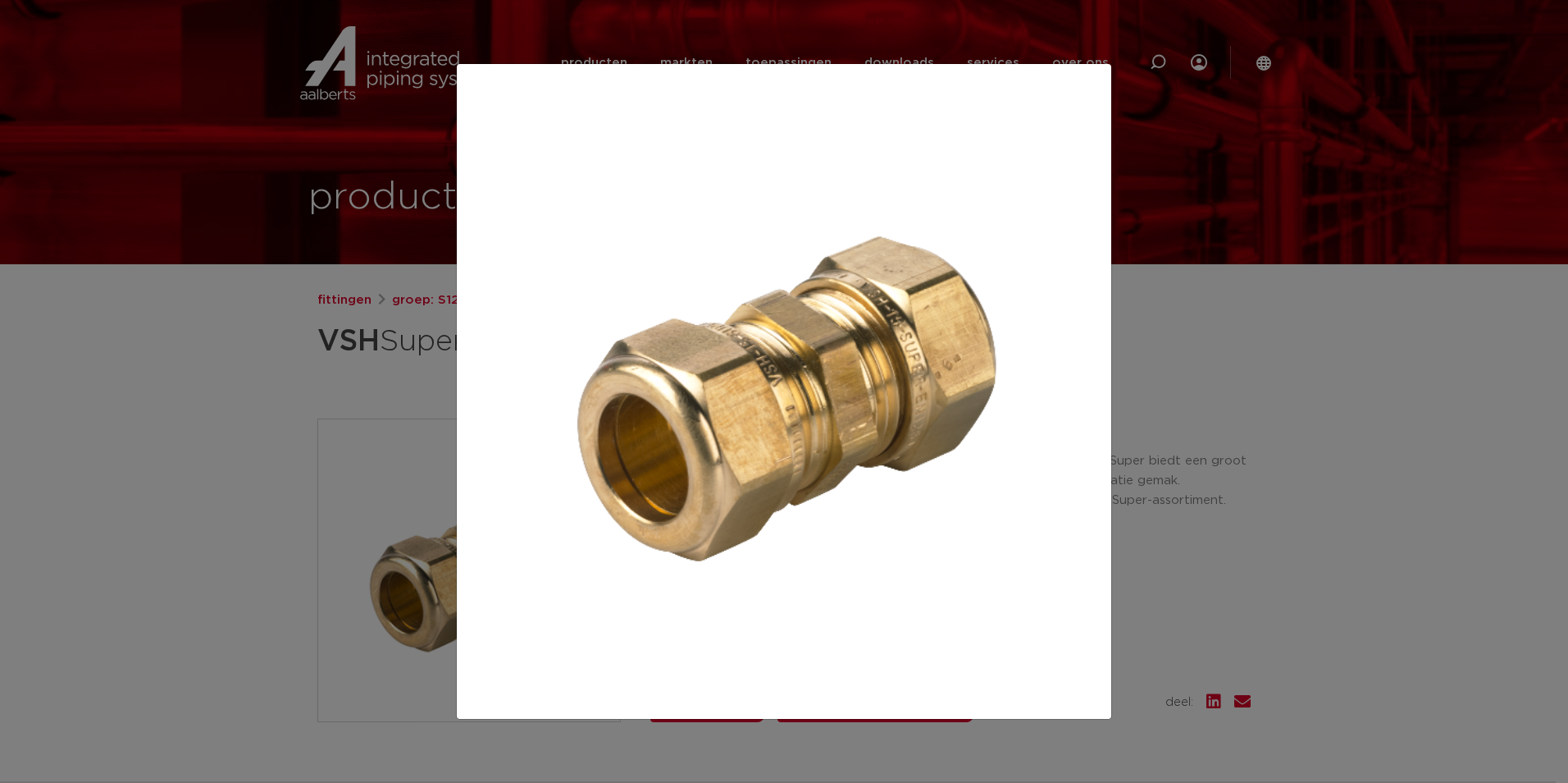
click at [1182, 538] on div at bounding box center [784, 392] width 1568 height 783
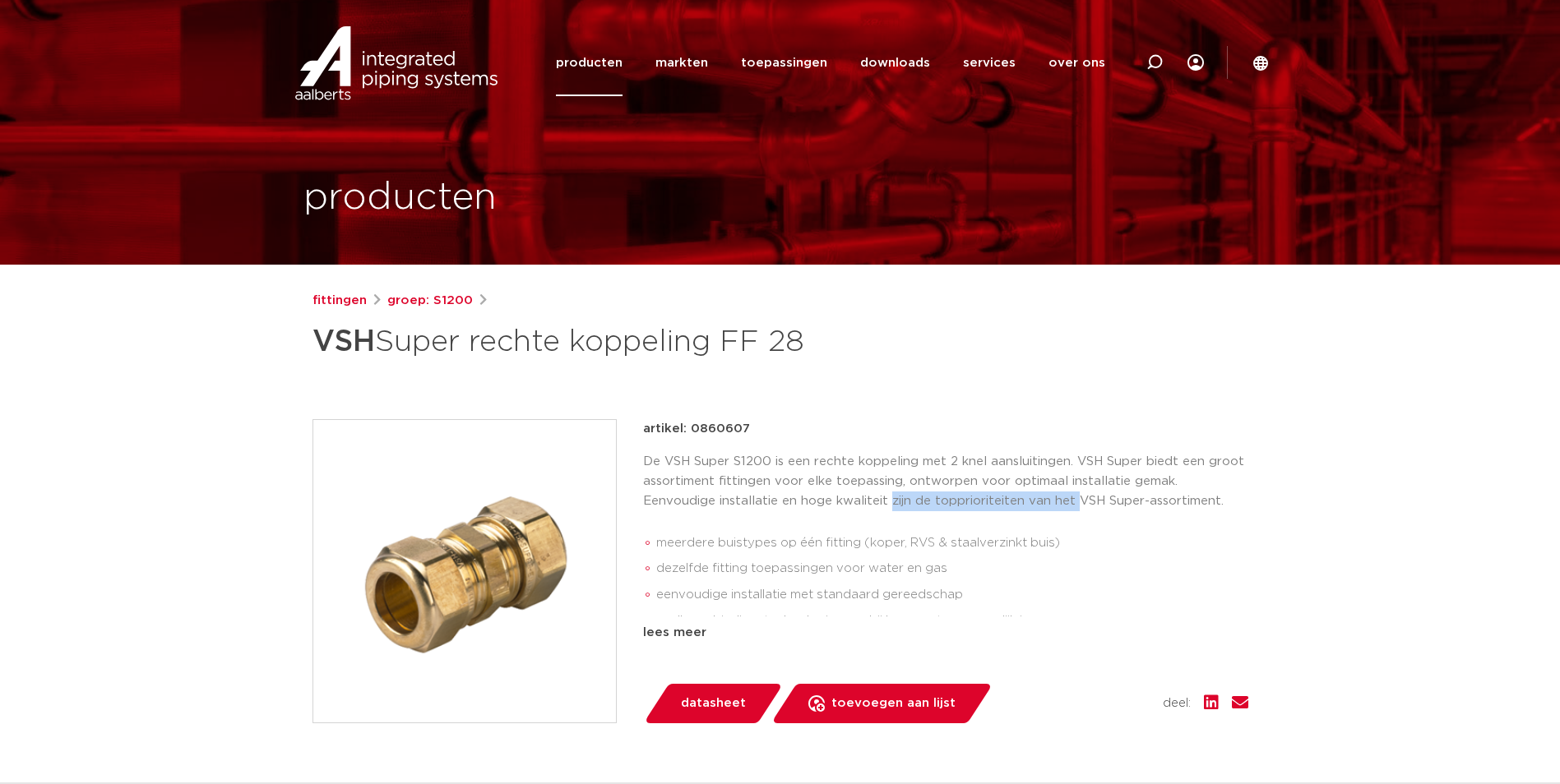
drag, startPoint x: 888, startPoint y: 497, endPoint x: 1088, endPoint y: 503, distance: 200.1
click at [1088, 503] on p "De VSH Super S1200 is een rechte koppeling met 2 knel aansluitingen. VSH Super …" at bounding box center [946, 481] width 605 height 59
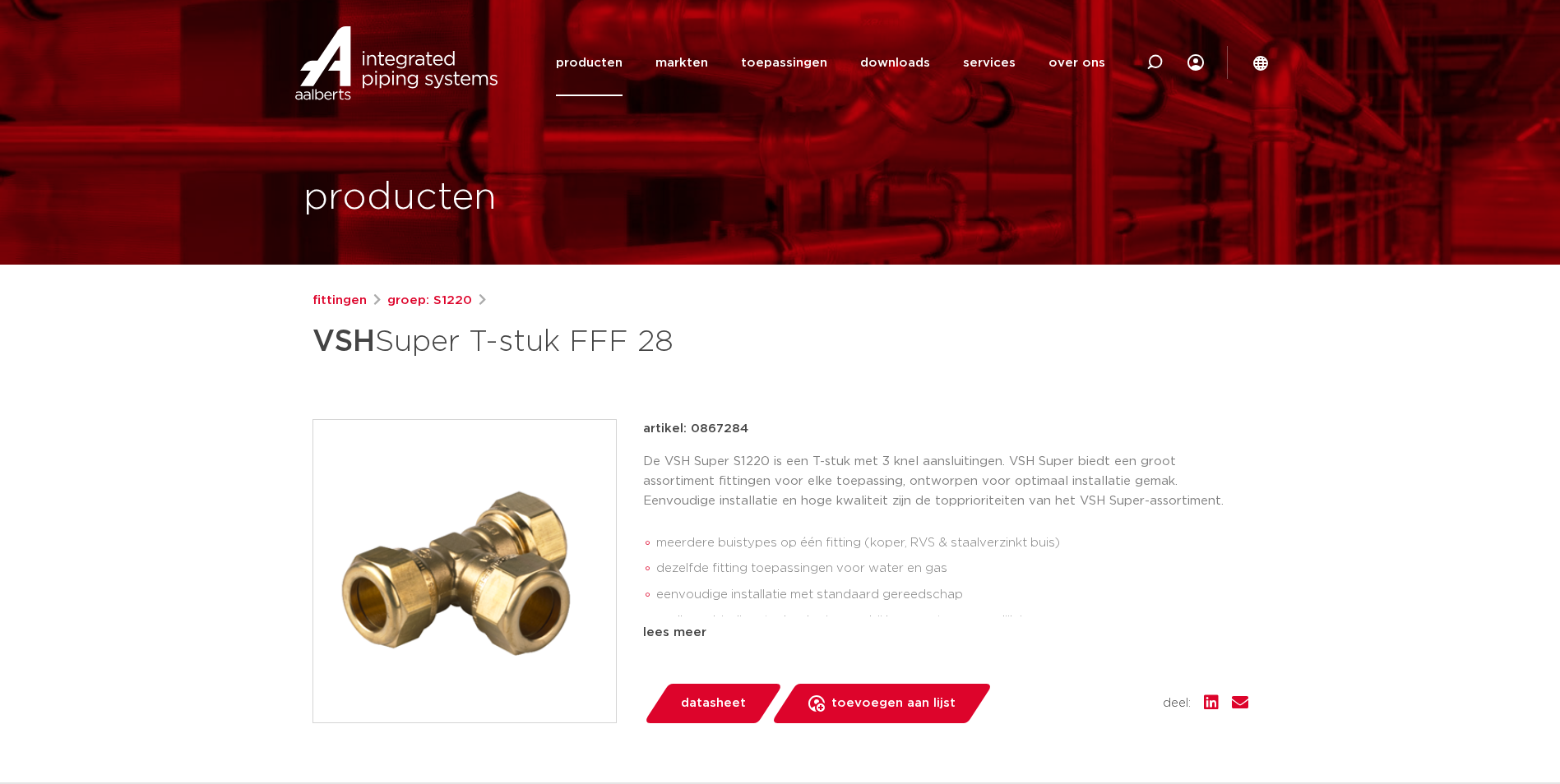
click at [461, 567] on img at bounding box center [464, 571] width 303 height 303
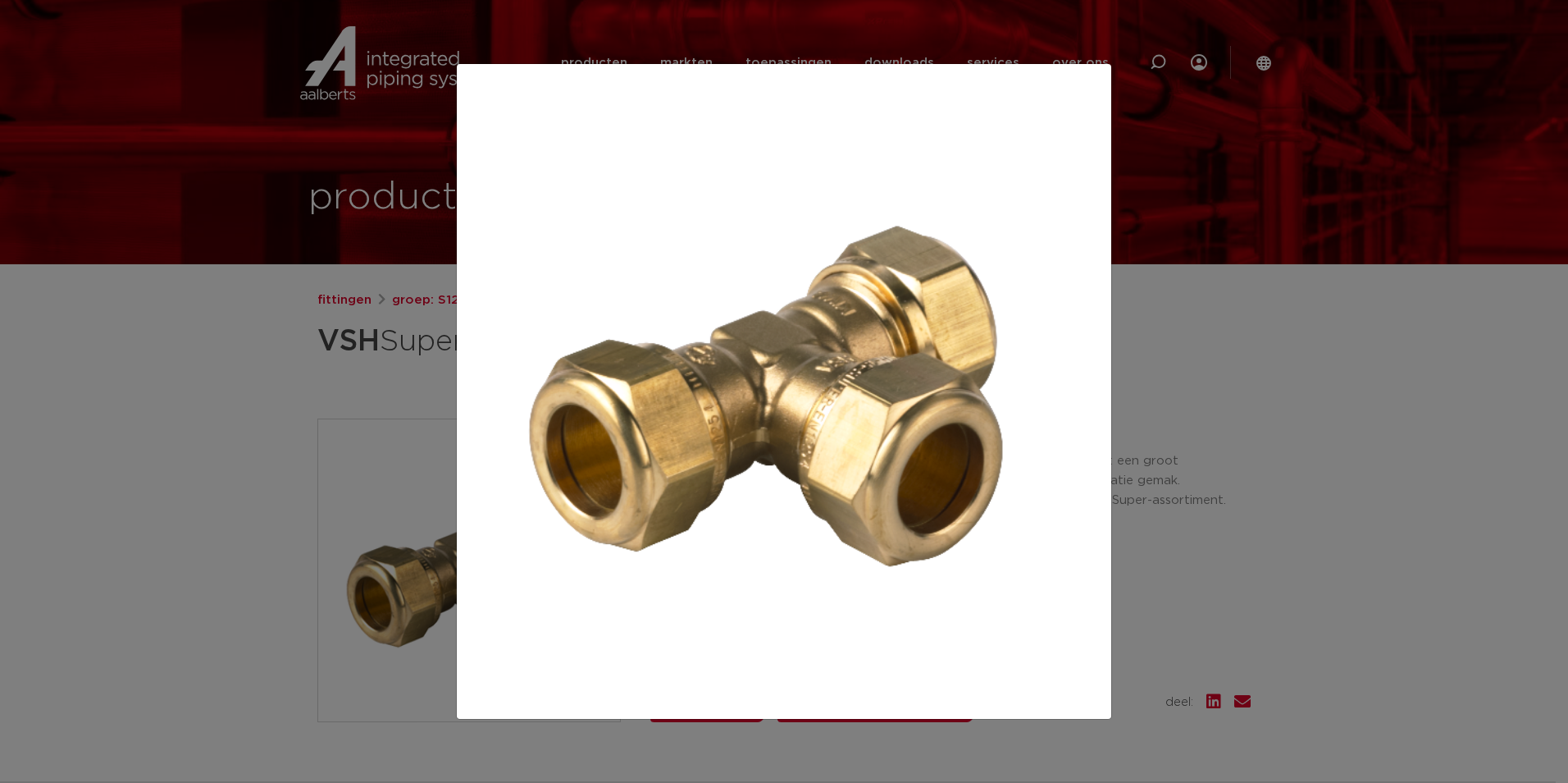
click at [276, 406] on div at bounding box center [784, 392] width 1568 height 783
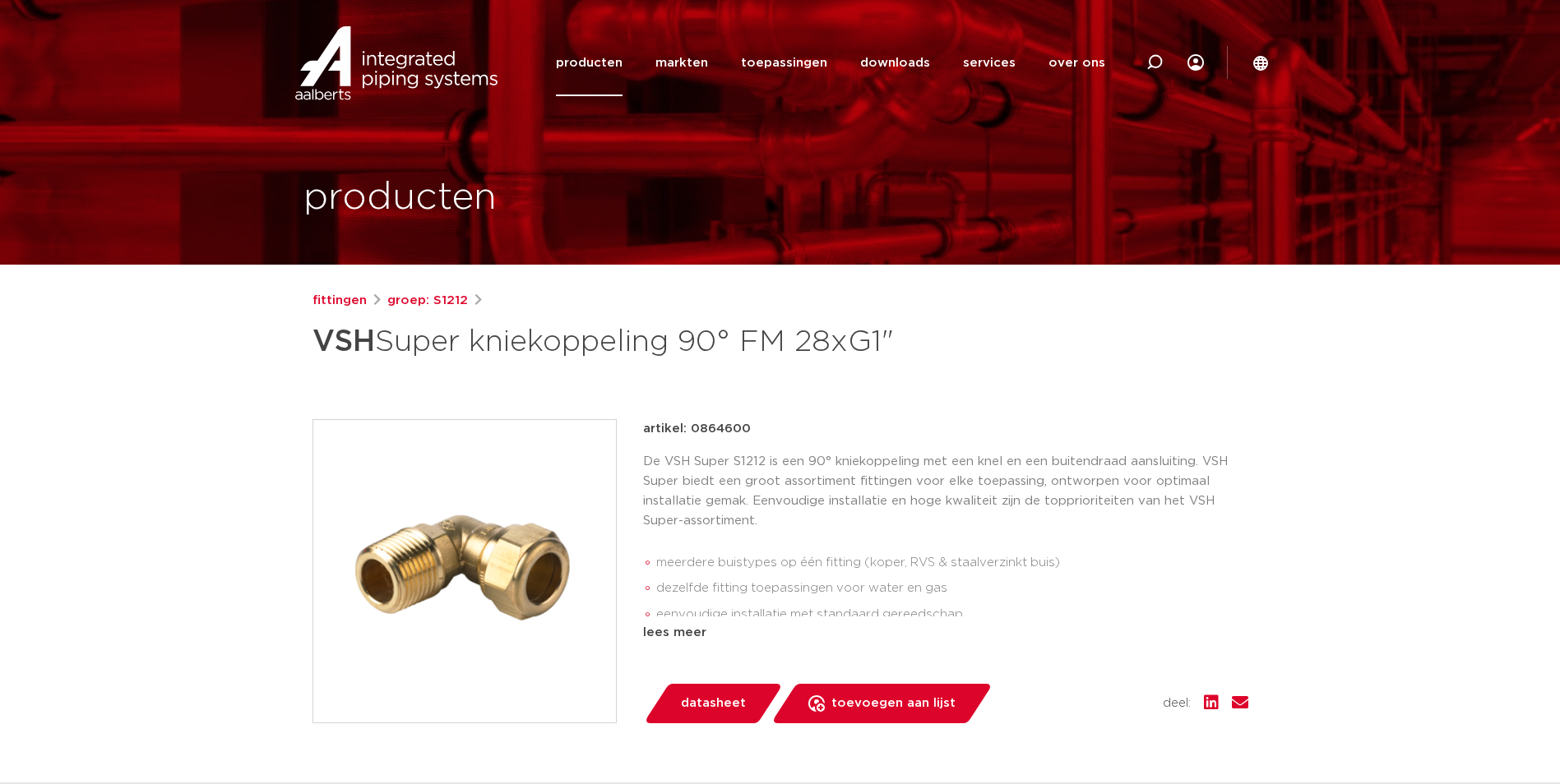
click at [504, 514] on img at bounding box center [464, 571] width 303 height 303
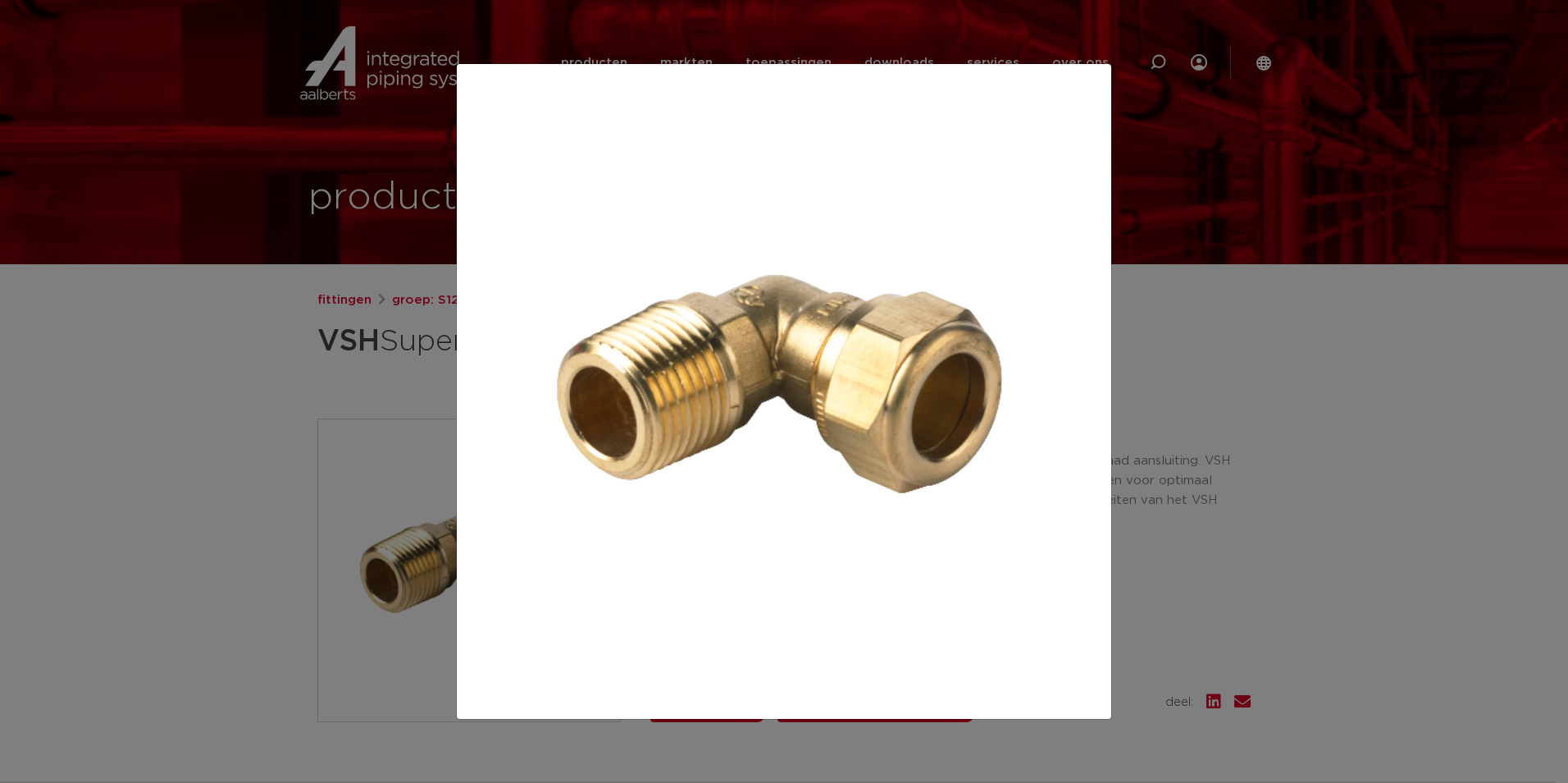
click at [373, 410] on div at bounding box center [784, 392] width 1568 height 783
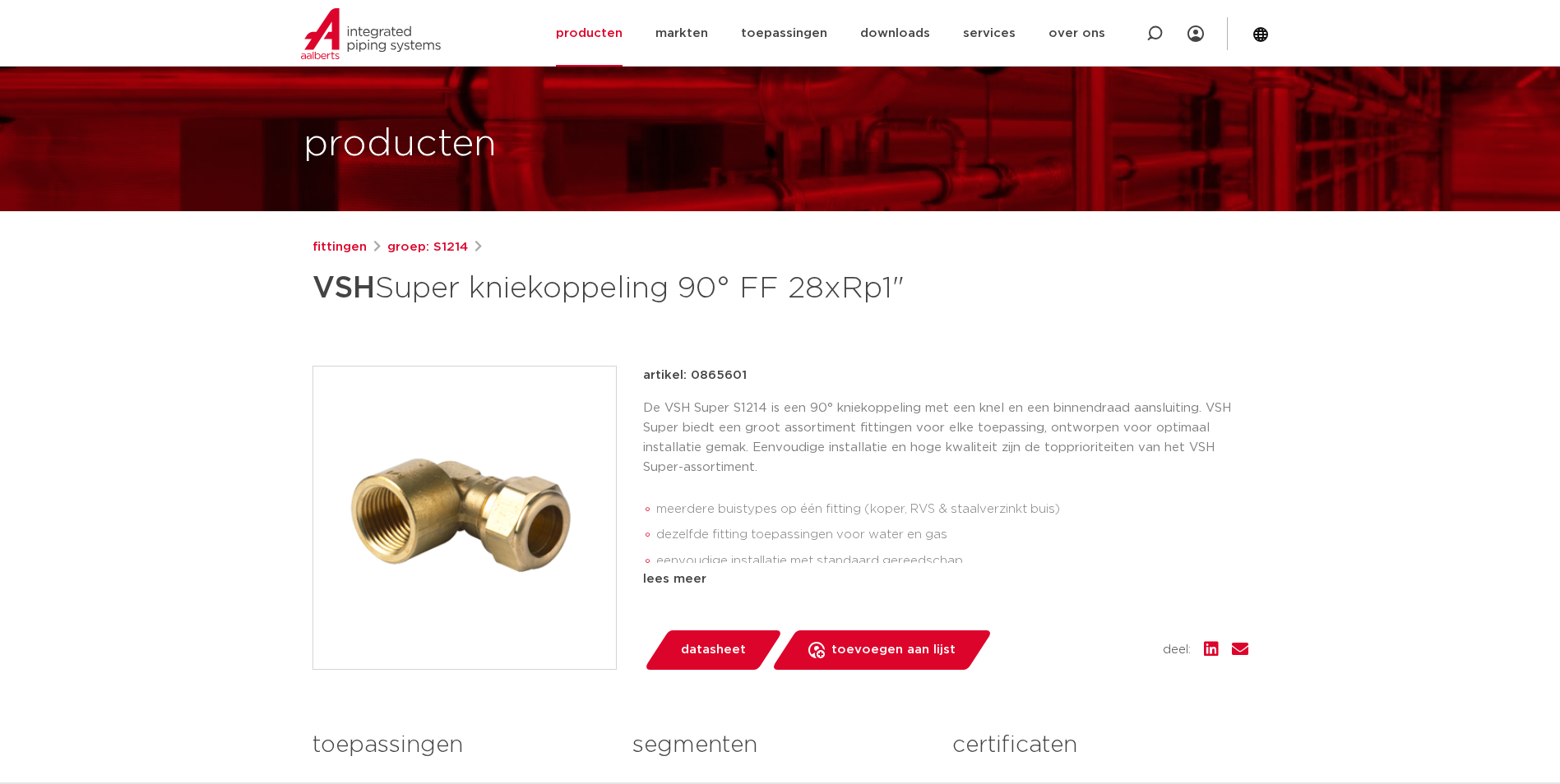
scroll to position [82, 0]
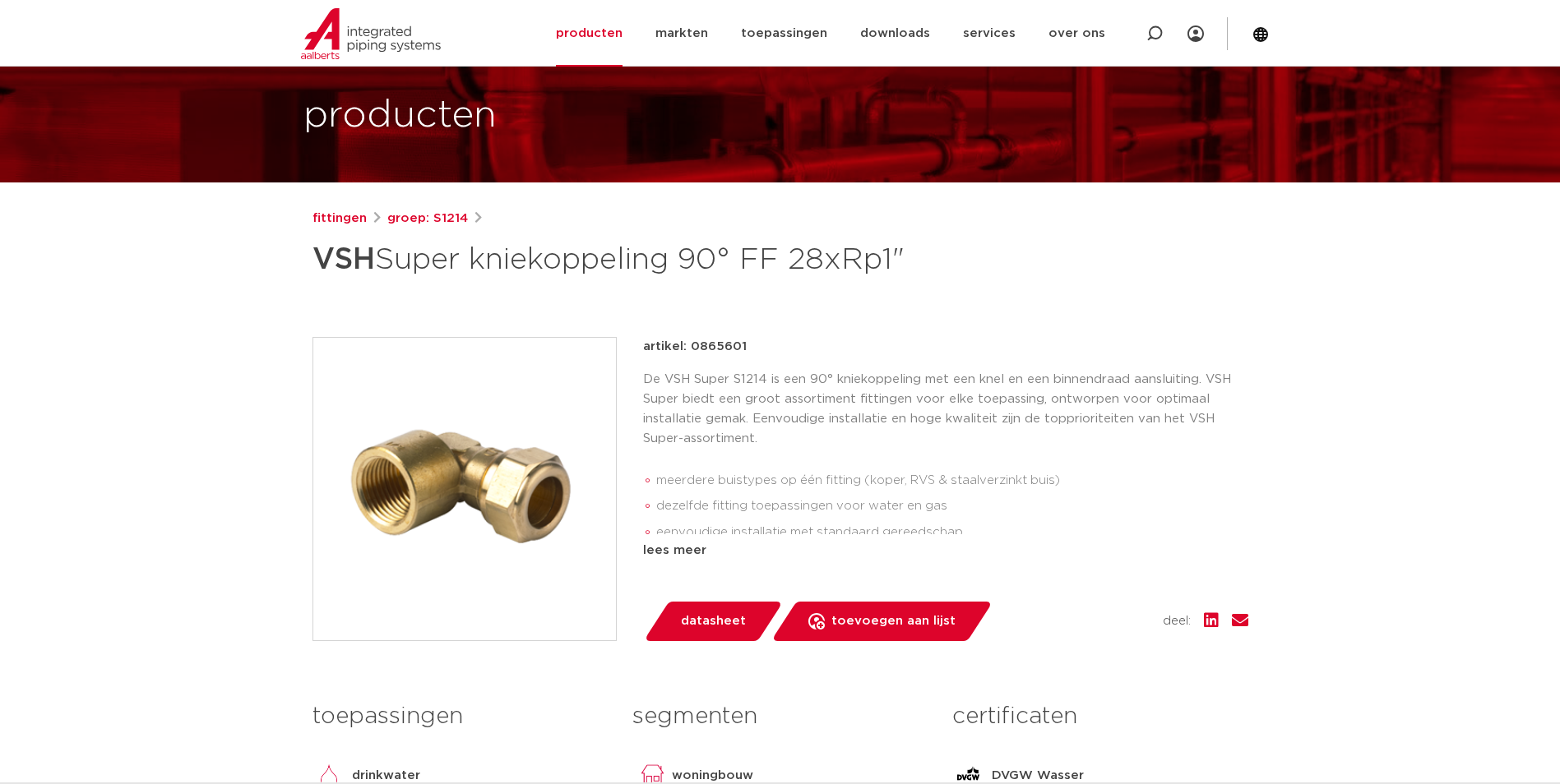
click at [453, 455] on img at bounding box center [464, 488] width 303 height 303
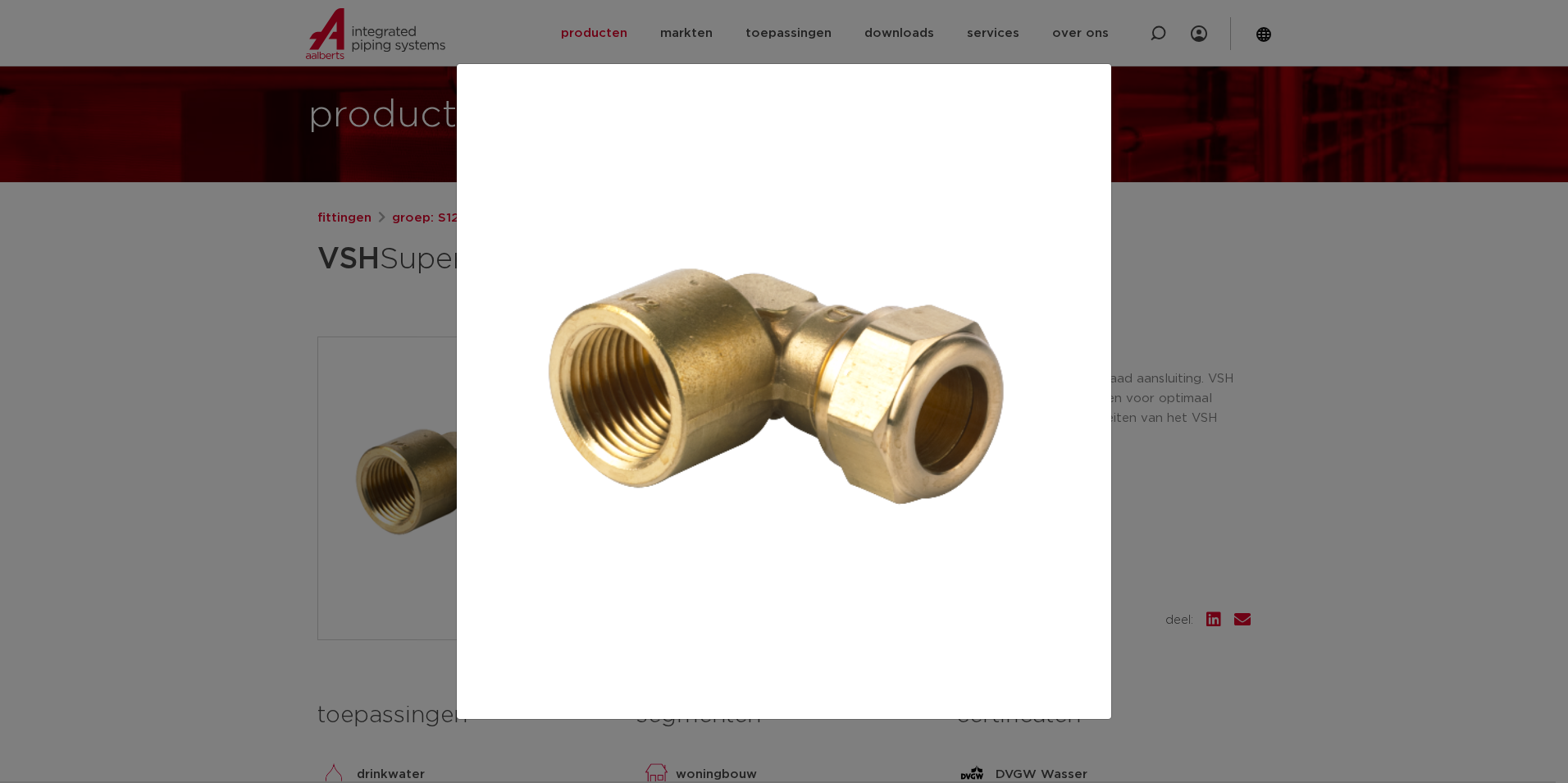
click at [1139, 325] on div at bounding box center [784, 392] width 1568 height 783
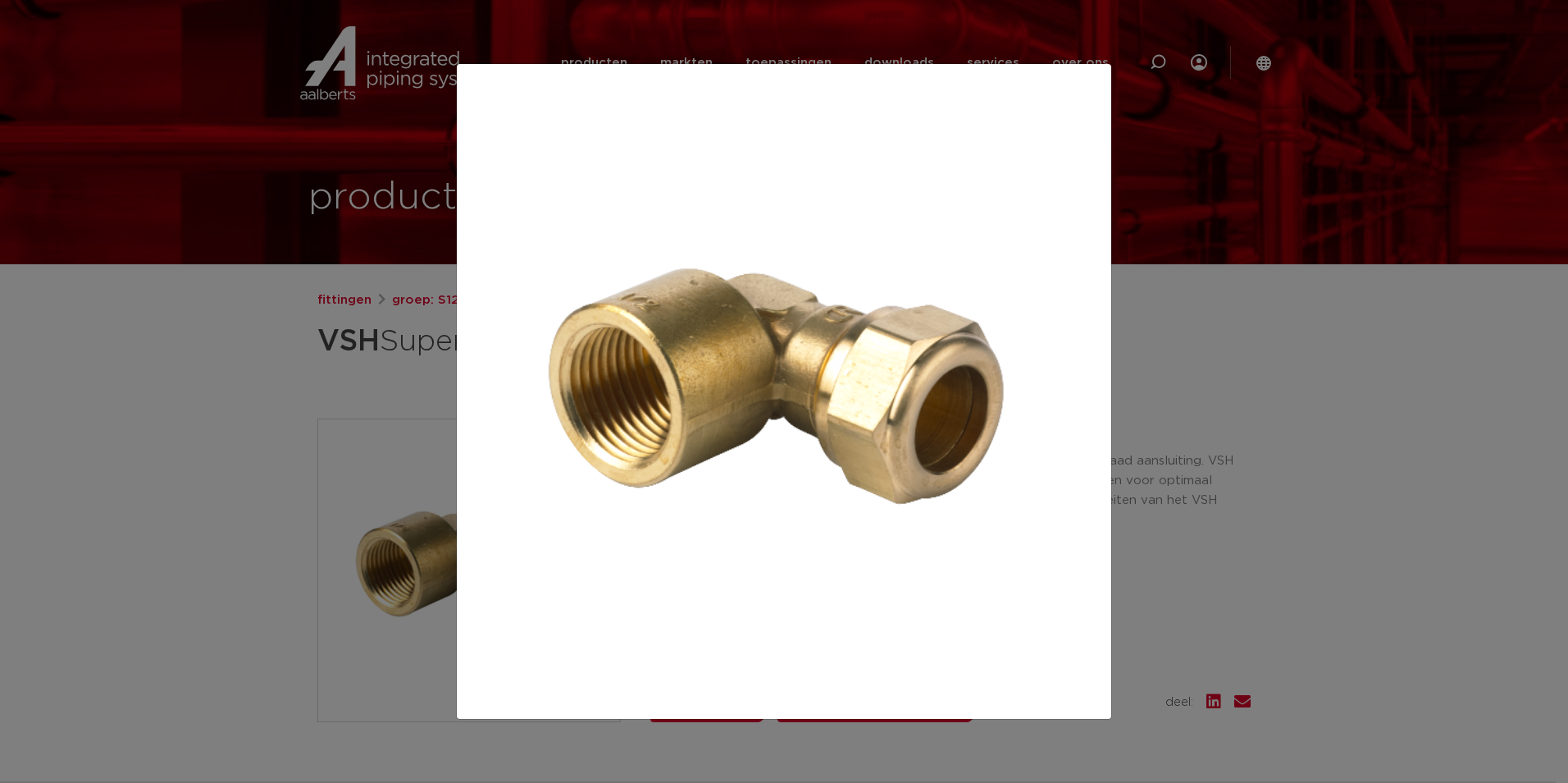
click at [1235, 417] on div at bounding box center [784, 392] width 1568 height 783
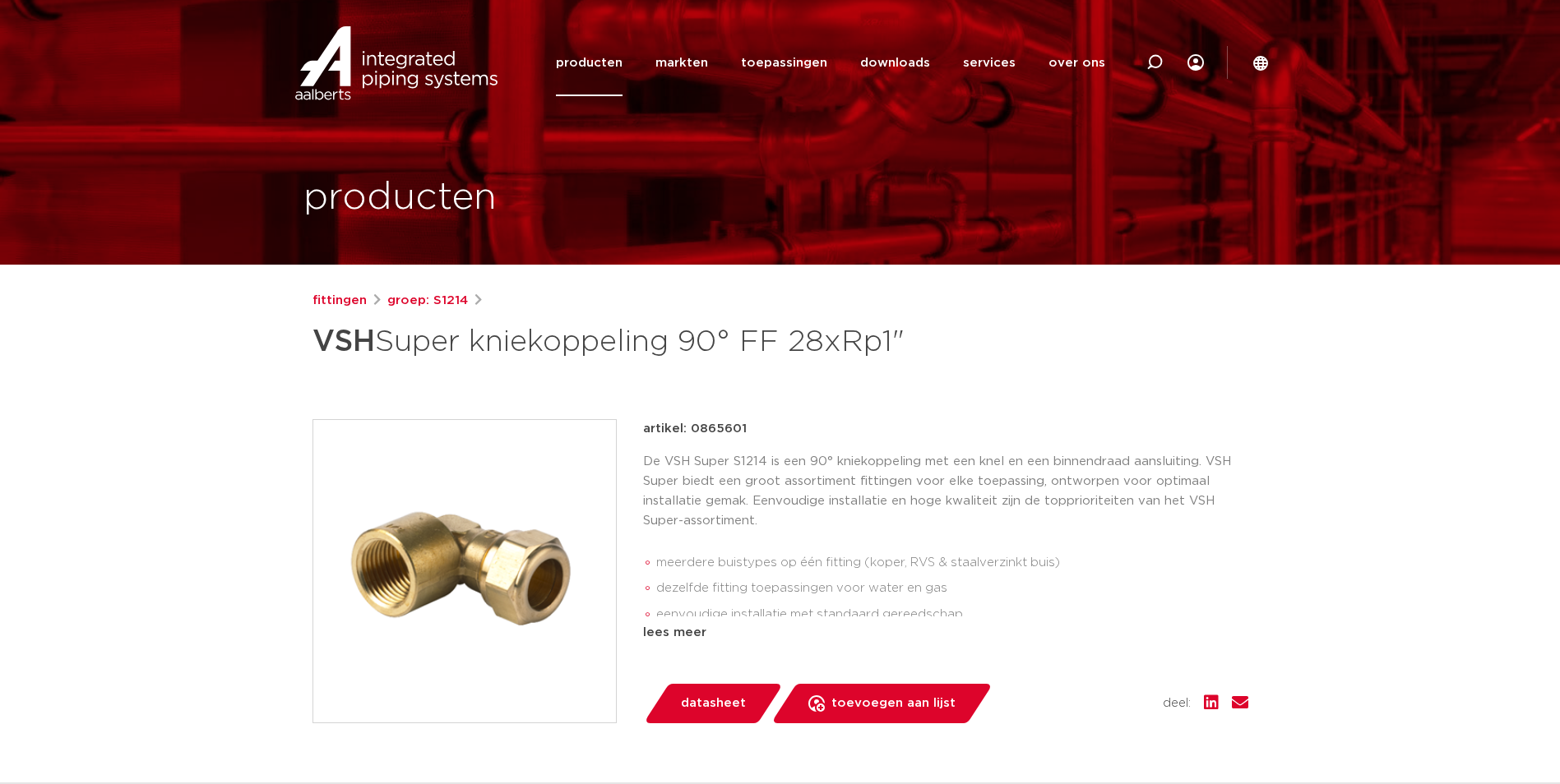
click at [769, 433] on div "artikel: 0865601" at bounding box center [946, 429] width 605 height 19
click at [458, 567] on img at bounding box center [464, 571] width 303 height 303
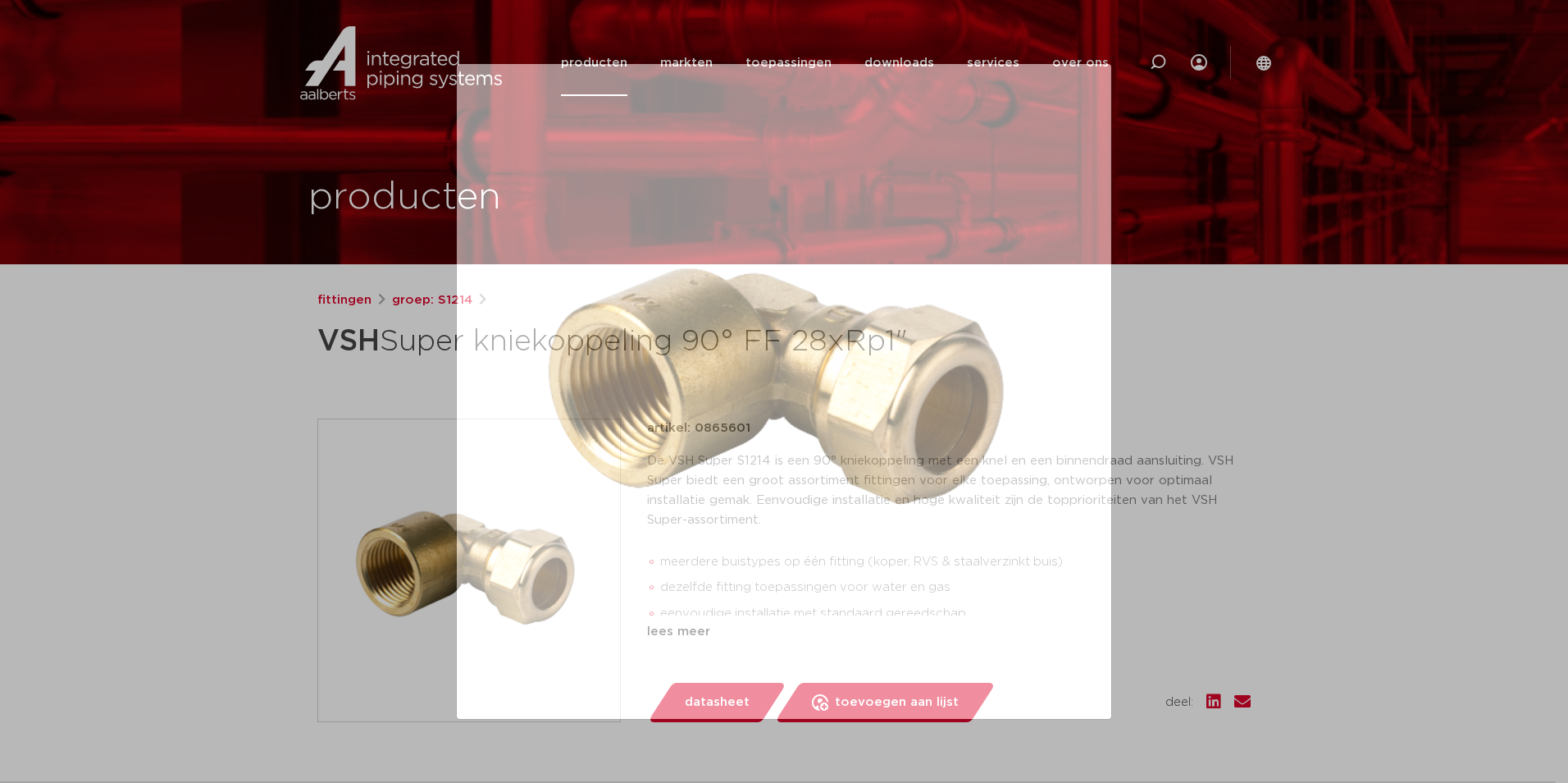
click at [191, 366] on div at bounding box center [784, 392] width 1568 height 783
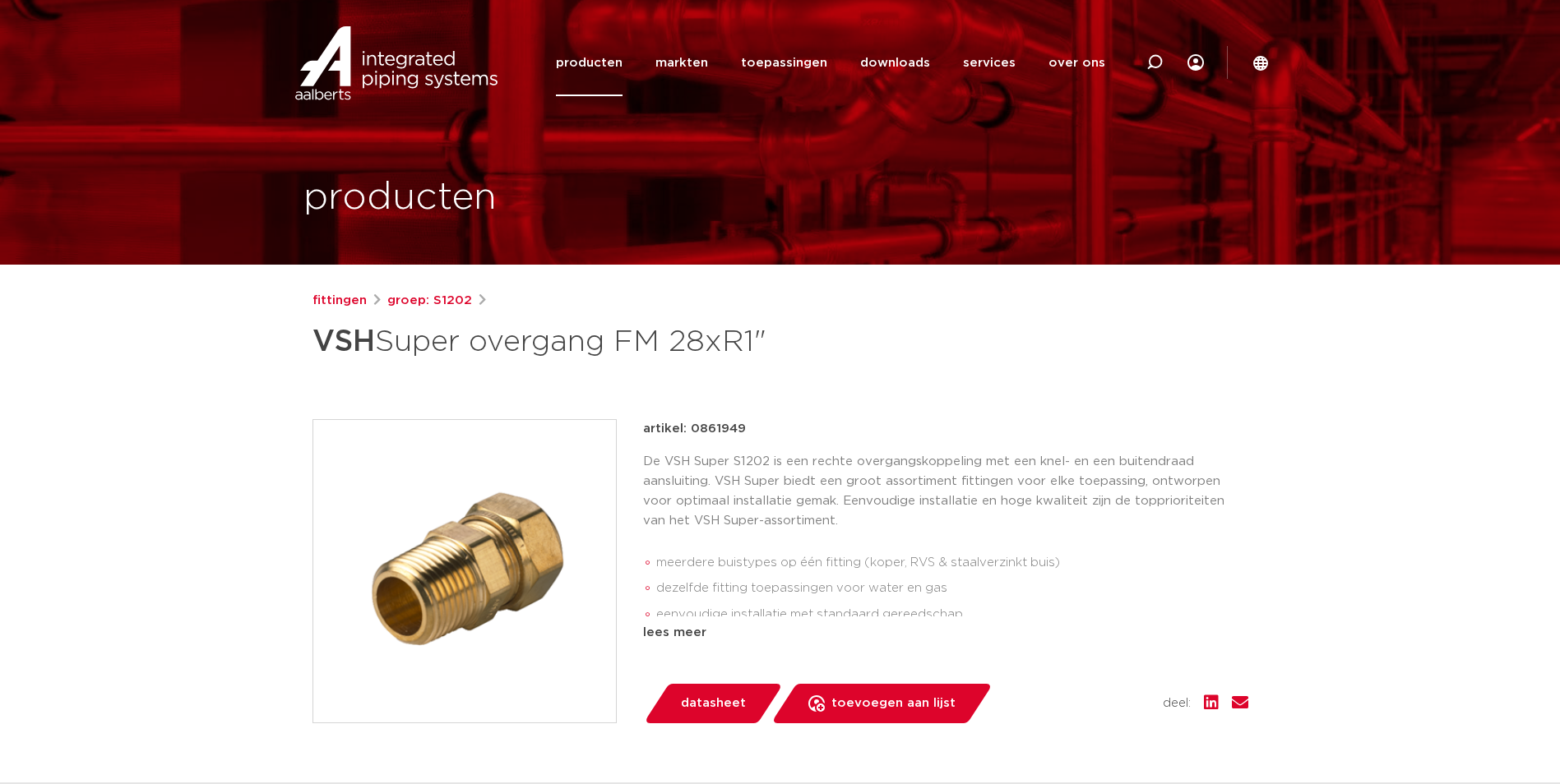
click at [520, 530] on img at bounding box center [464, 571] width 303 height 303
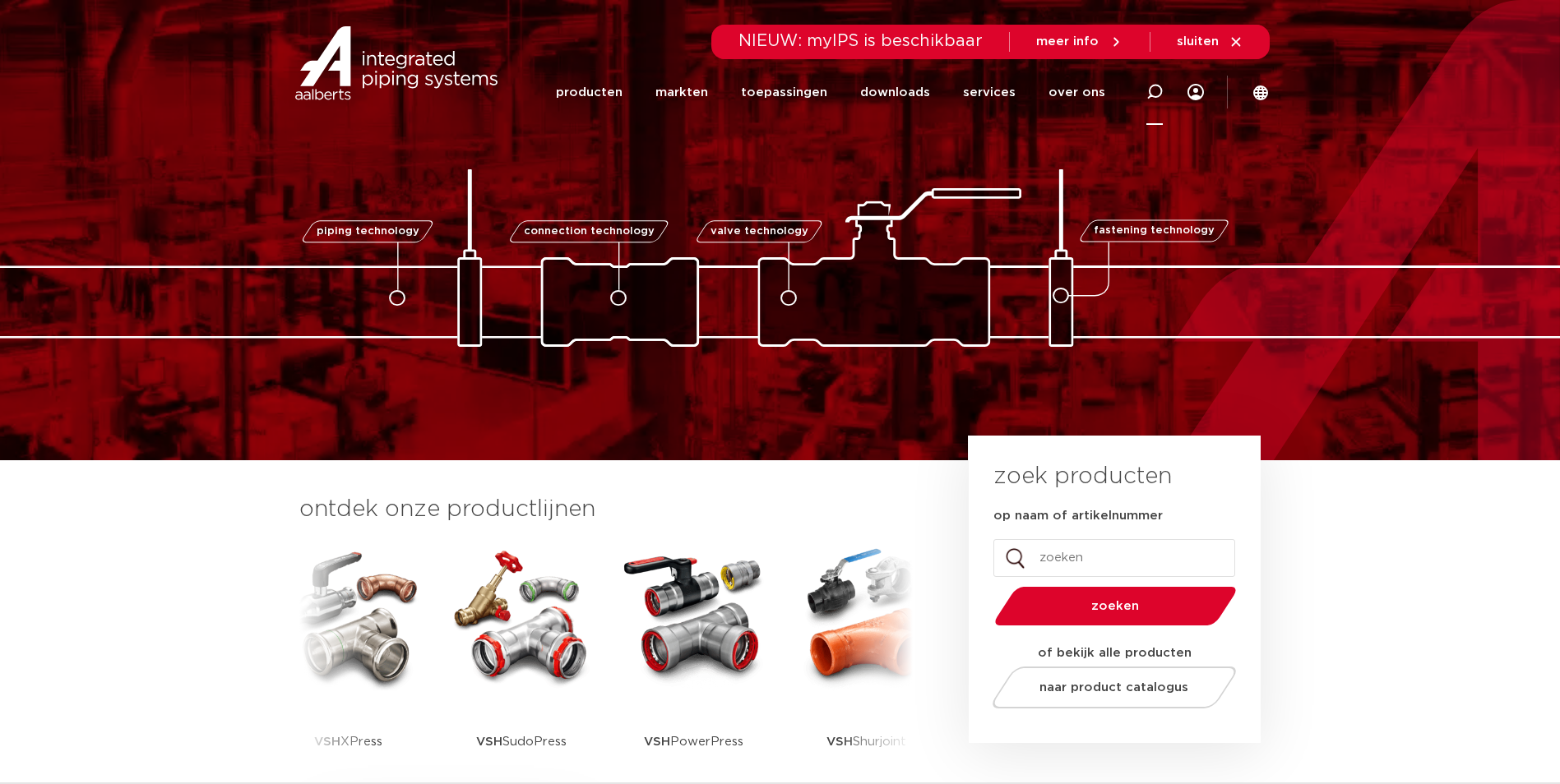
click at [1151, 100] on div at bounding box center [1154, 91] width 17 height 66
click at [1155, 97] on icon at bounding box center [1164, 94] width 23 height 23
click at [1149, 99] on icon at bounding box center [1154, 91] width 17 height 17
paste input "0861949"
type input "0861949"
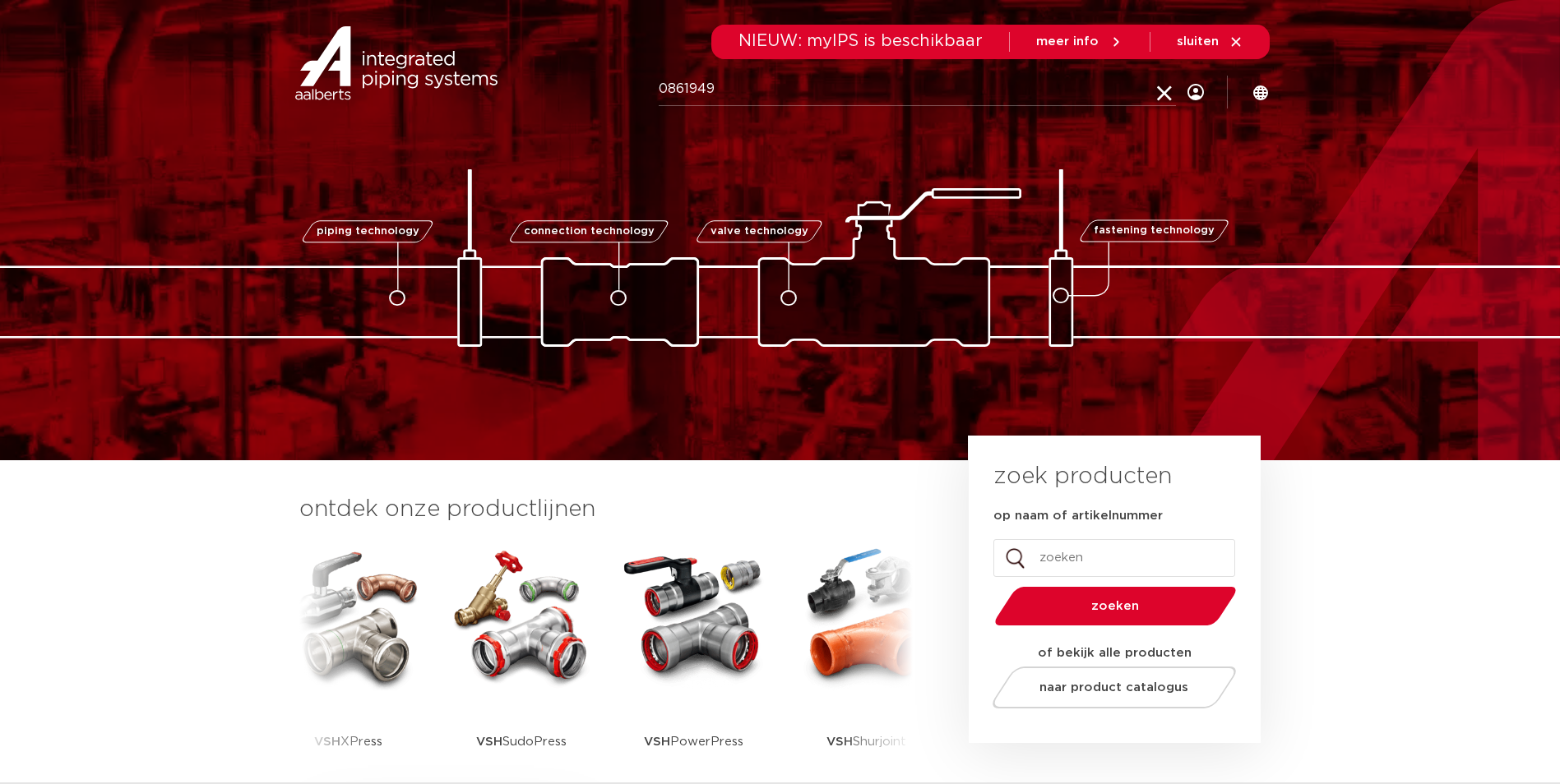
click button "Zoeken" at bounding box center [0, 0] width 0 height 0
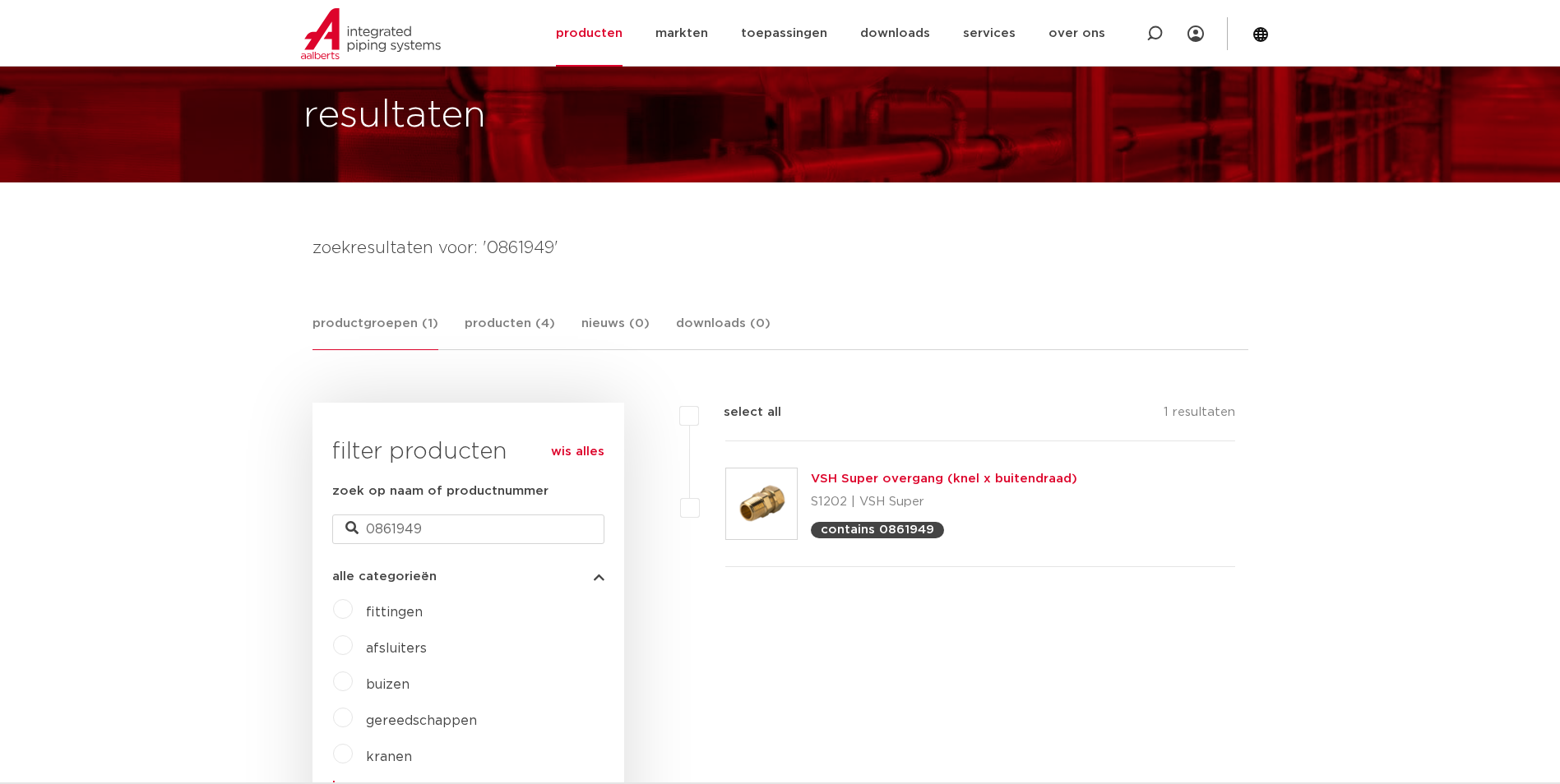
click at [861, 482] on link "VSH Super overgang (knel x buitendraad)" at bounding box center [944, 479] width 267 height 13
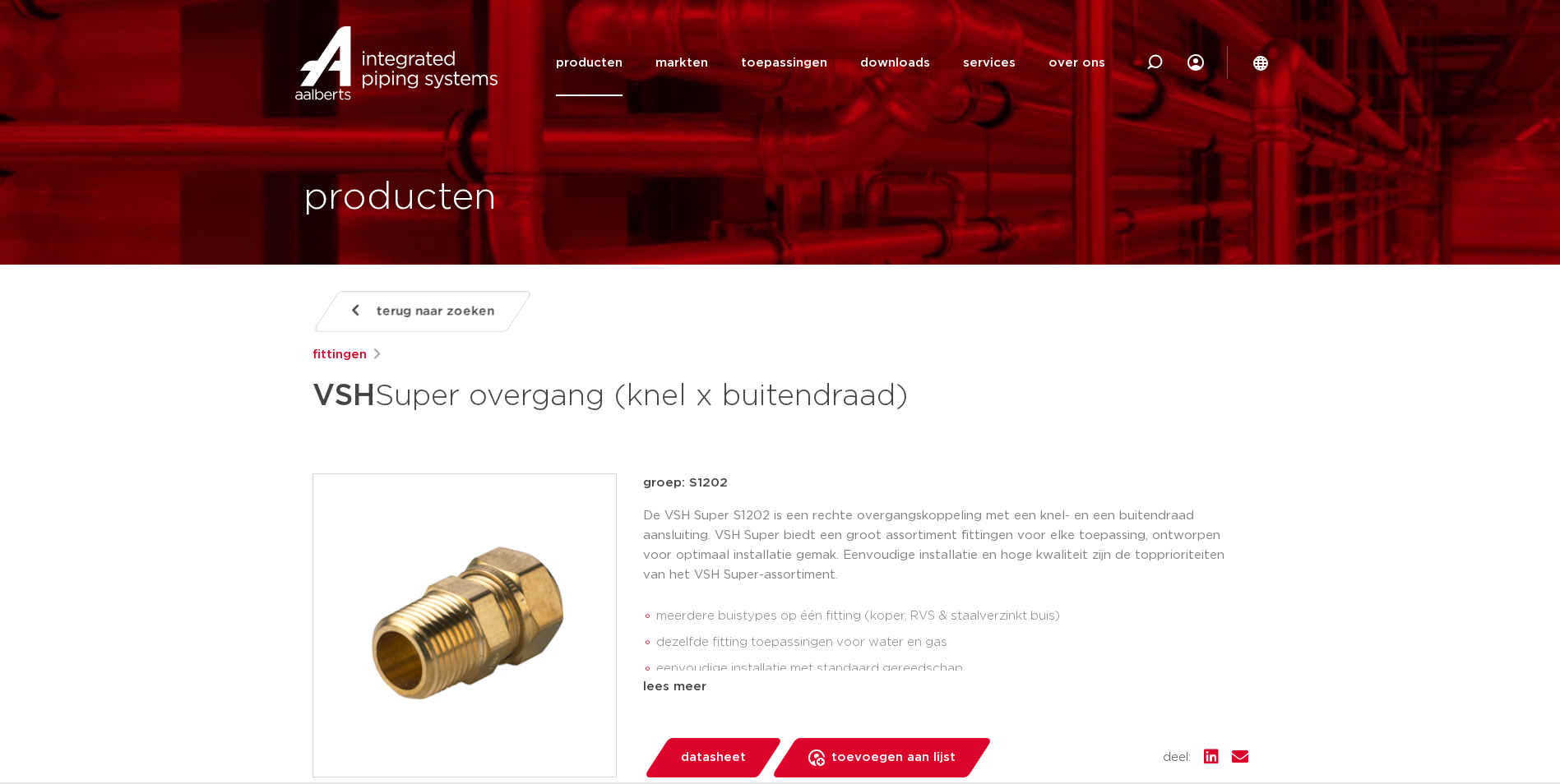
scroll to position [3947, 0]
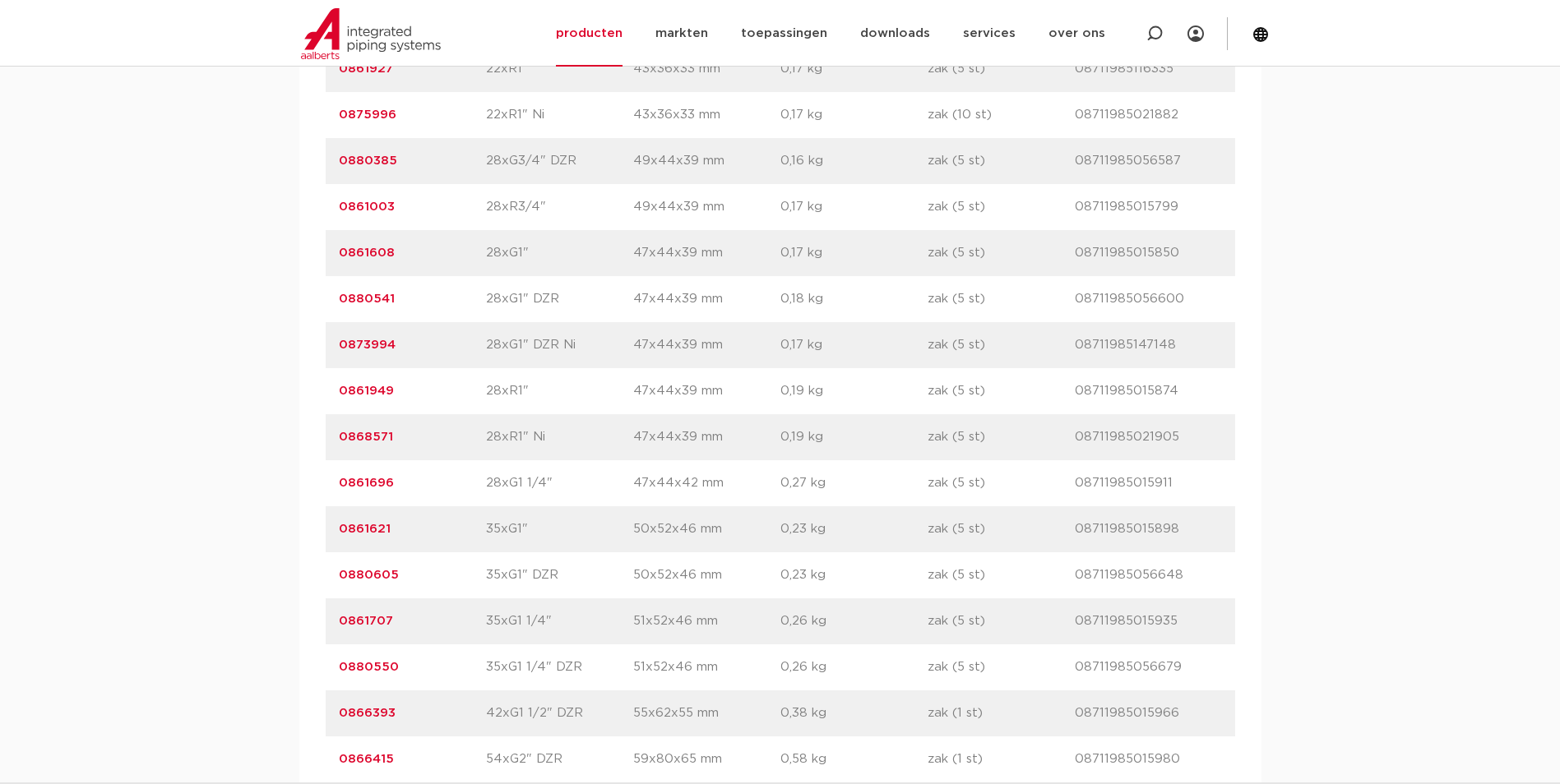
click at [357, 389] on link "0861949" at bounding box center [366, 390] width 55 height 13
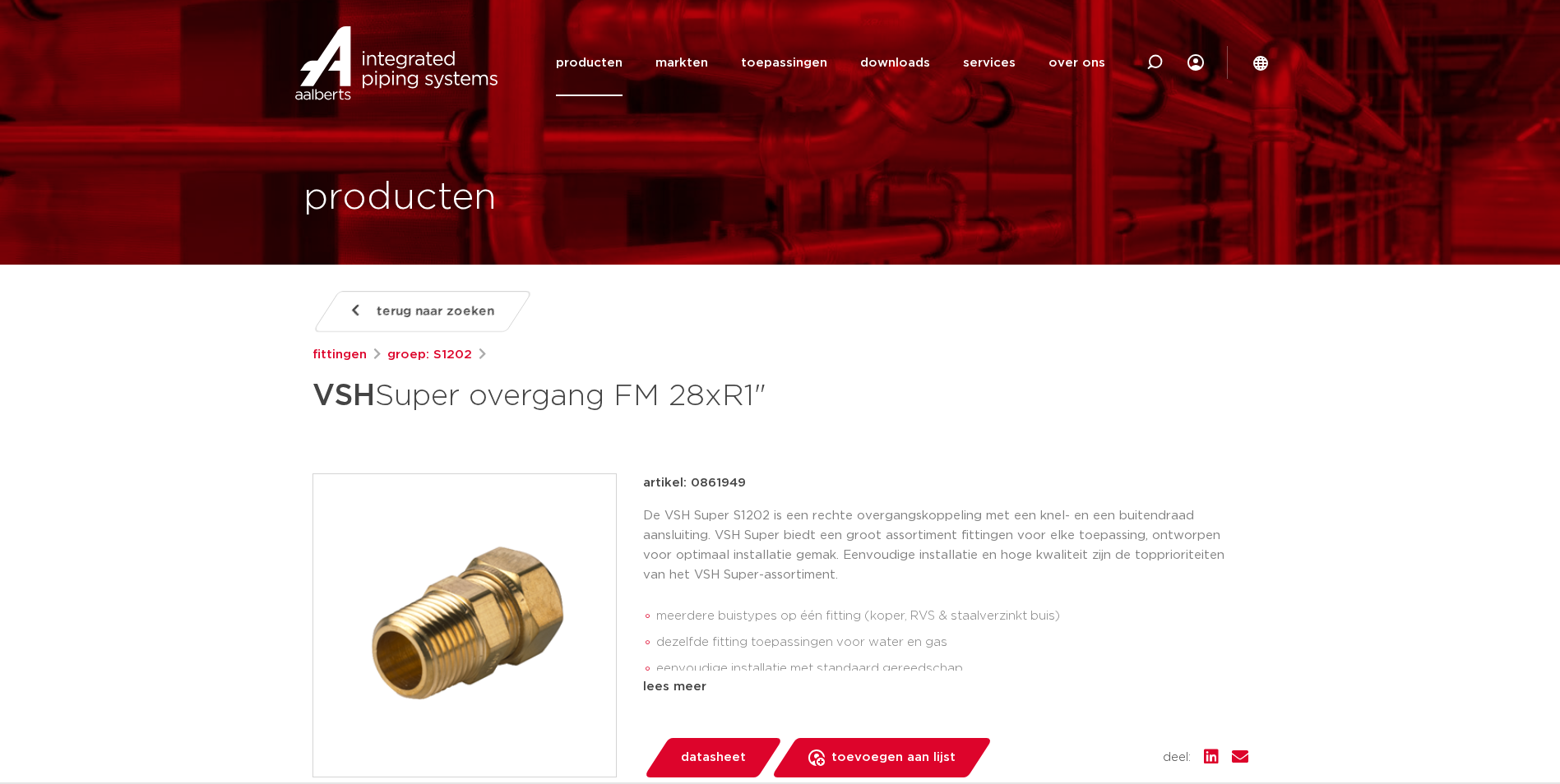
click at [775, 545] on p "De VSH Super S1202 is een rechte overgangskoppeling met een knel- en een buiten…" at bounding box center [946, 545] width 605 height 79
click at [520, 579] on img at bounding box center [464, 624] width 303 height 303
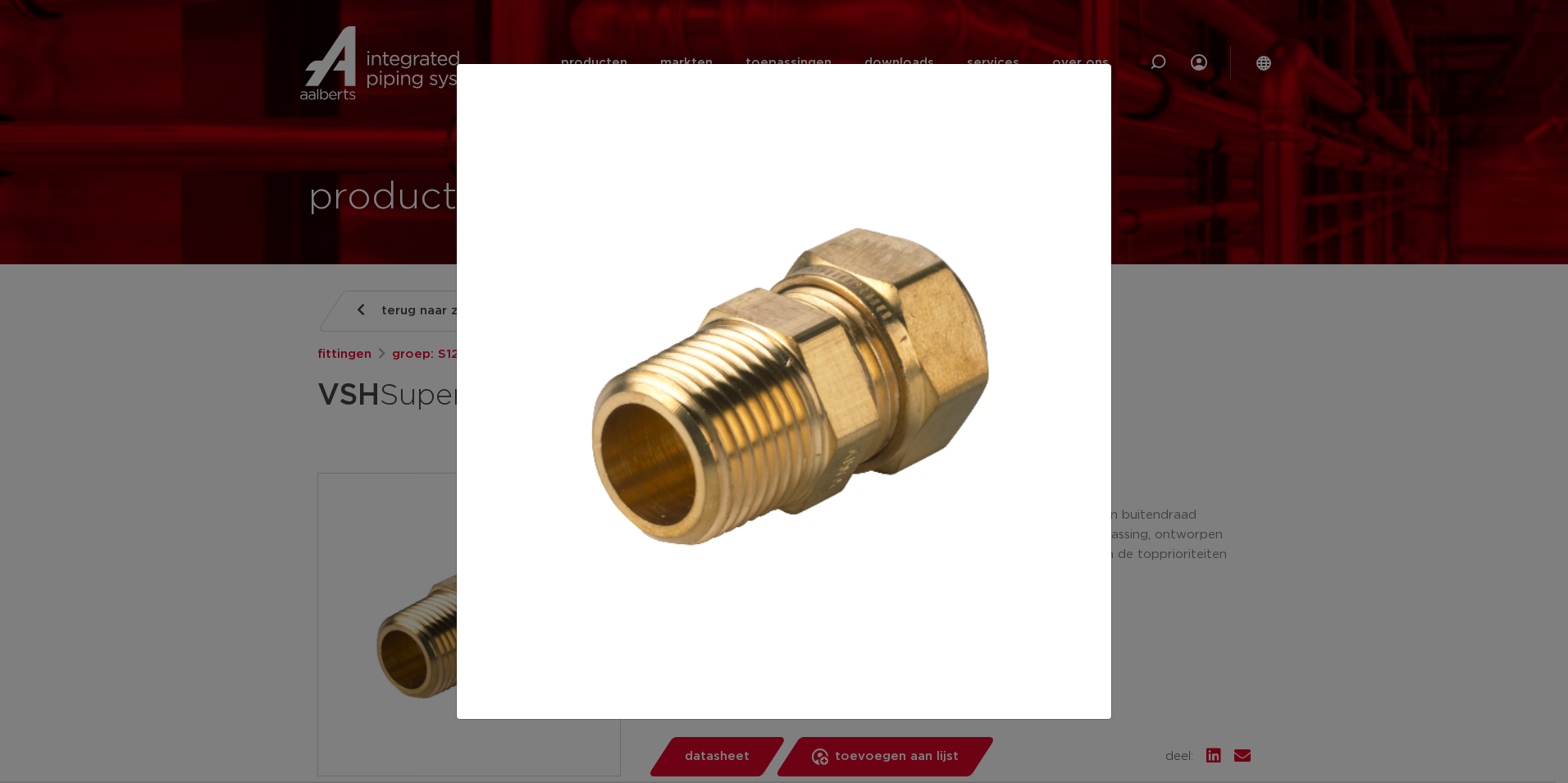
click at [1254, 384] on div at bounding box center [784, 392] width 1568 height 783
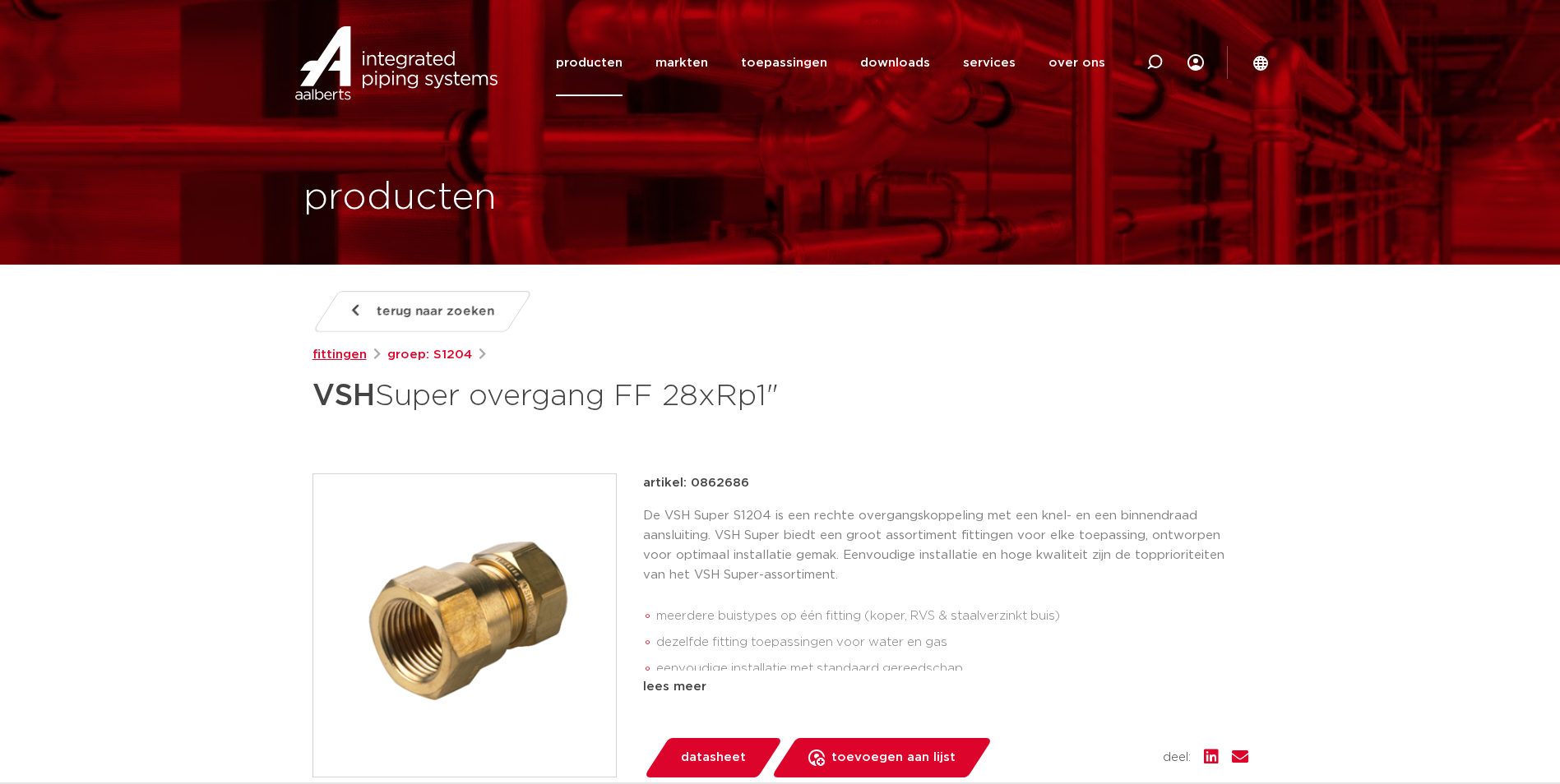
scroll to position [82, 0]
